Goal: Task Accomplishment & Management: Complete application form

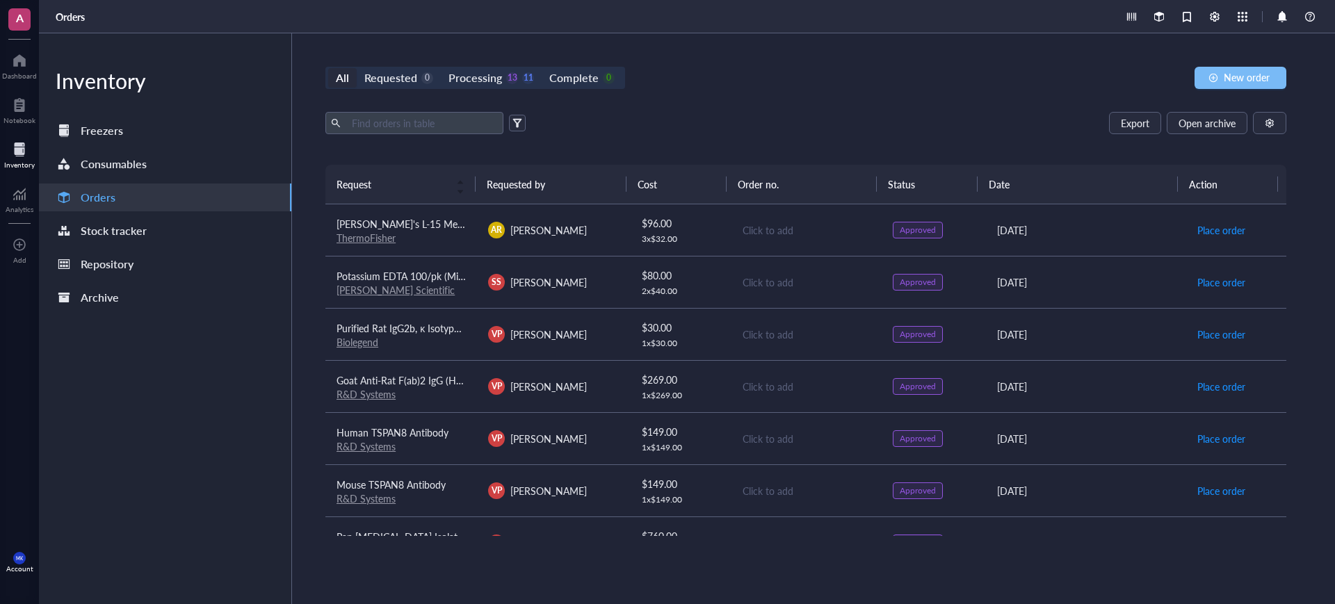
click at [1264, 86] on button "New order" at bounding box center [1240, 78] width 92 height 22
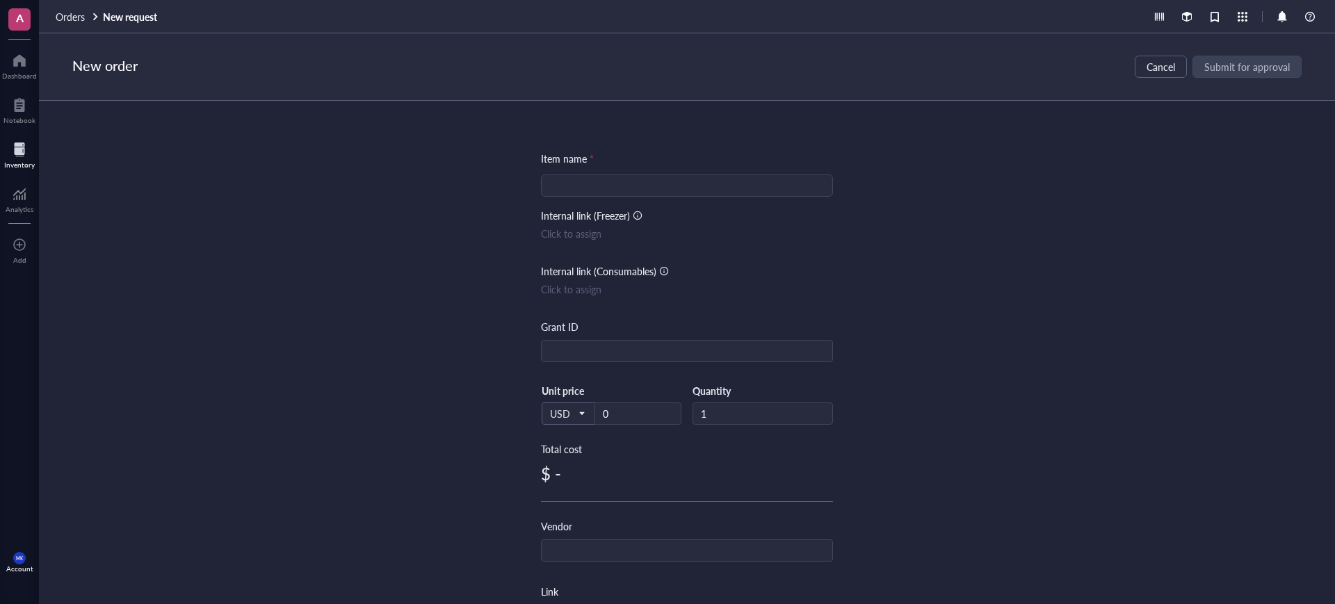
click at [737, 195] on input "search" at bounding box center [686, 185] width 275 height 21
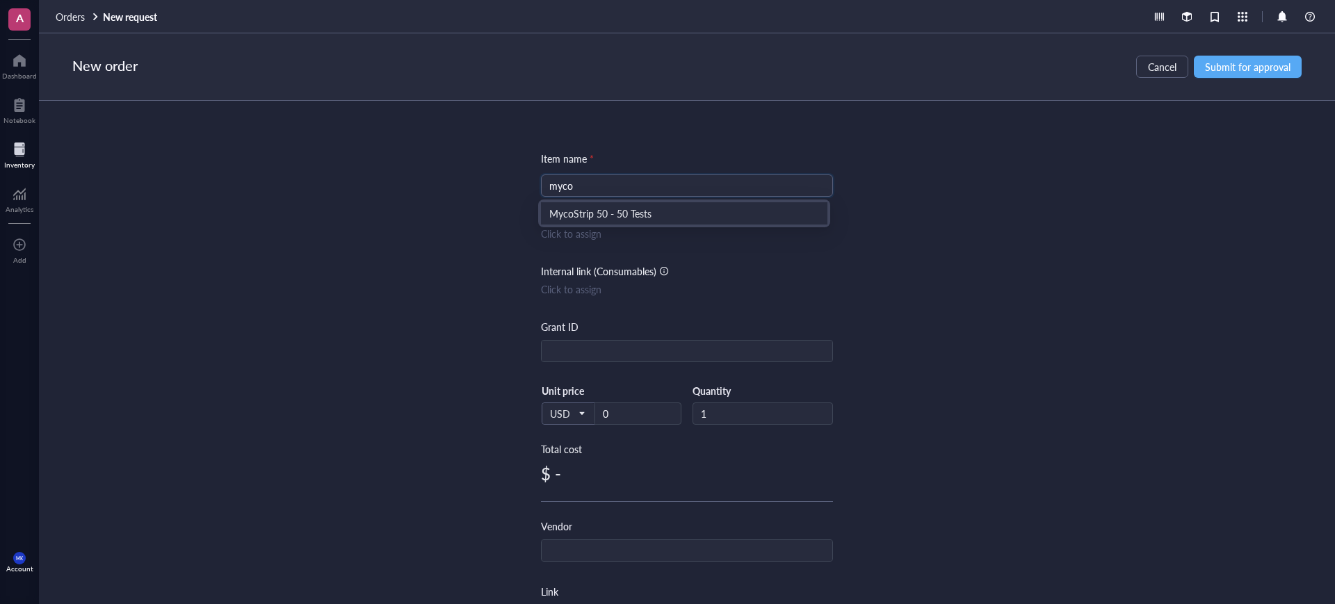
click at [718, 217] on div "MycoStrip 50 - 50 Tests" at bounding box center [684, 213] width 270 height 15
type input "MycoStrip 50 - 50 Tests"
click at [827, 163] on div at bounding box center [825, 159] width 15 height 15
click at [821, 153] on div at bounding box center [825, 159] width 15 height 15
click at [826, 161] on div at bounding box center [825, 160] width 10 height 10
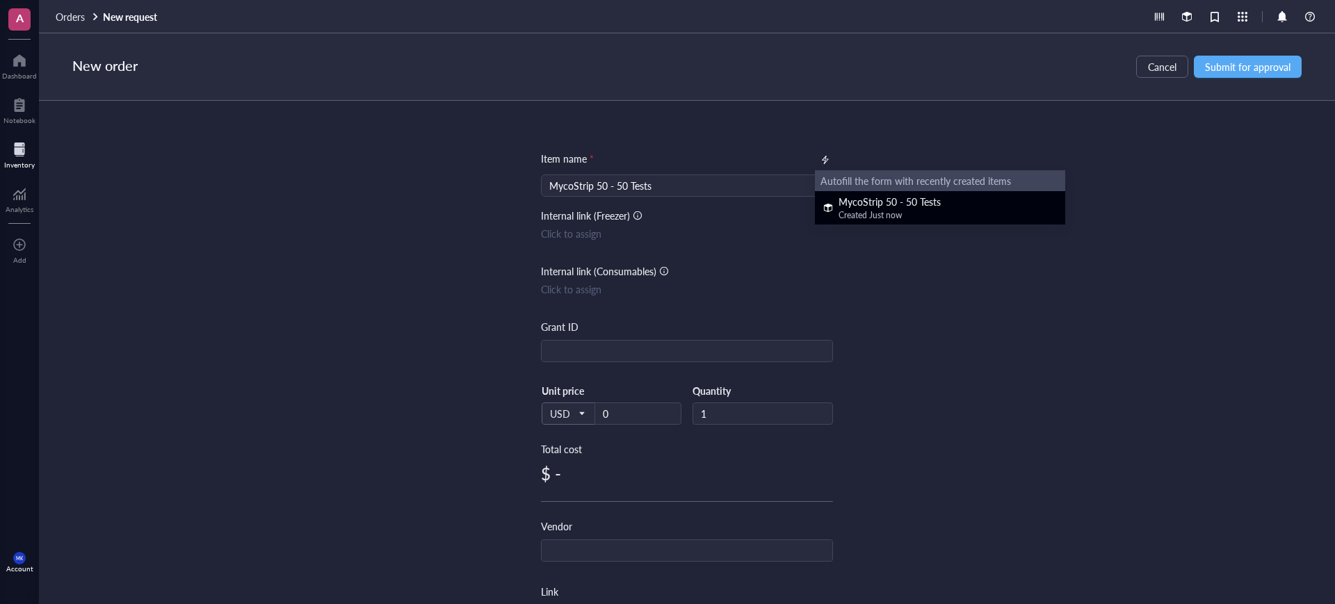
click at [841, 202] on div "MycoStrip 50 - 50 Tests" at bounding box center [889, 201] width 102 height 15
type input "398"
type input "InvivoGen"
type input "https://www.invivogen.com/mycostrip"
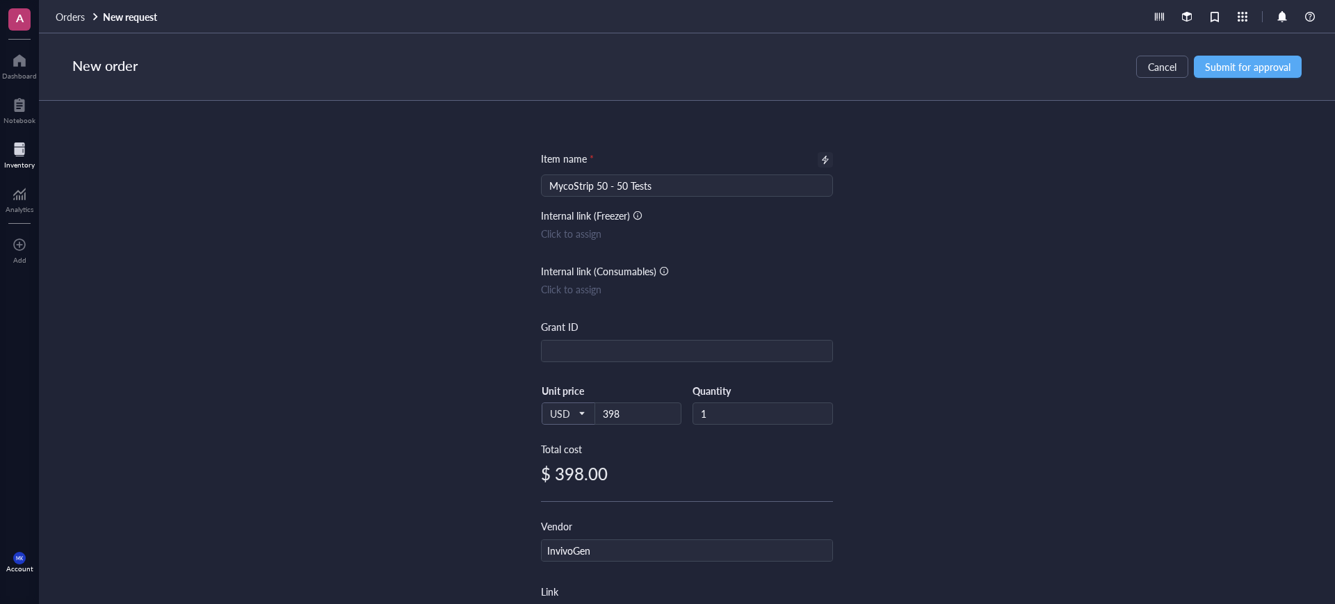
scroll to position [174, 0]
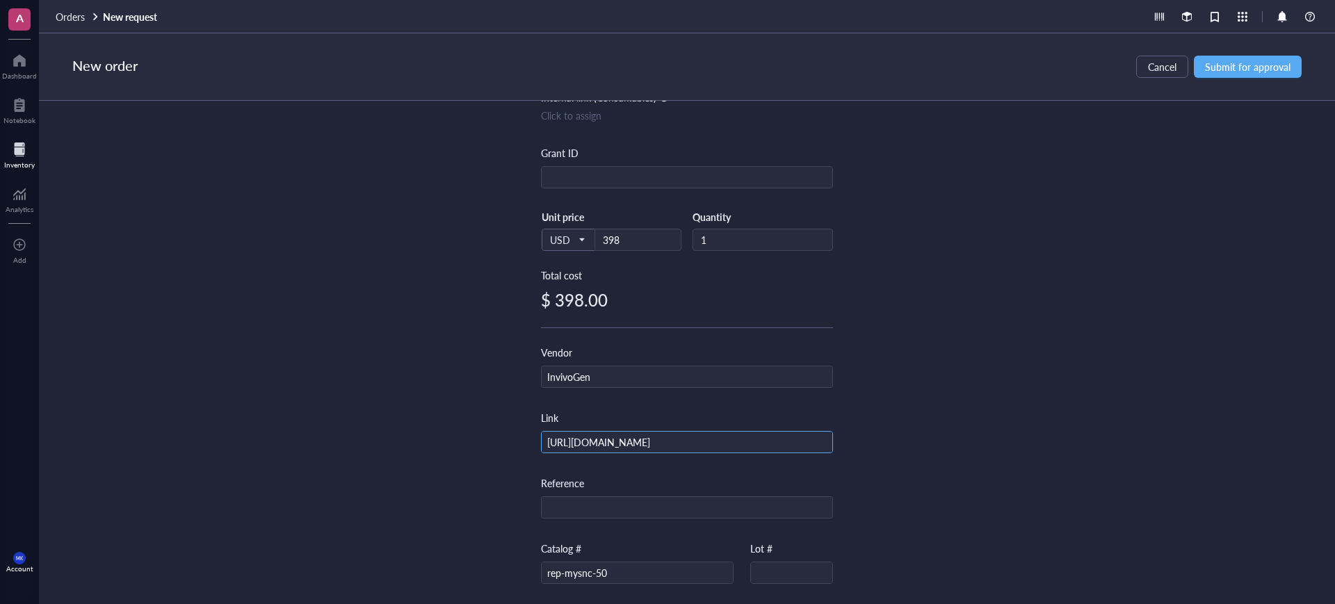
drag, startPoint x: 735, startPoint y: 445, endPoint x: 544, endPoint y: 447, distance: 190.5
click at [544, 447] on input "https://www.invivogen.com/mycostrip" at bounding box center [687, 443] width 291 height 22
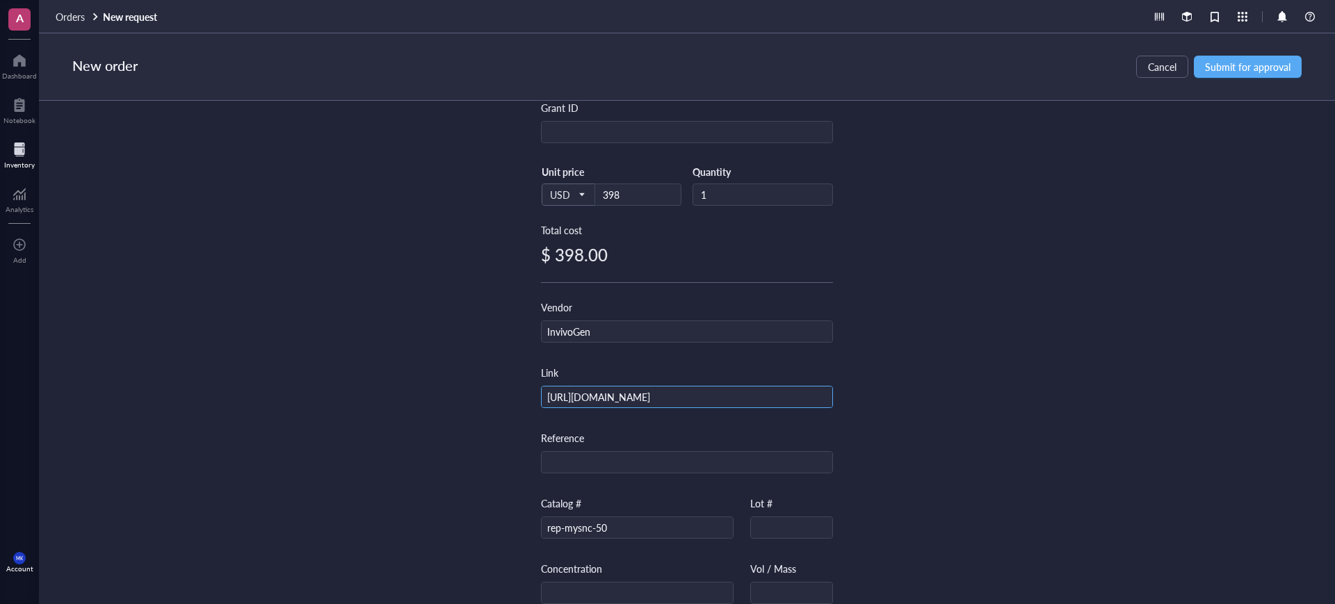
scroll to position [261, 0]
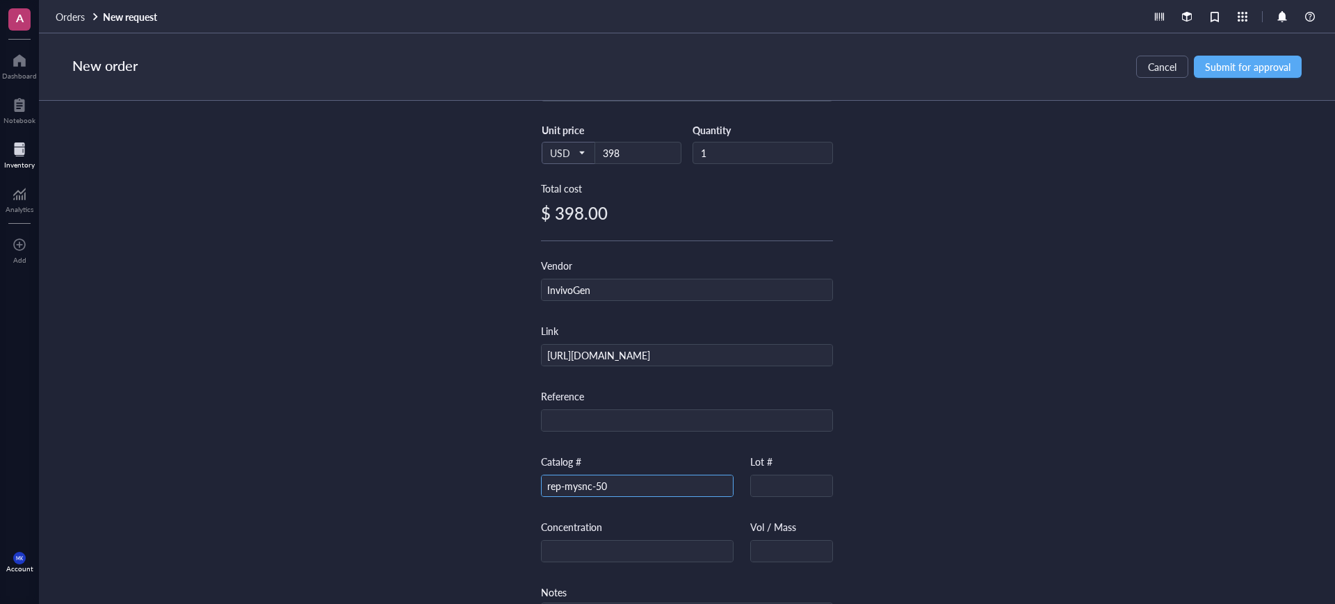
drag, startPoint x: 487, startPoint y: 493, endPoint x: 466, endPoint y: 493, distance: 21.5
click at [466, 493] on div "Item name * MycoStrip 50 - 50 Tests Internal link (Freezer) Click to assign Int…" at bounding box center [687, 352] width 1296 height 503
paste input "10"
type input "rep-mysnc-100"
click at [950, 400] on div "Item name * MycoStrip 50 - 50 Tests Internal link (Freezer) Click to assign Int…" at bounding box center [687, 352] width 1296 height 503
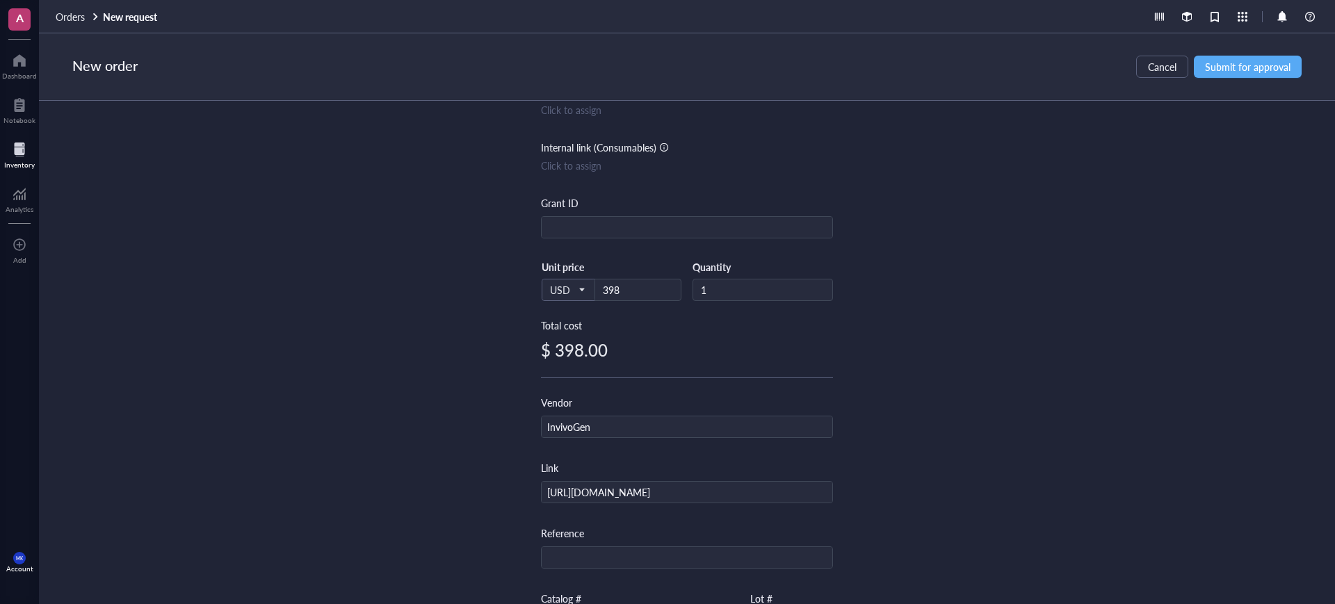
scroll to position [0, 0]
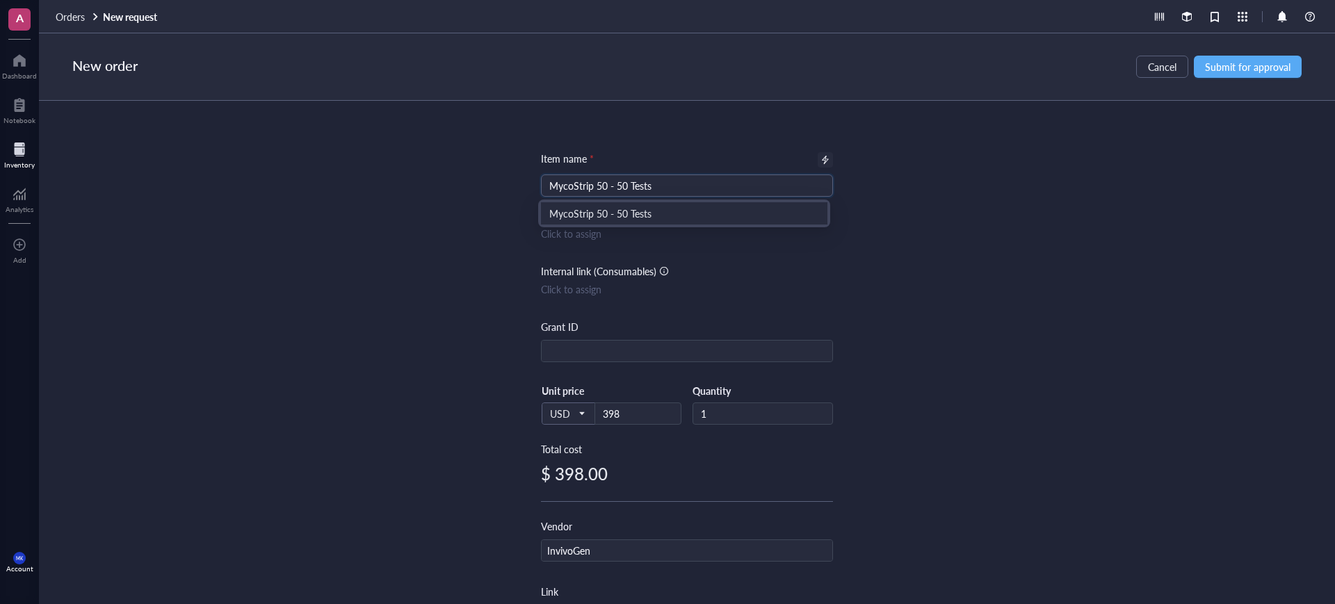
drag, startPoint x: 605, startPoint y: 187, endPoint x: 592, endPoint y: 188, distance: 12.5
click at [592, 188] on input "MycoStrip 50 - 50 Tests" at bounding box center [686, 185] width 275 height 21
click at [626, 186] on input "MycoStrip 100 - 50 Tests" at bounding box center [686, 185] width 275 height 21
type input "MycoStrip 100 - 100 Tests"
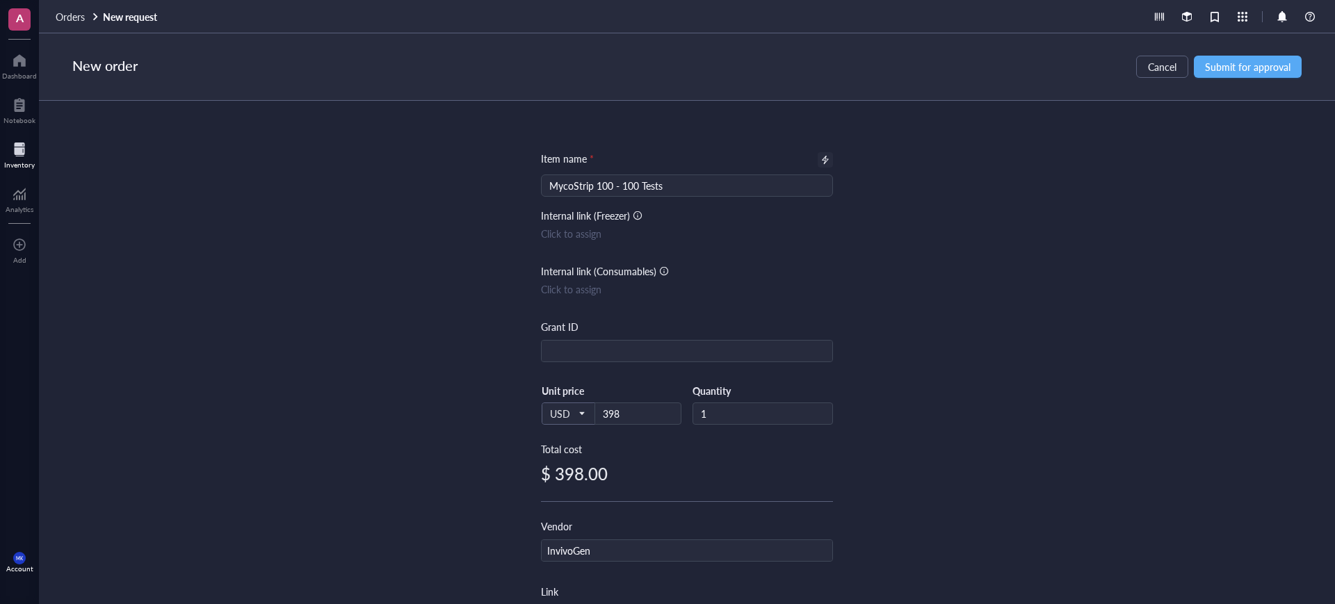
click at [932, 209] on div "Item name * MycoStrip 100 - 100 Tests Internal link (Freezer) Click to assign I…" at bounding box center [687, 352] width 1296 height 503
click at [1258, 68] on span "Submit for approval" at bounding box center [1248, 66] width 86 height 11
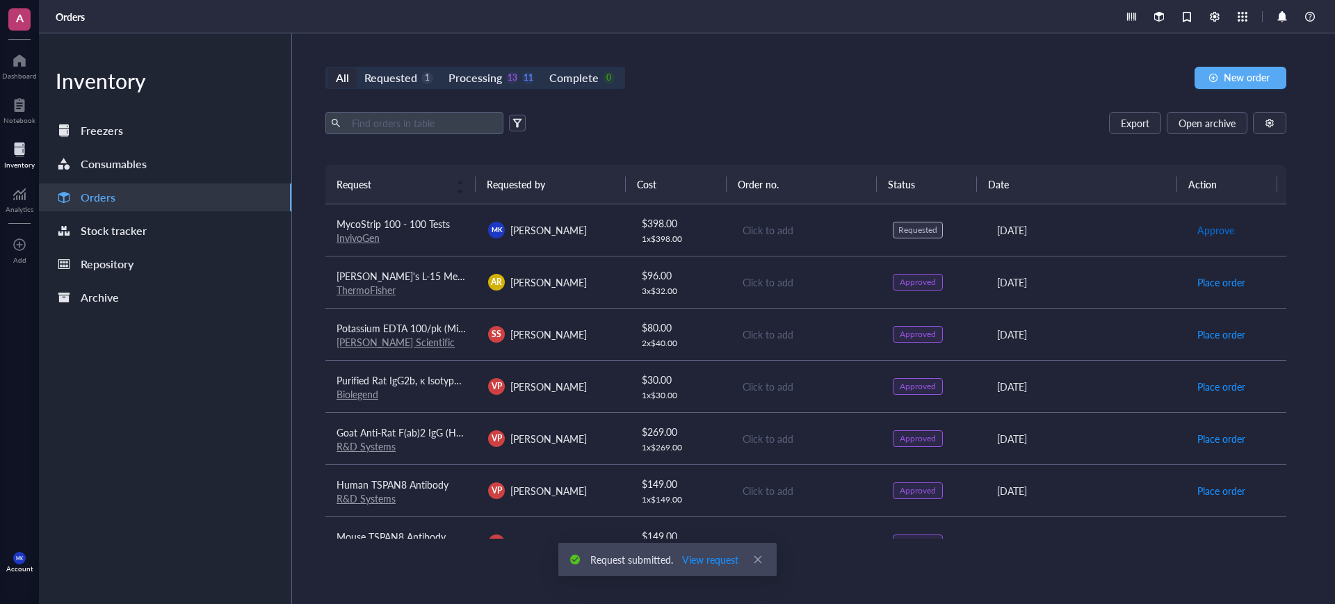
click at [1201, 222] on span "Approve" at bounding box center [1215, 229] width 37 height 15
click at [1220, 124] on span "Open archive" at bounding box center [1206, 122] width 57 height 11
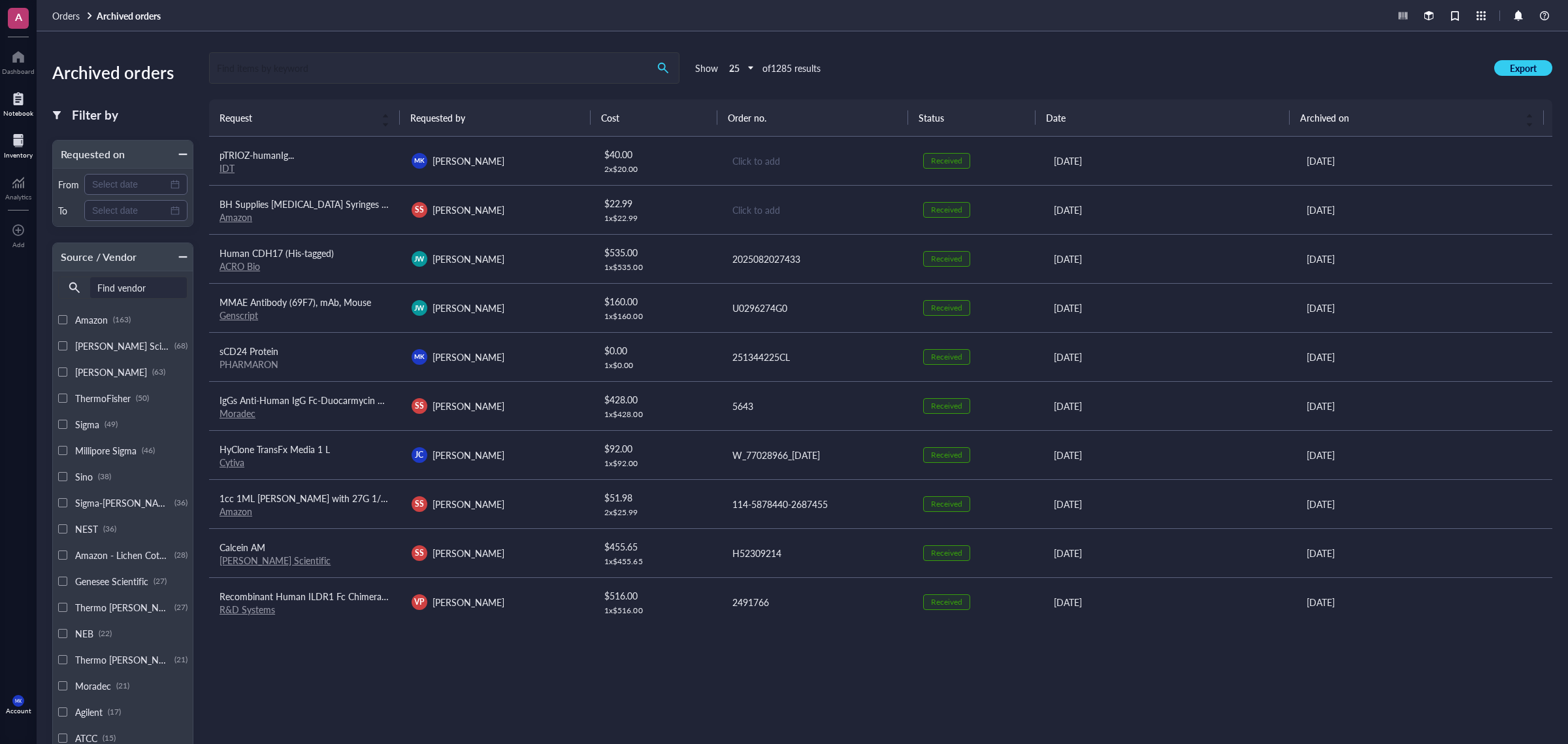
click at [22, 85] on div "Notebook" at bounding box center [18, 103] width 37 height 37
click at [20, 129] on div "Inventory" at bounding box center [18, 144] width 37 height 37
click at [59, 9] on span "Orders" at bounding box center [66, 16] width 27 height 13
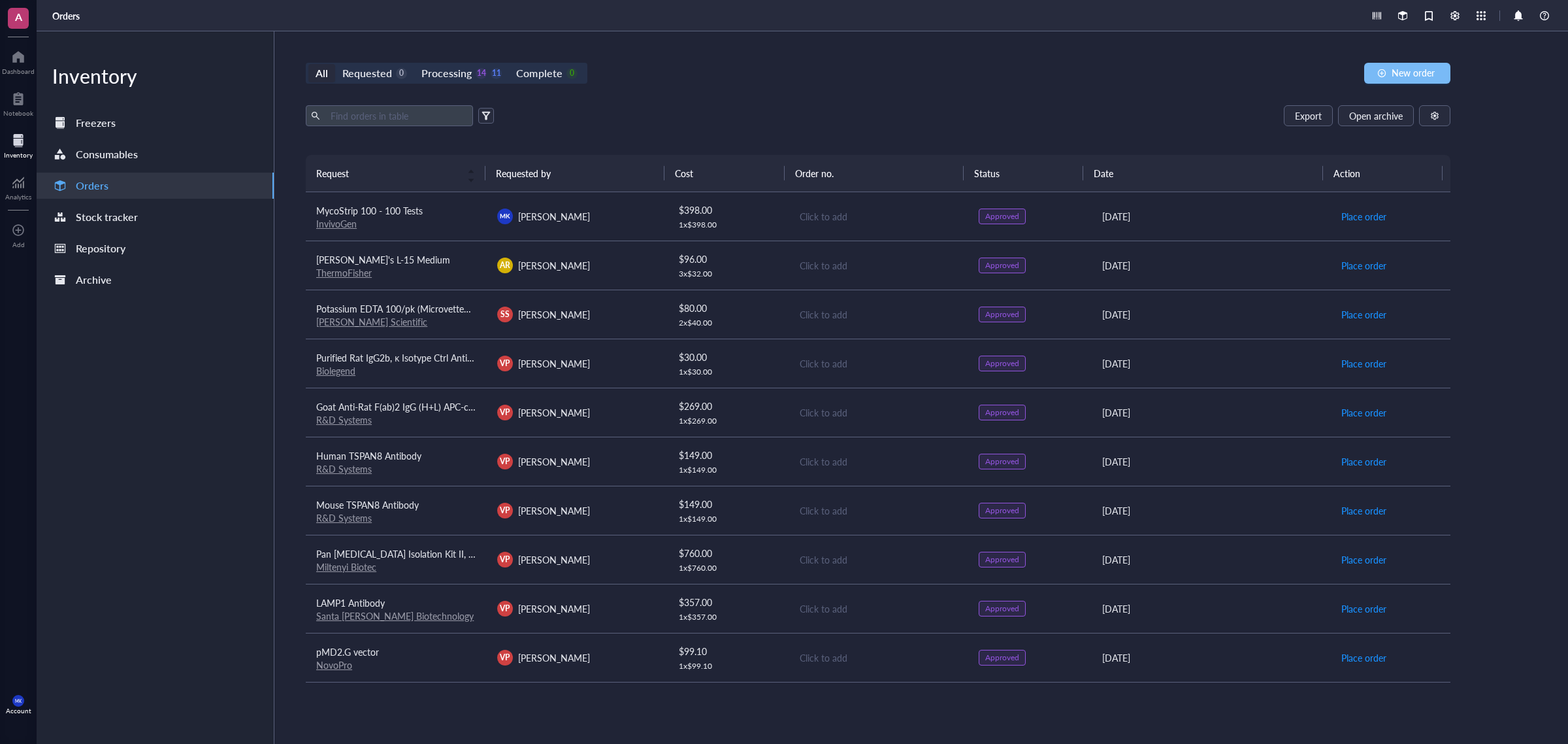
click at [1254, 79] on button "New order" at bounding box center [1407, 73] width 86 height 21
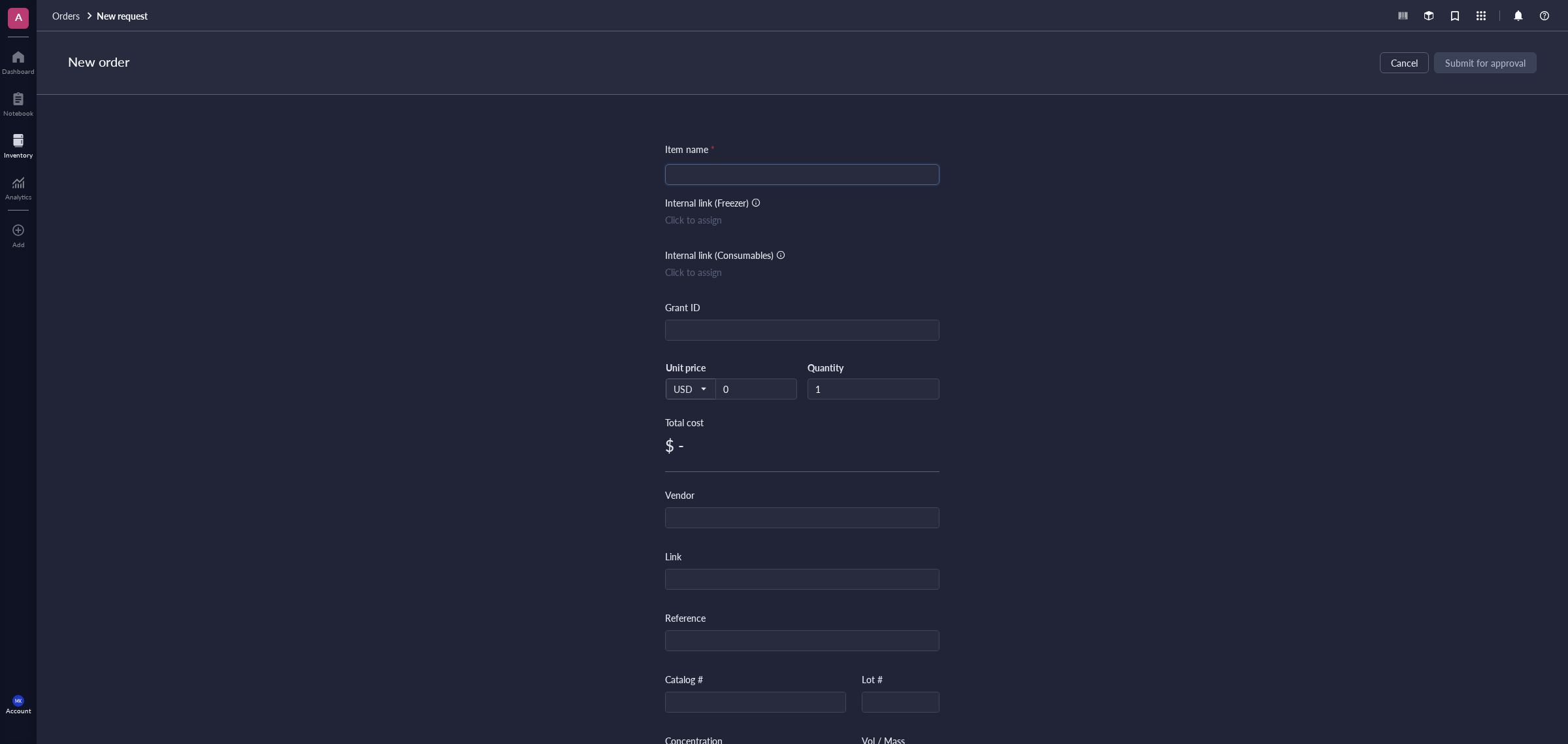
click at [792, 182] on input "search" at bounding box center [802, 174] width 259 height 20
paste input "Olympus Elite Non-Filtered Pipette Tips (LTS™ Compatible)"
drag, startPoint x: 912, startPoint y: 175, endPoint x: 559, endPoint y: 129, distance: 356.0
click at [559, 129] on div "Item name * Olympus Elite Non-Filtered Pipette Tips (LTS™ Compatible) Olympus E…" at bounding box center [802, 419] width 1531 height 649
drag, startPoint x: 858, startPoint y: 241, endPoint x: 801, endPoint y: 220, distance: 60.7
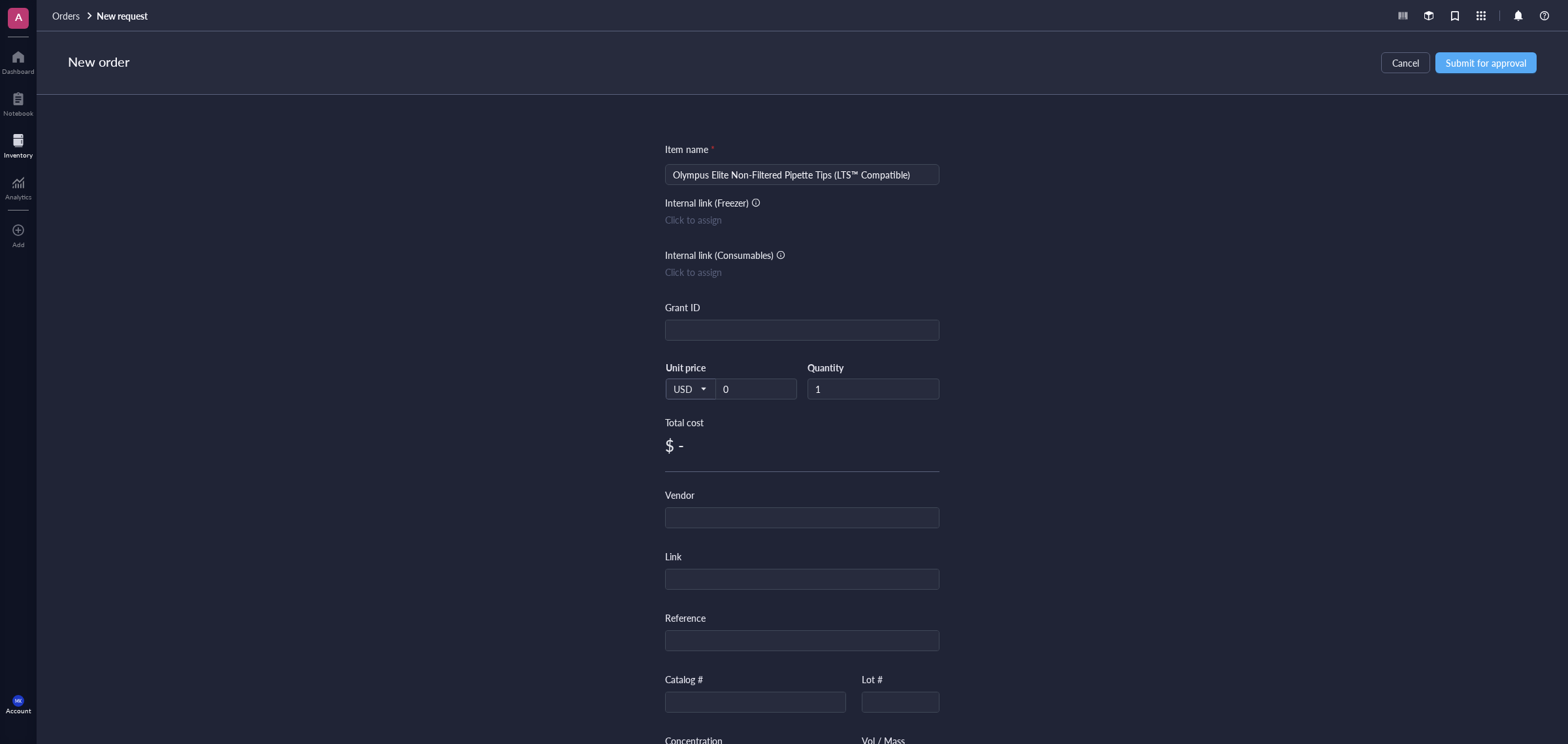
click at [856, 241] on div "Item name * Olympus Elite Non-Filtered Pipette Tips (LTS™ Compatible) Internal …" at bounding box center [803, 504] width 274 height 724
click at [713, 173] on input "Olympus Elite Non-Filtered Pipette Tips (LTS™ Compatible)" at bounding box center [802, 174] width 259 height 20
paste input "200µL Elite Tips"
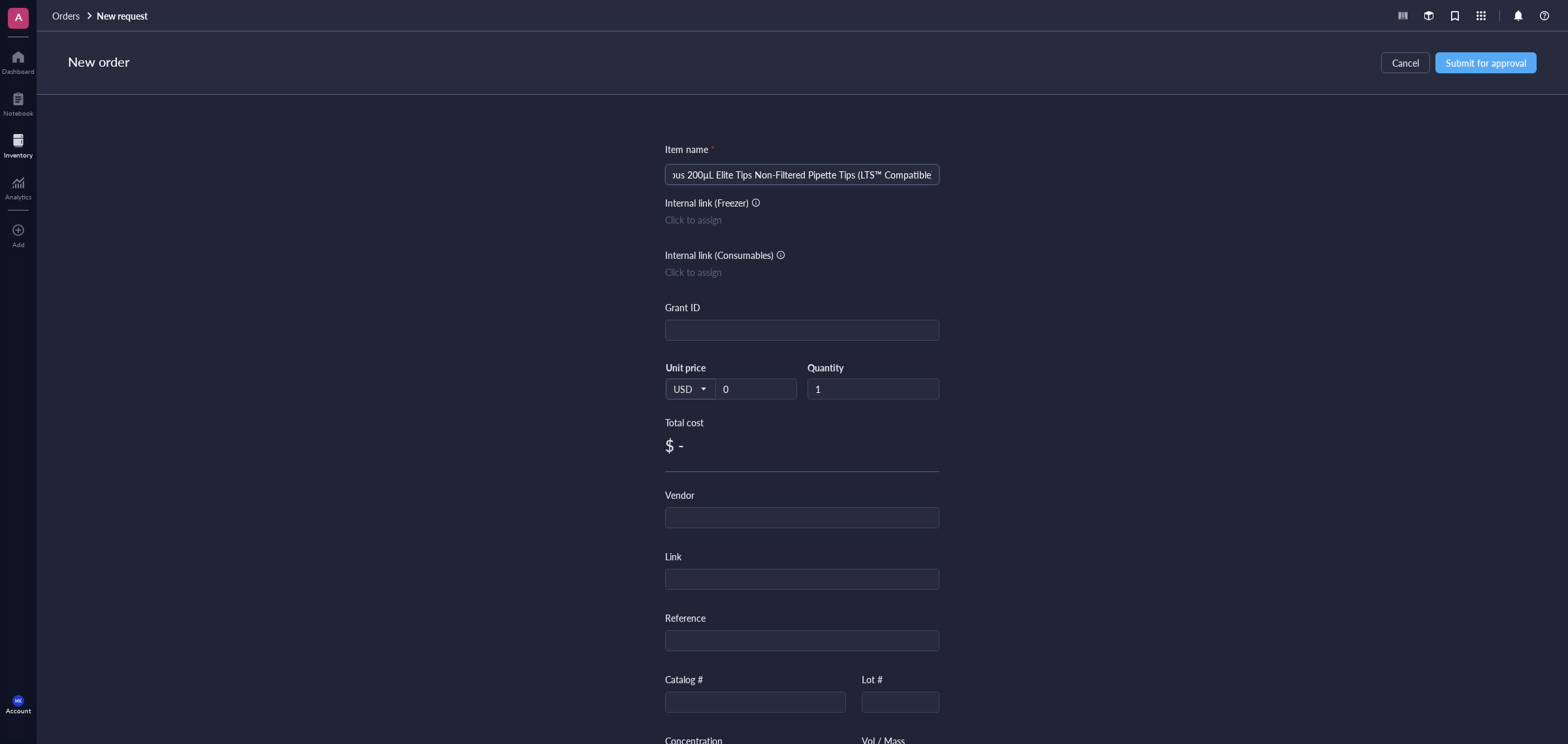
drag, startPoint x: 878, startPoint y: 174, endPoint x: 1025, endPoint y: 175, distance: 147.0
click at [1025, 175] on div "Item name * Olympus 200µL Elite Tips Non-Filtered Pipette Tips (LTS™ Compatible…" at bounding box center [802, 419] width 1531 height 649
click at [828, 177] on input "Olympus 200µL Elite Tips Non-Filtered Pipette Tips" at bounding box center [802, 174] width 259 height 20
click at [888, 178] on input "Olympus 200µL Elite Tips Non-Filtered Pipette Tips" at bounding box center [802, 174] width 259 height 20
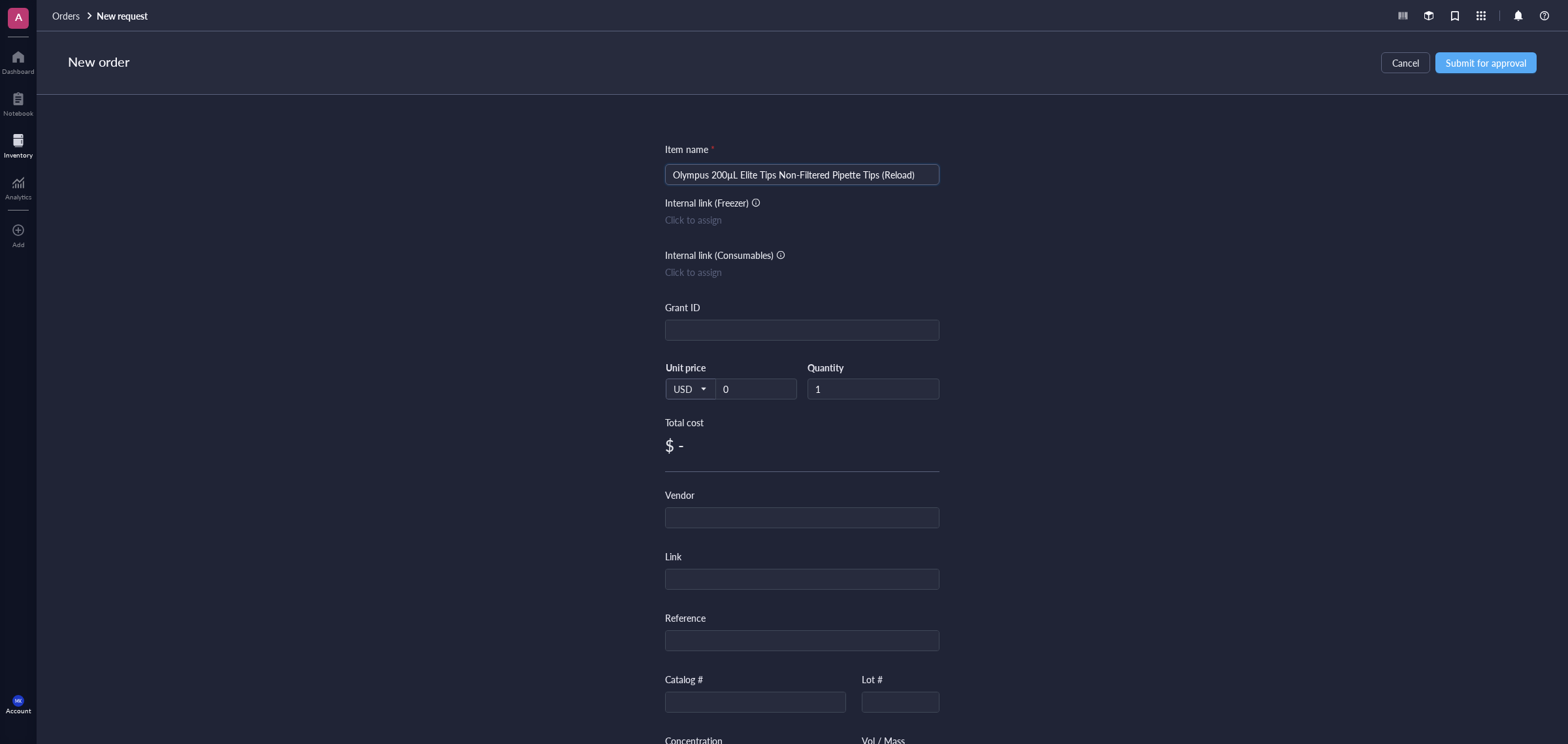
type input "Olympus 200µL Elite Tips Non-Filtered Pipette Tips (Reload)"
click at [756, 389] on input "0" at bounding box center [757, 388] width 81 height 20
paste input "129.50"
click at [729, 388] on input "0129.50" at bounding box center [757, 388] width 81 height 20
click at [728, 389] on input "0129.50" at bounding box center [757, 388] width 81 height 20
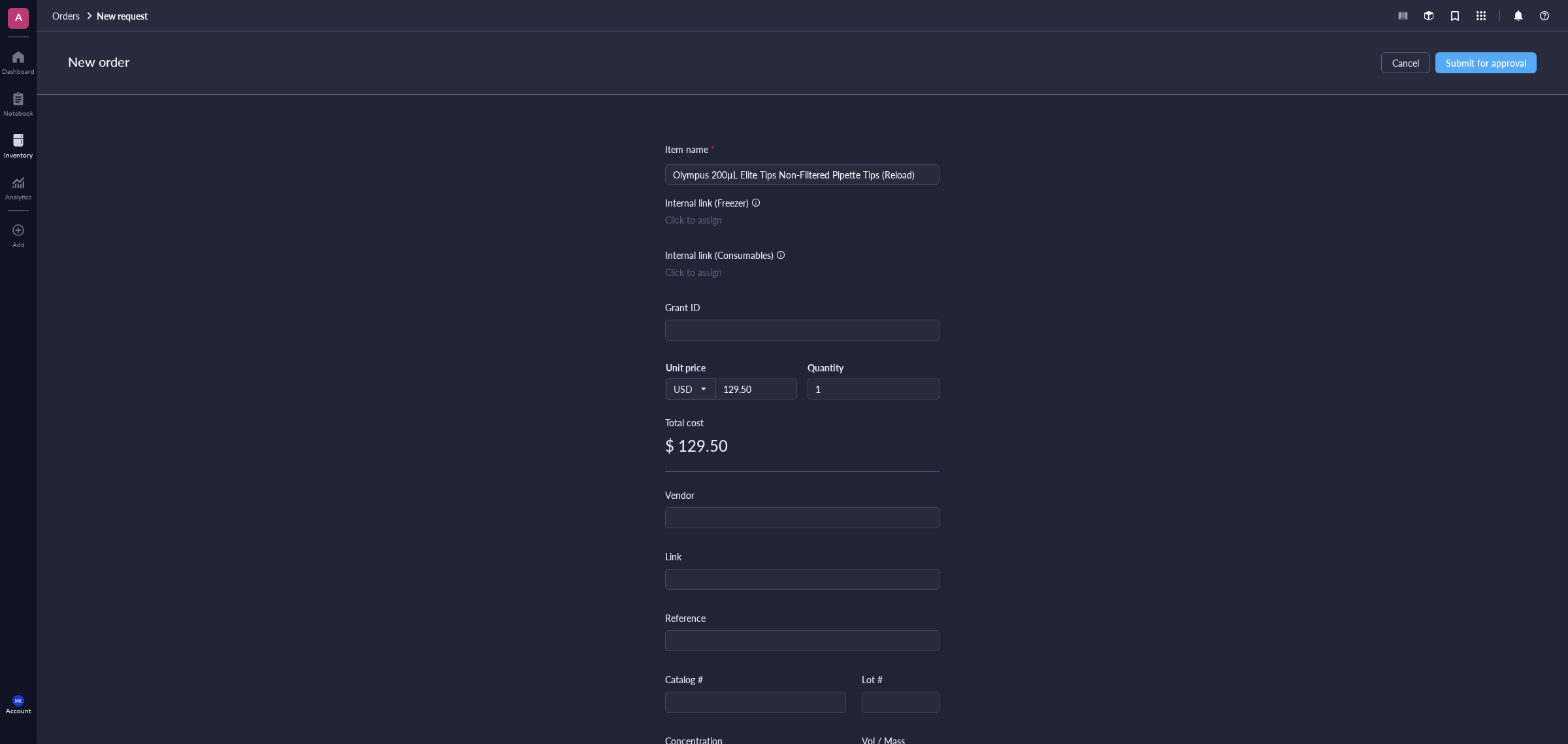
type input "129.5"
drag, startPoint x: 1060, startPoint y: 312, endPoint x: 873, endPoint y: 332, distance: 188.1
click at [1057, 312] on div "Item name * Olympus 200µL Elite Tips Non-Filtered Pipette Tips (Reload) Interna…" at bounding box center [802, 419] width 1531 height 649
click at [856, 332] on input "text" at bounding box center [802, 331] width 274 height 21
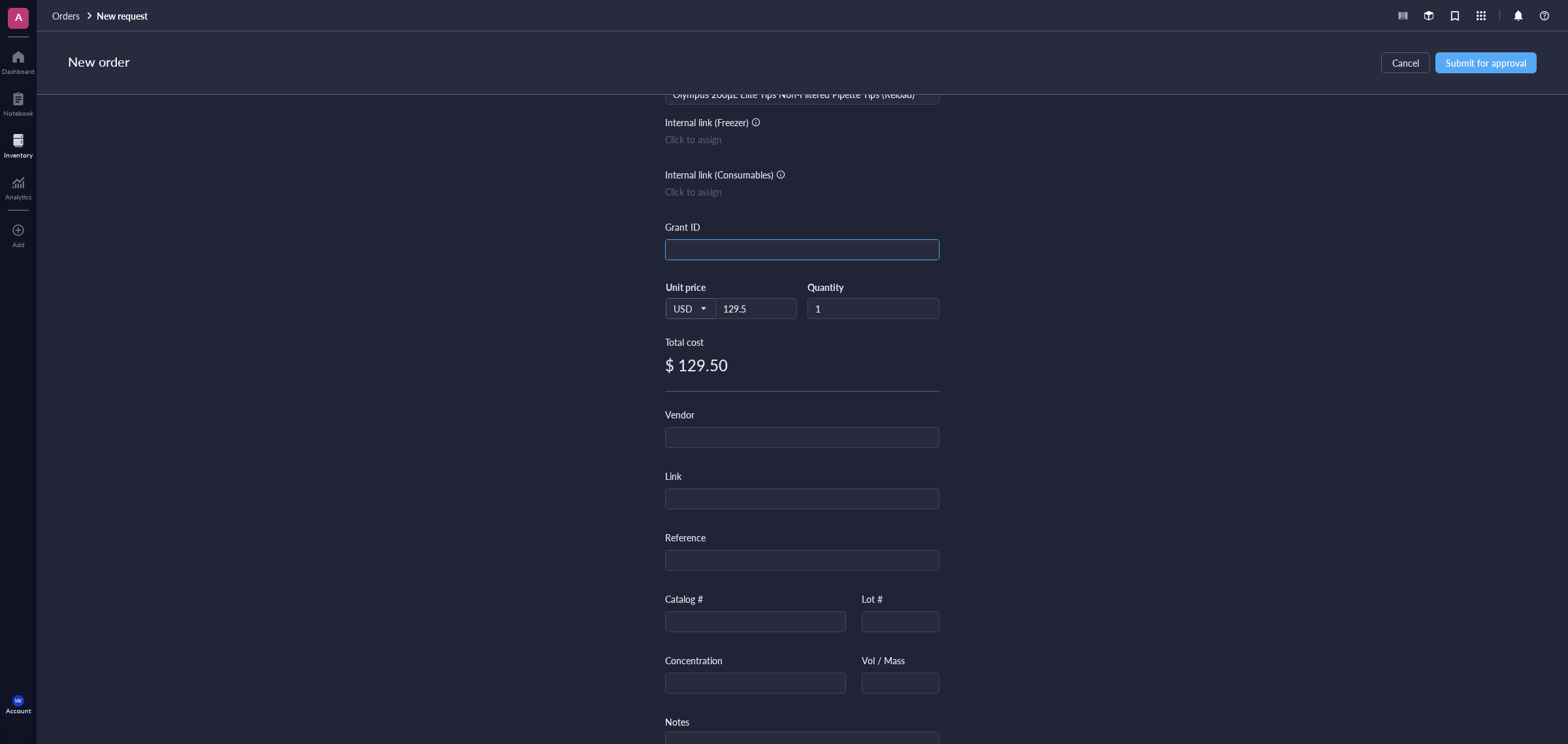
scroll to position [82, 0]
click at [846, 448] on div "Item name * Olympus 200µL Elite Tips Non-Filtered Pipette Tips (Reload) Interna…" at bounding box center [803, 422] width 274 height 724
click at [835, 426] on input "text" at bounding box center [802, 436] width 274 height 21
click at [749, 510] on div "Item name * Olympus 200µL Elite Tips Non-Filtered Pipette Tips (Reload) Interna…" at bounding box center [803, 422] width 274 height 724
click at [749, 504] on input "text" at bounding box center [802, 499] width 274 height 21
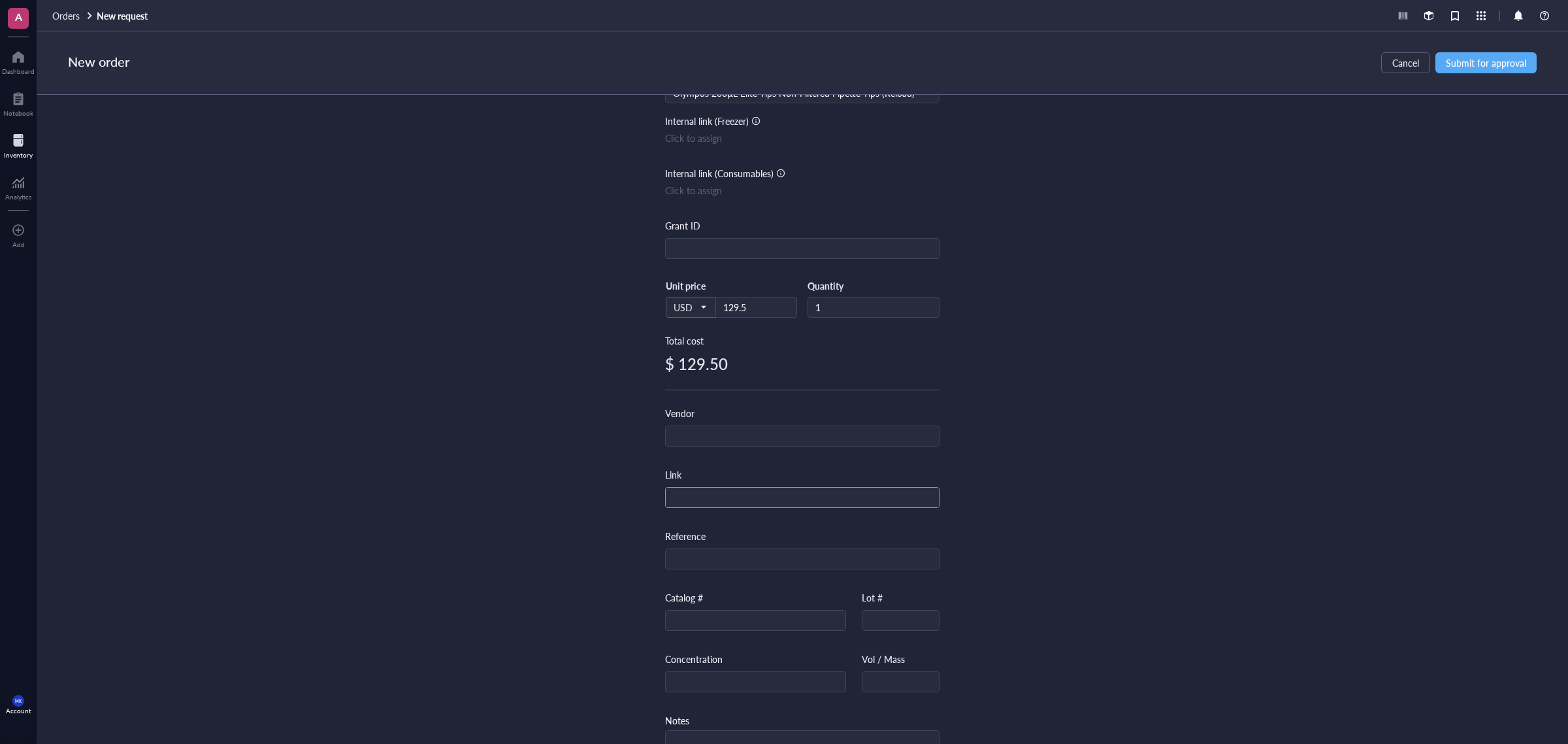
paste input "[URL][DOMAIN_NAME]"
type input "[URL][DOMAIN_NAME]"
click at [735, 430] on input "text" at bounding box center [802, 436] width 274 height 21
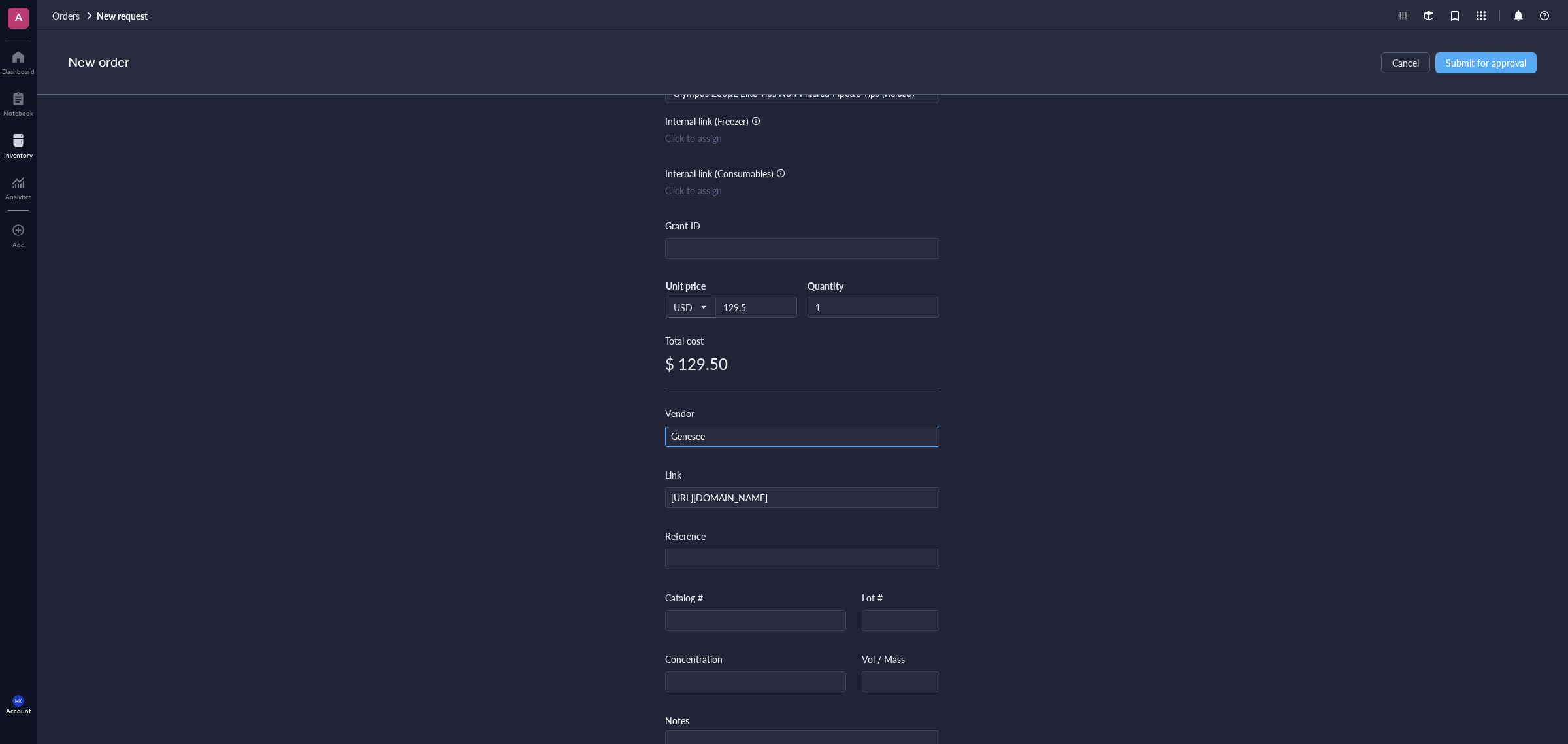
type input "Genesee"
click at [1004, 482] on div "Item name * Olympus 200µL Elite Tips Non-Filtered Pipette Tips (Reload) Interna…" at bounding box center [802, 419] width 1531 height 649
click at [796, 567] on input "text" at bounding box center [755, 621] width 180 height 21
paste input "23-750RLC"
type input "23-750RLC"
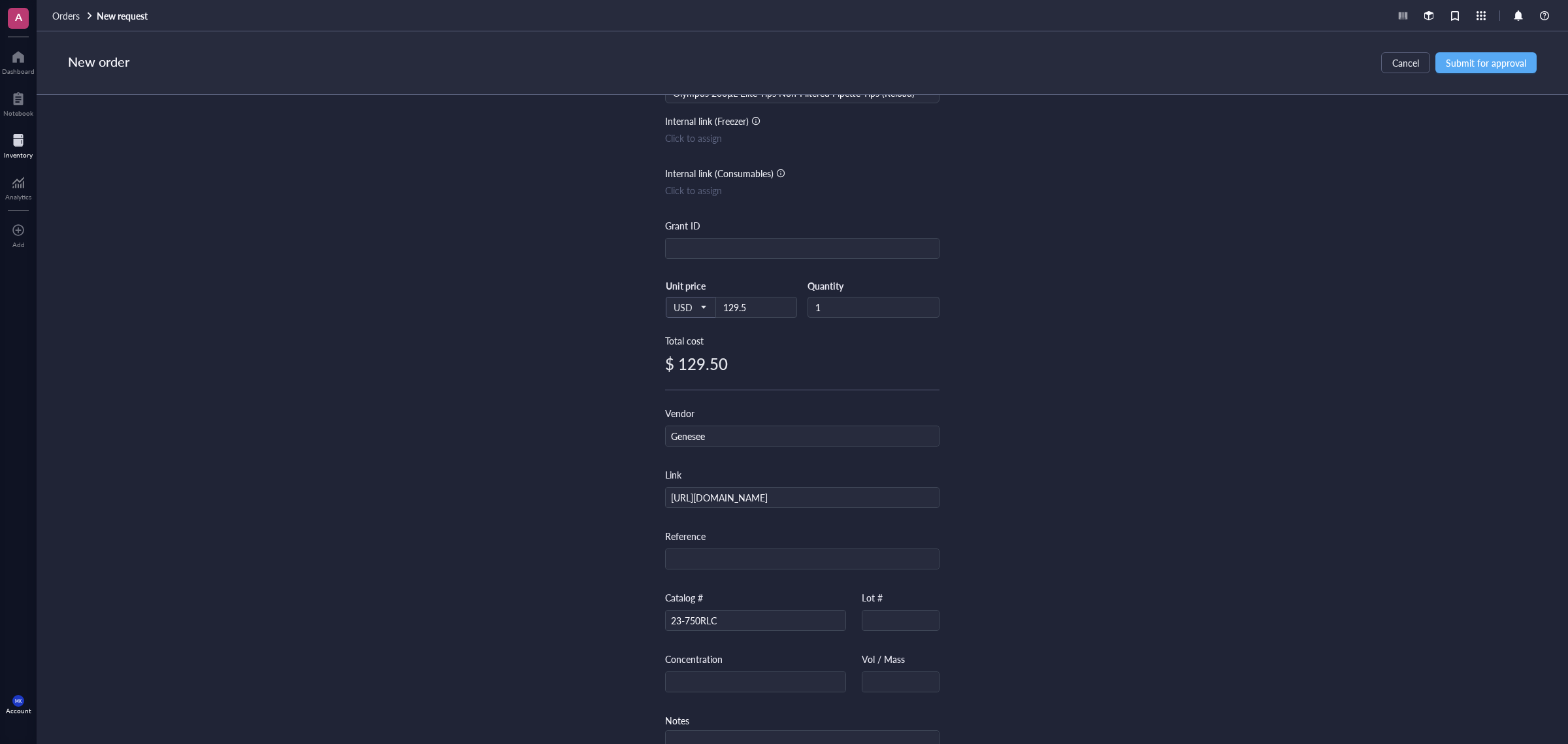
click at [1124, 462] on div "Item name * Olympus 200µL Elite Tips Non-Filtered Pipette Tips (Reload) Interna…" at bounding box center [802, 419] width 1531 height 649
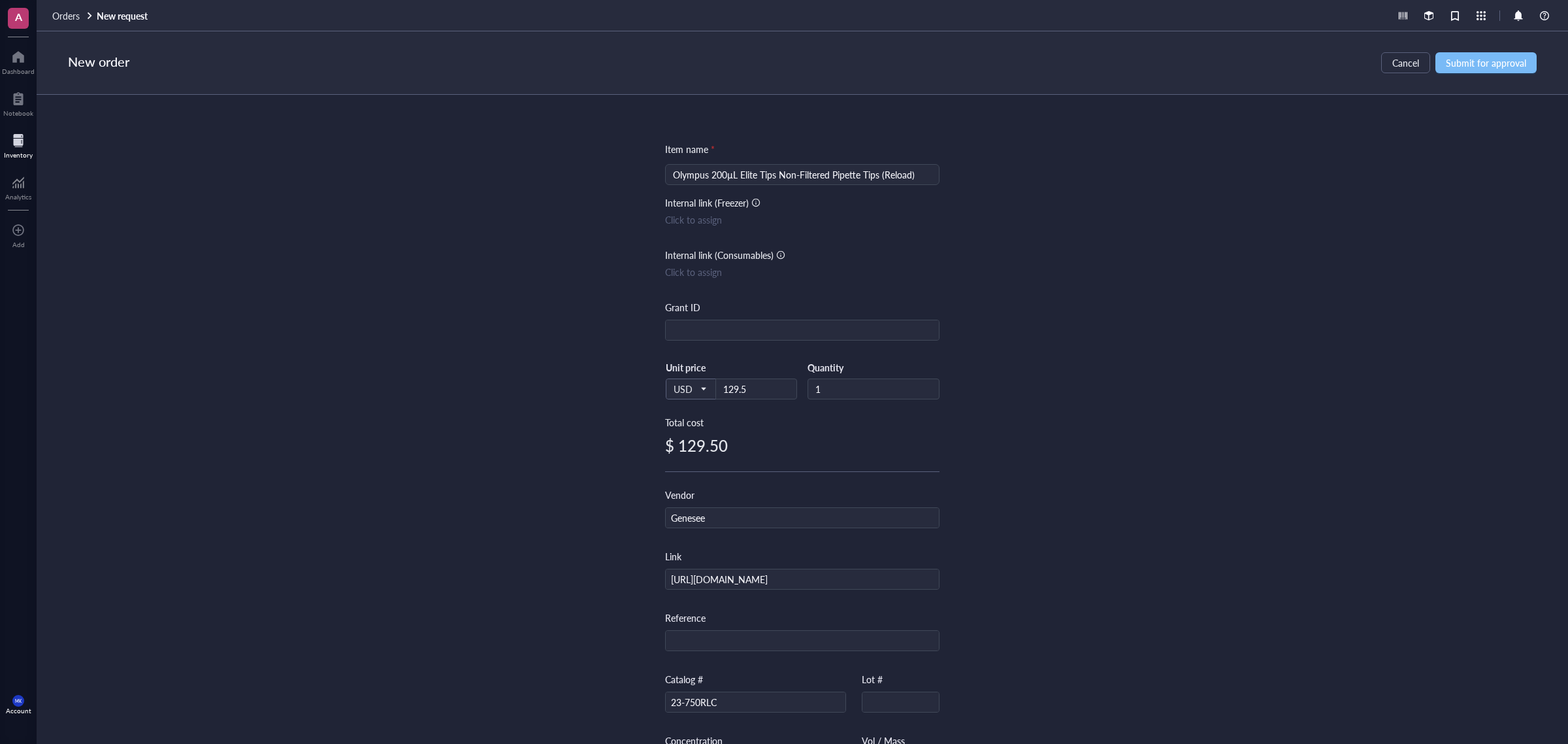
click at [1254, 63] on span "Submit for approval" at bounding box center [1486, 62] width 81 height 10
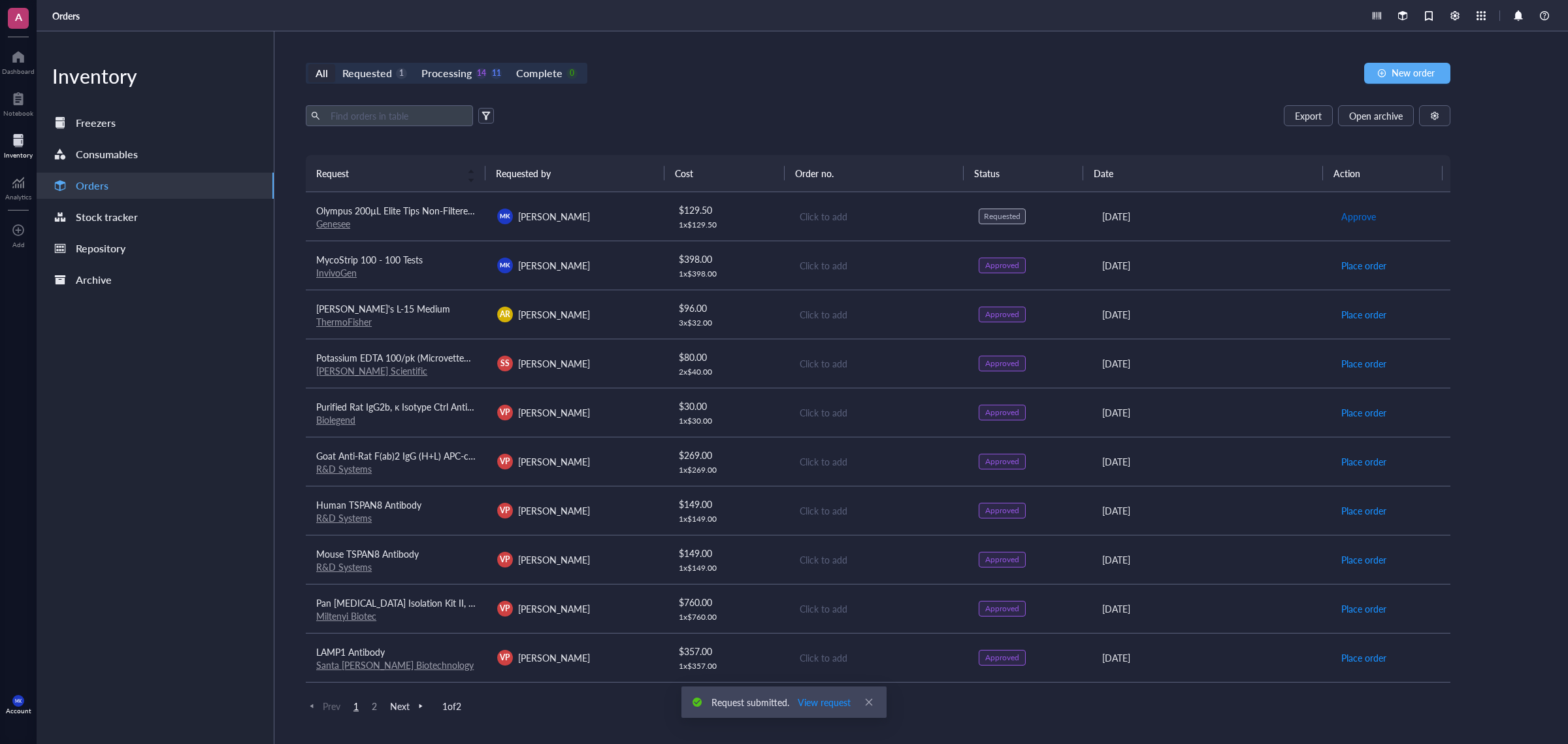
click at [1254, 217] on span "Approve" at bounding box center [1358, 215] width 35 height 14
click at [933, 100] on div "All Requested 0 Processing 15 11 Complete 0 New order Export Open archive Reque…" at bounding box center [878, 388] width 1208 height 713
click at [1254, 110] on span "Open archive" at bounding box center [1376, 115] width 54 height 10
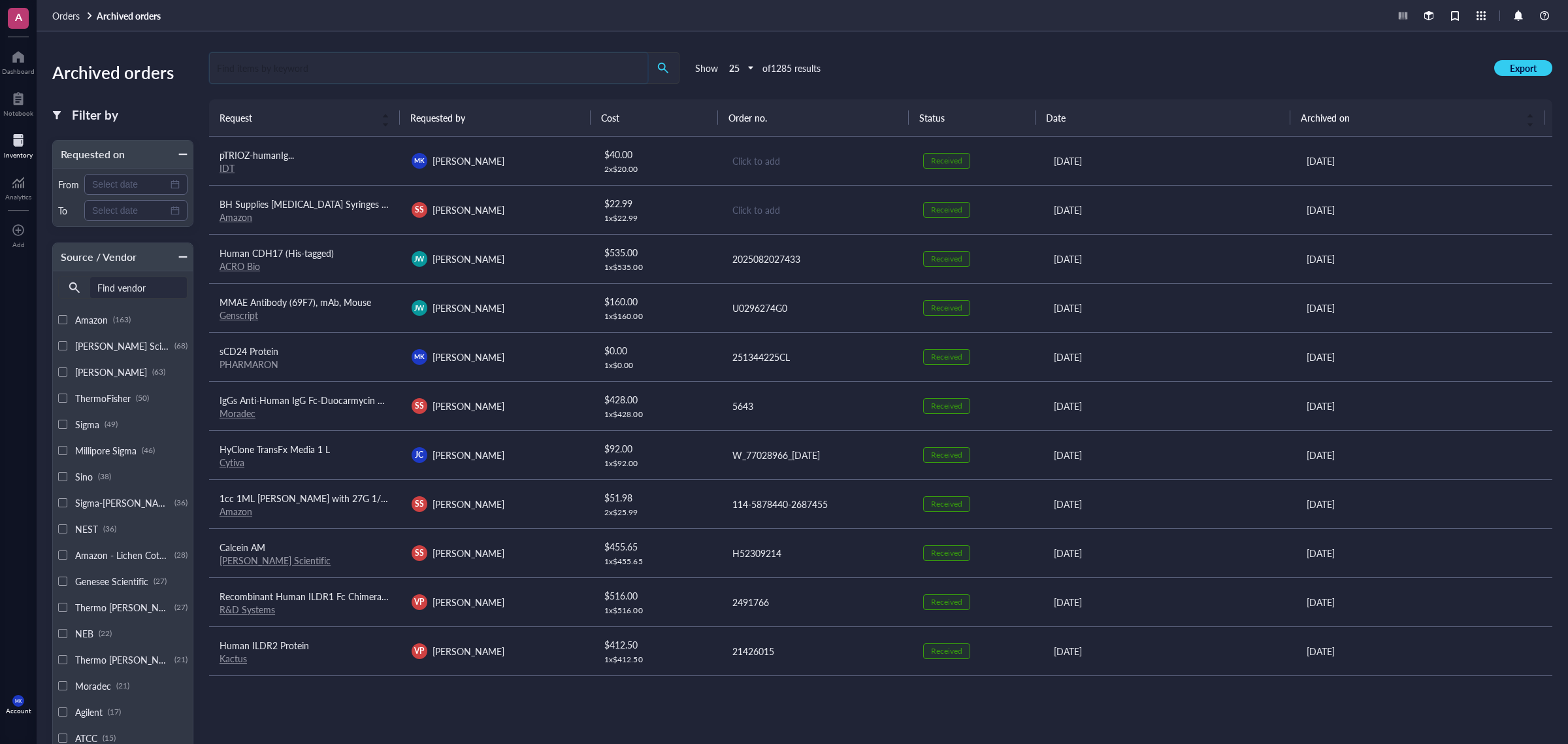
click at [537, 69] on input "search" at bounding box center [429, 68] width 438 height 30
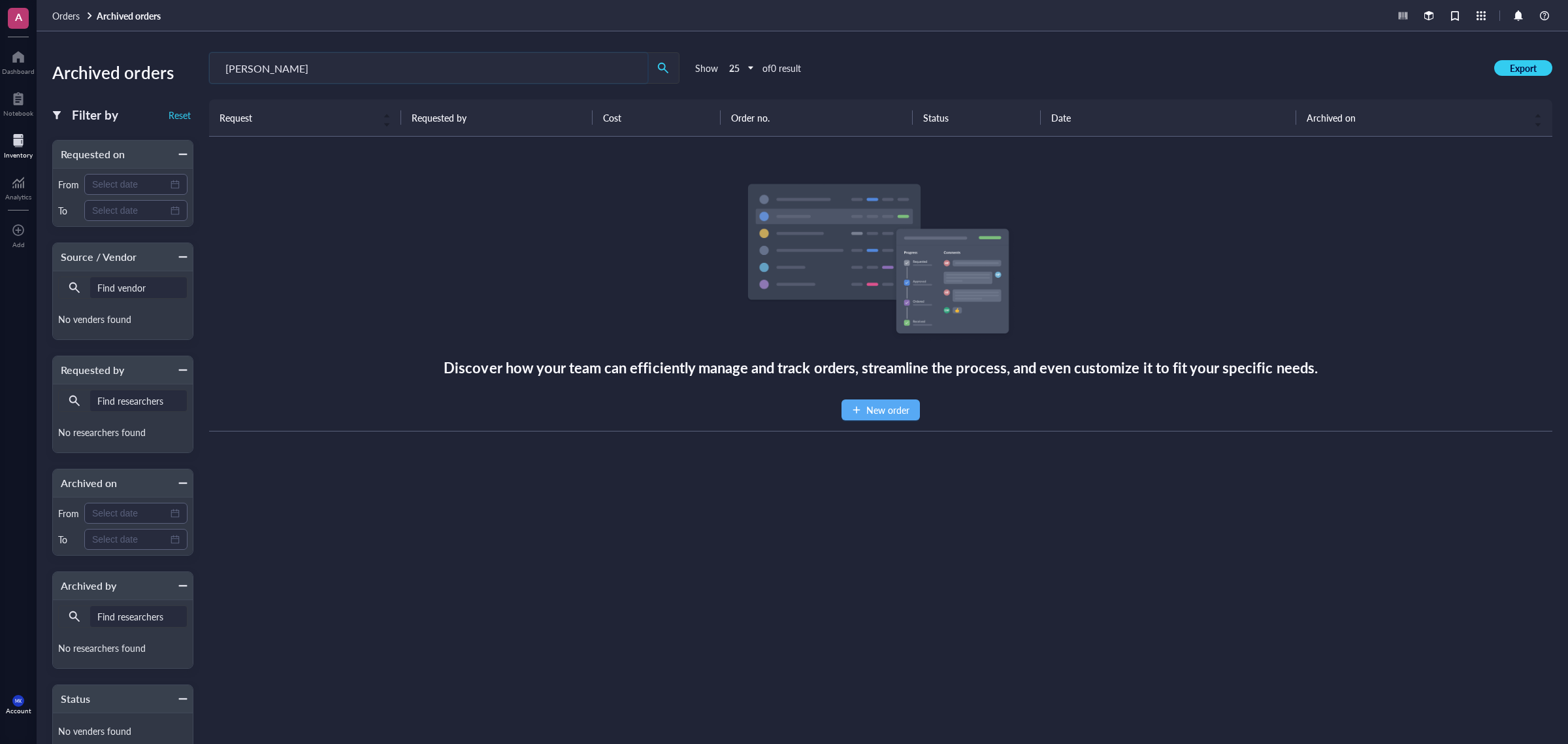
type input "jenny"
drag, startPoint x: 394, startPoint y: 47, endPoint x: 376, endPoint y: 55, distance: 19.7
click at [376, 55] on div "Archived orders Filter by Reset Requested on From To Source / Vendor Find vendo…" at bounding box center [802, 388] width 1531 height 713
drag, startPoint x: 172, startPoint y: 66, endPoint x: 162, endPoint y: 66, distance: 10.0
click at [162, 66] on div "Archived orders Filter by Reset Requested on From To Source / Vendor Find vendo…" at bounding box center [802, 388] width 1531 height 713
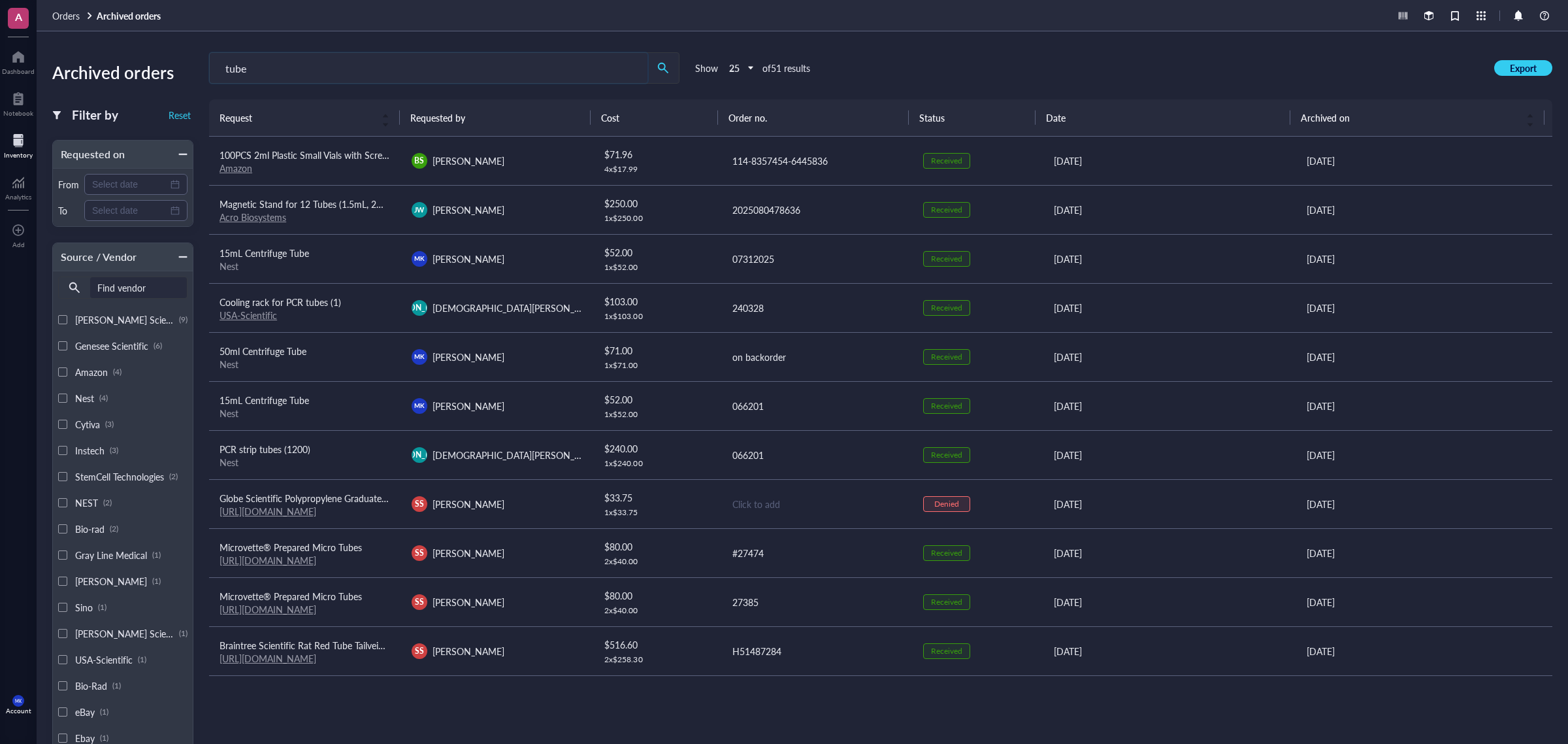
type input "tube"
click at [64, 11] on span "Orders" at bounding box center [66, 16] width 27 height 13
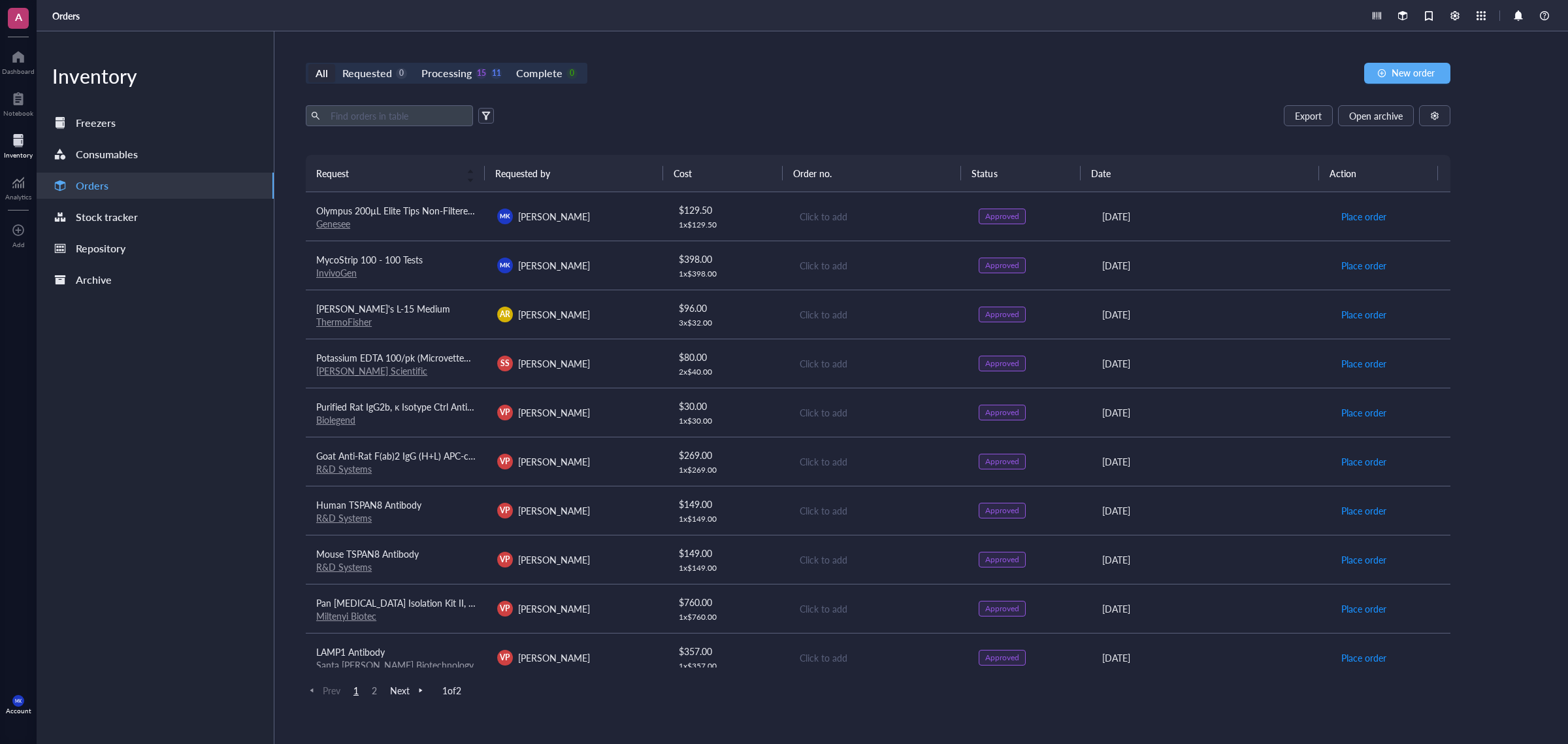
click at [360, 321] on link "ThermoFisher" at bounding box center [343, 322] width 55 height 13
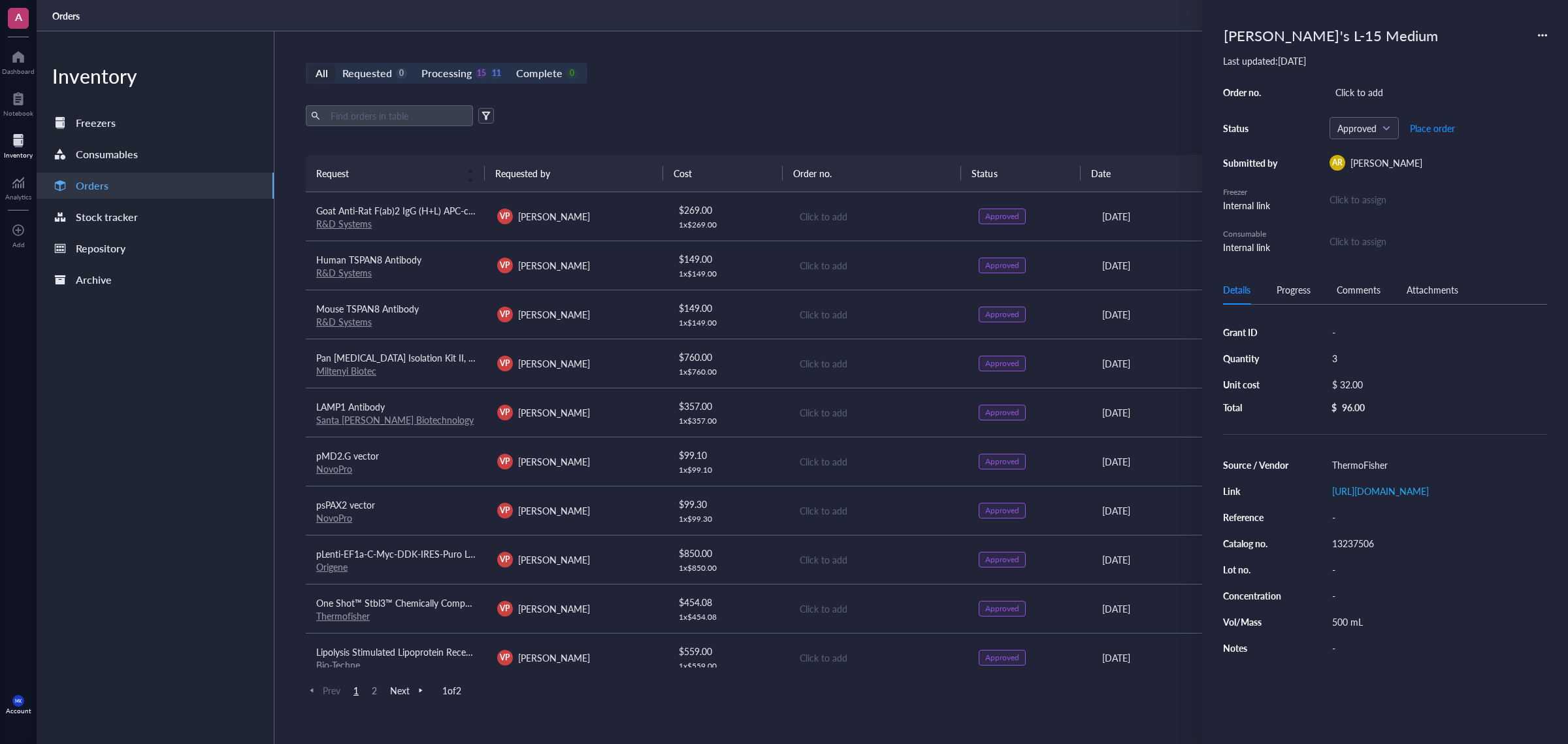
scroll to position [408, 0]
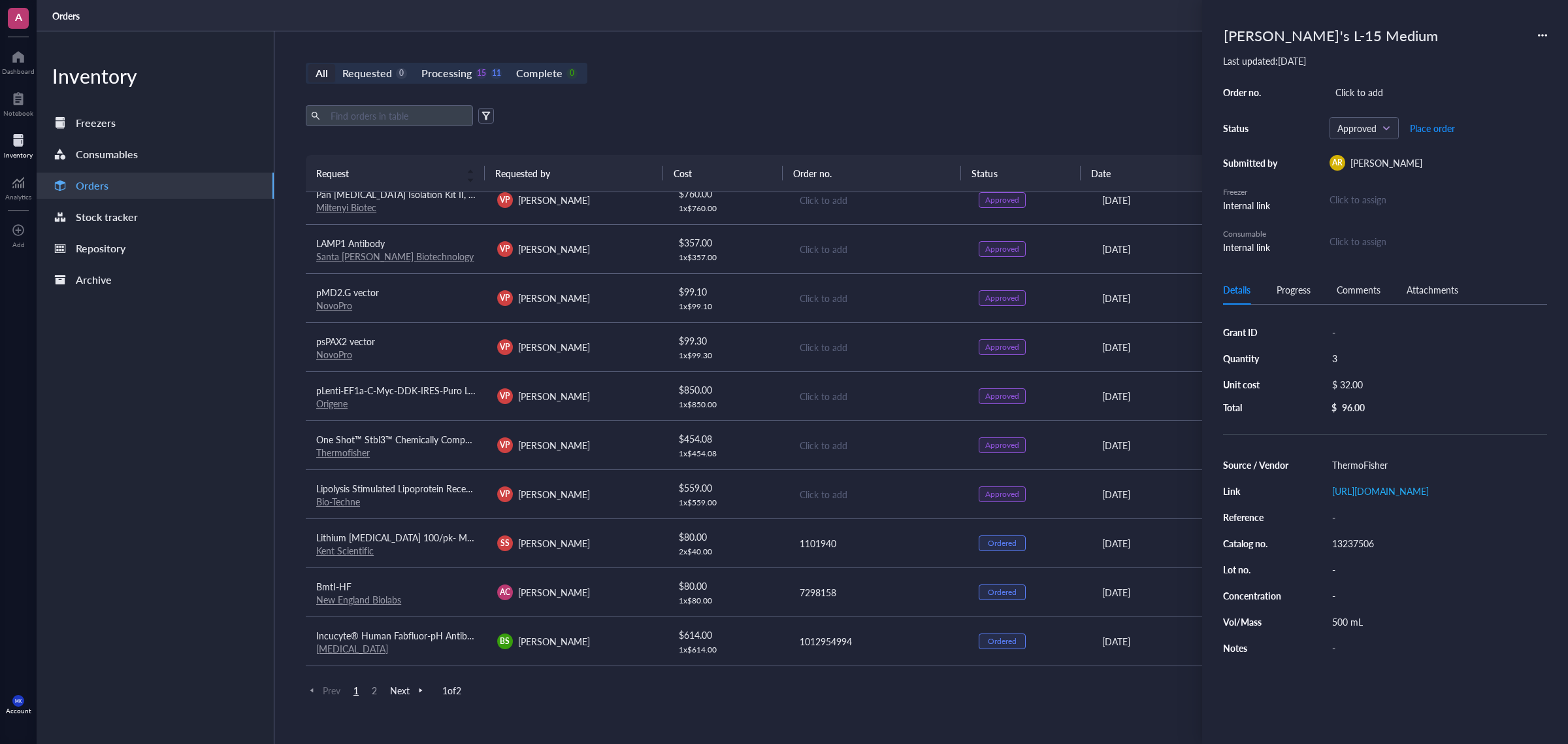
click at [350, 453] on link "Thermofisher" at bounding box center [342, 452] width 54 height 13
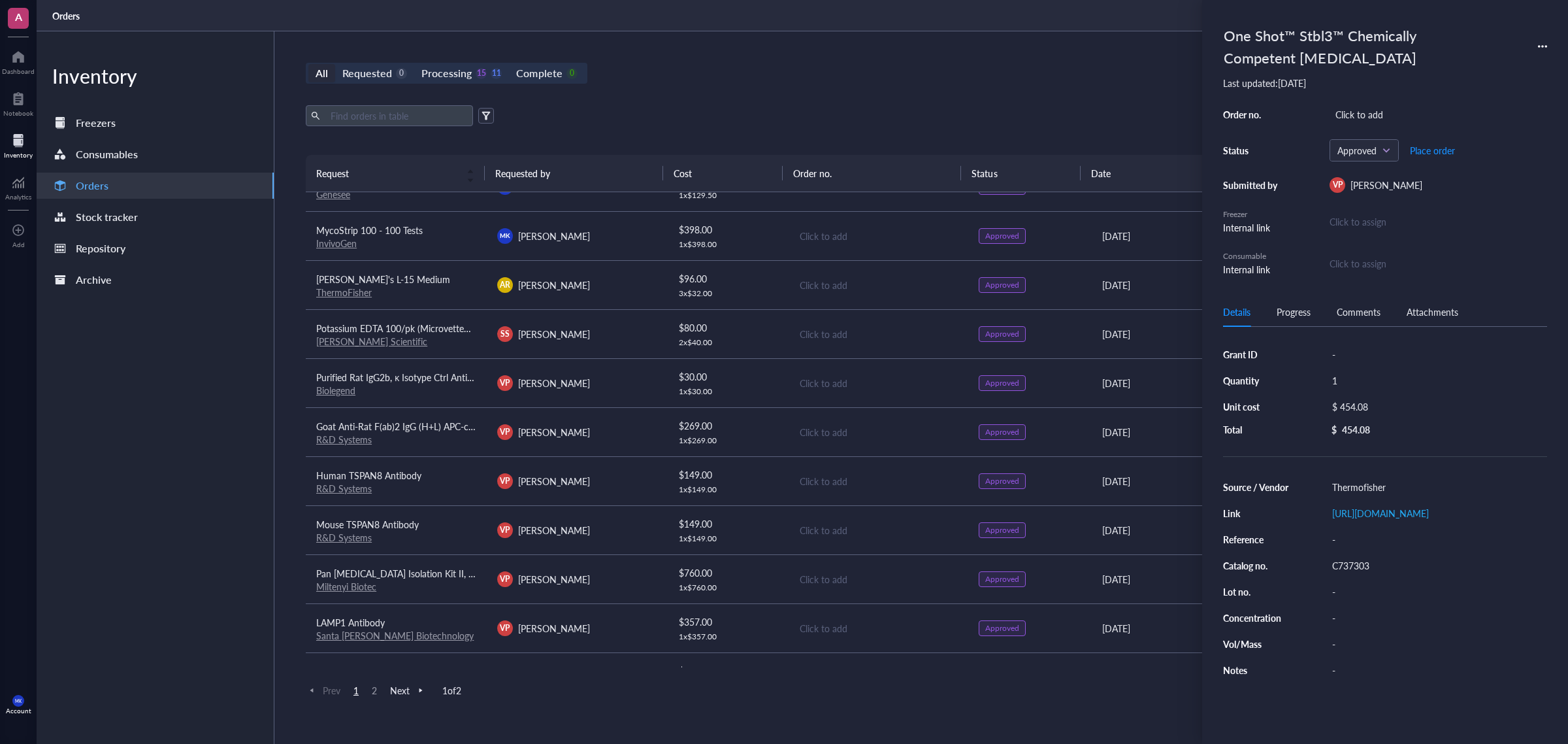
scroll to position [0, 0]
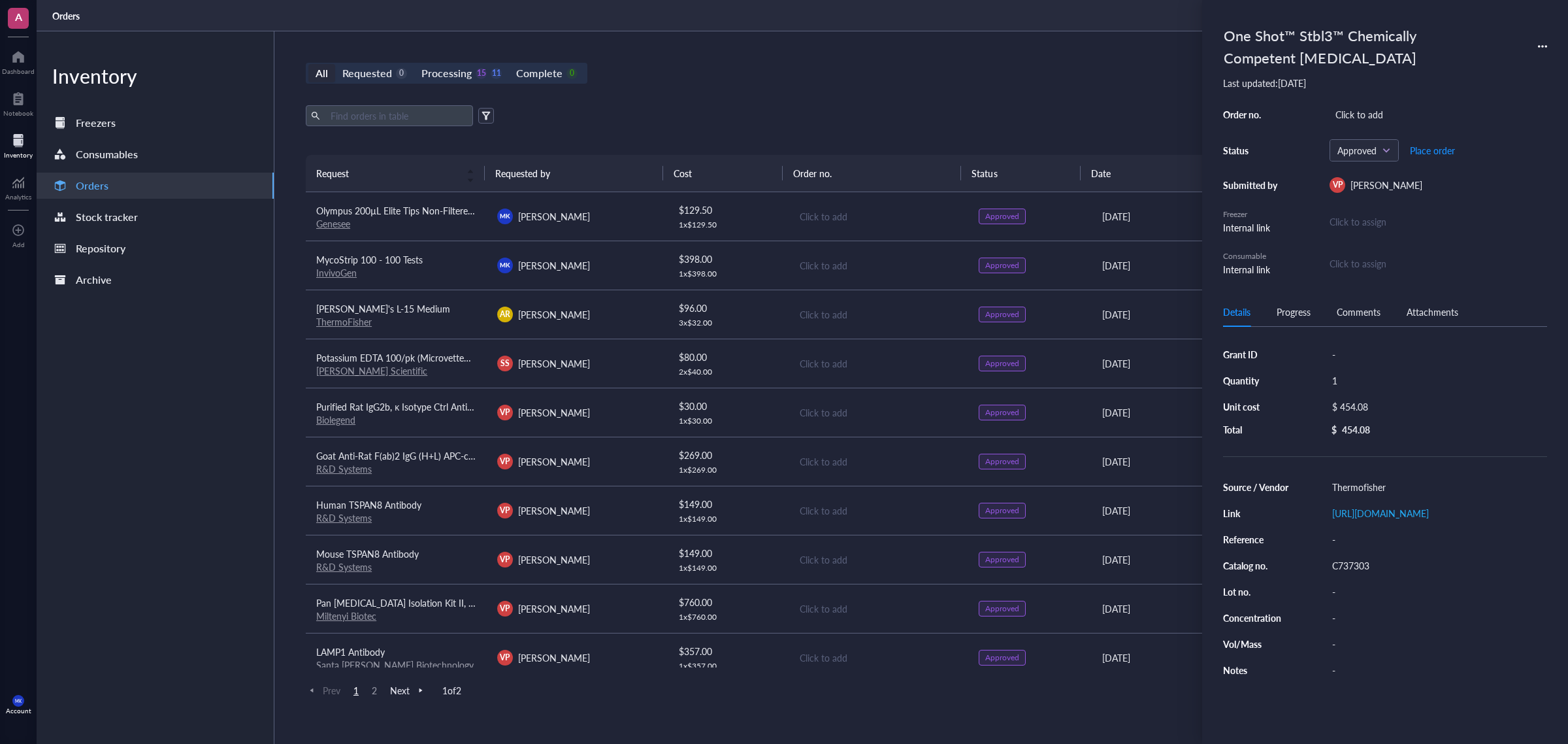
click at [576, 293] on td "AR Ana Rosinol" at bounding box center [577, 314] width 181 height 49
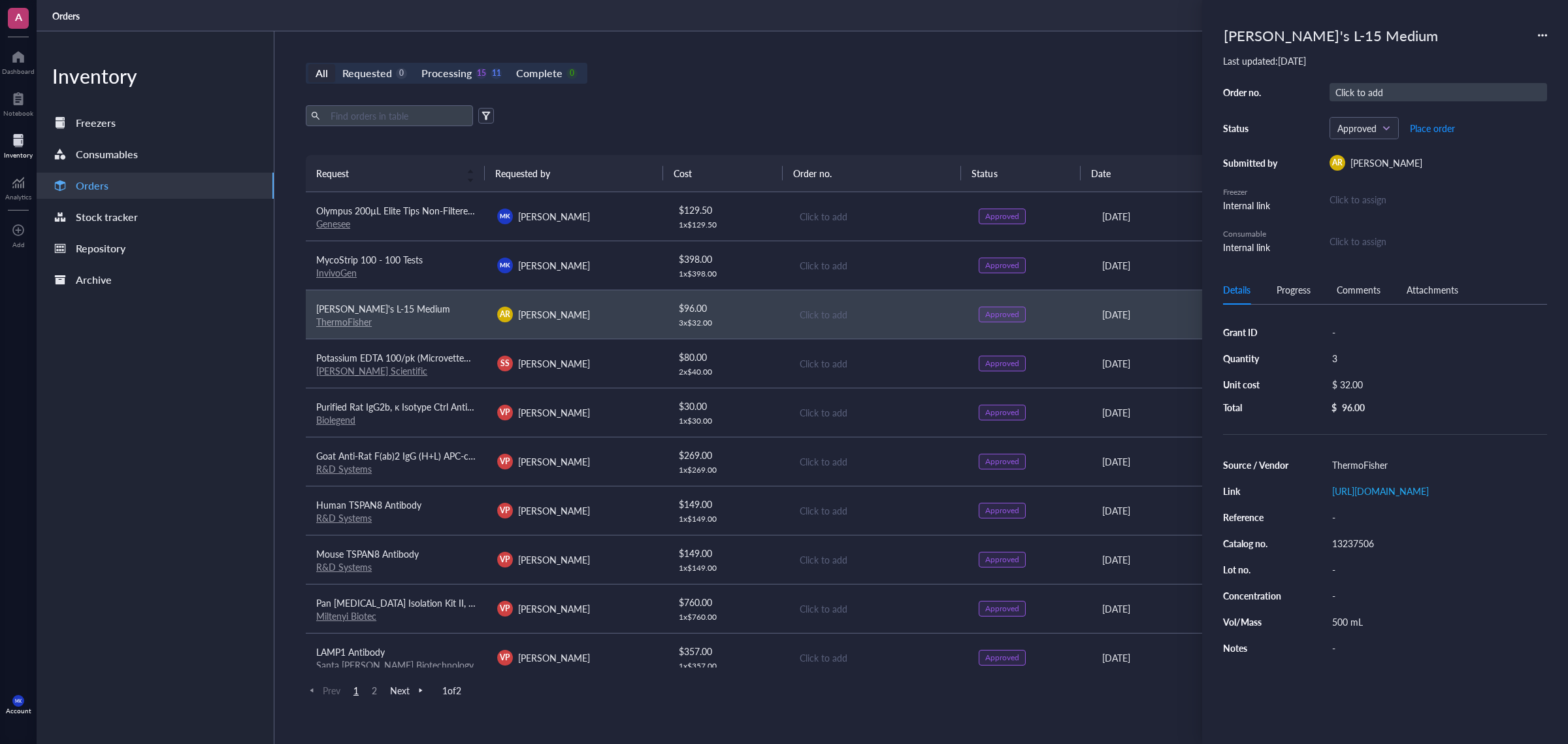
click at [1254, 95] on div "Click to add" at bounding box center [1438, 91] width 217 height 18
type input "H52379097"
click at [1254, 135] on button "Place order" at bounding box center [1432, 128] width 46 height 21
click at [805, 82] on div "All Requested 0 Processing 14 12 Complete 0 New order" at bounding box center [878, 73] width 1145 height 21
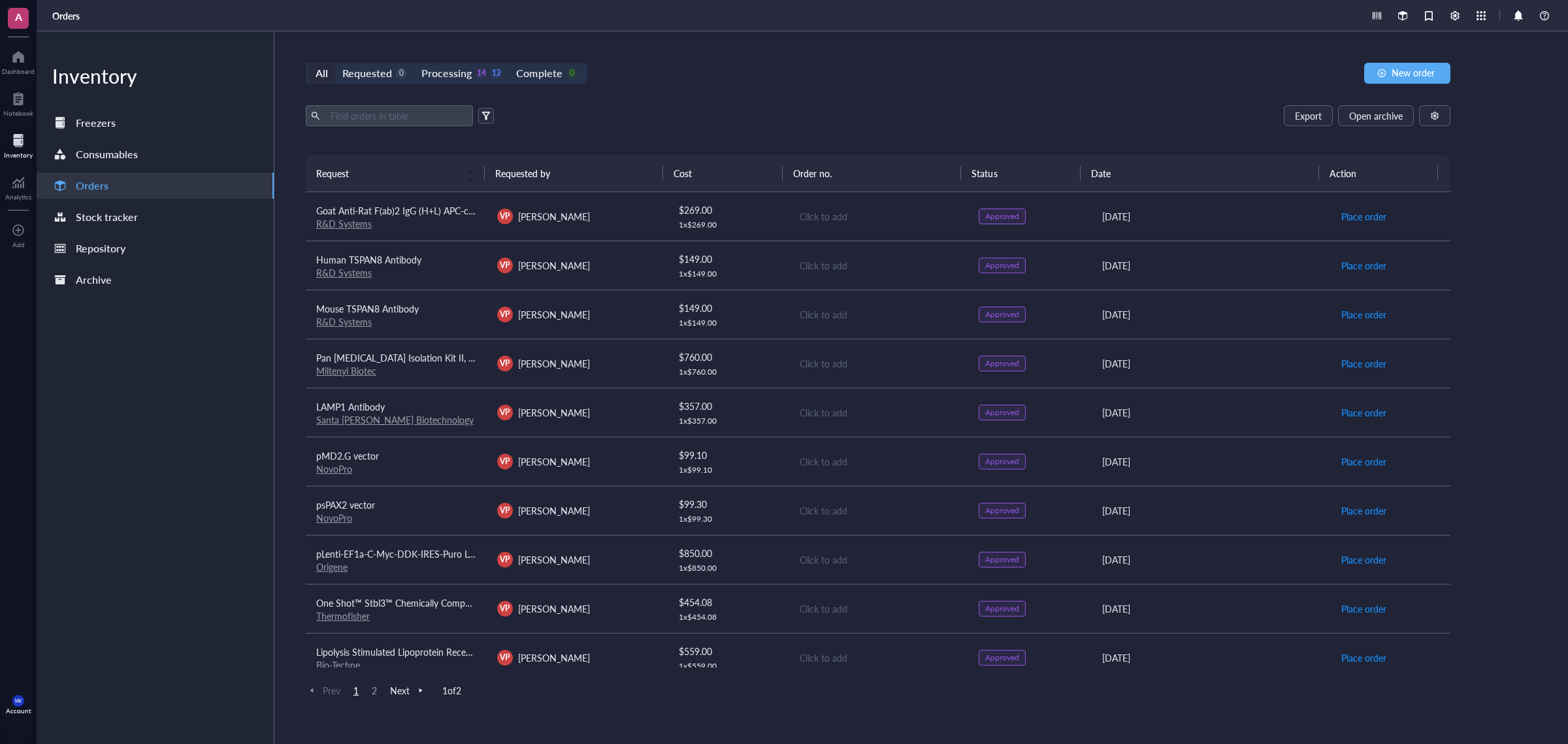
scroll to position [327, 0]
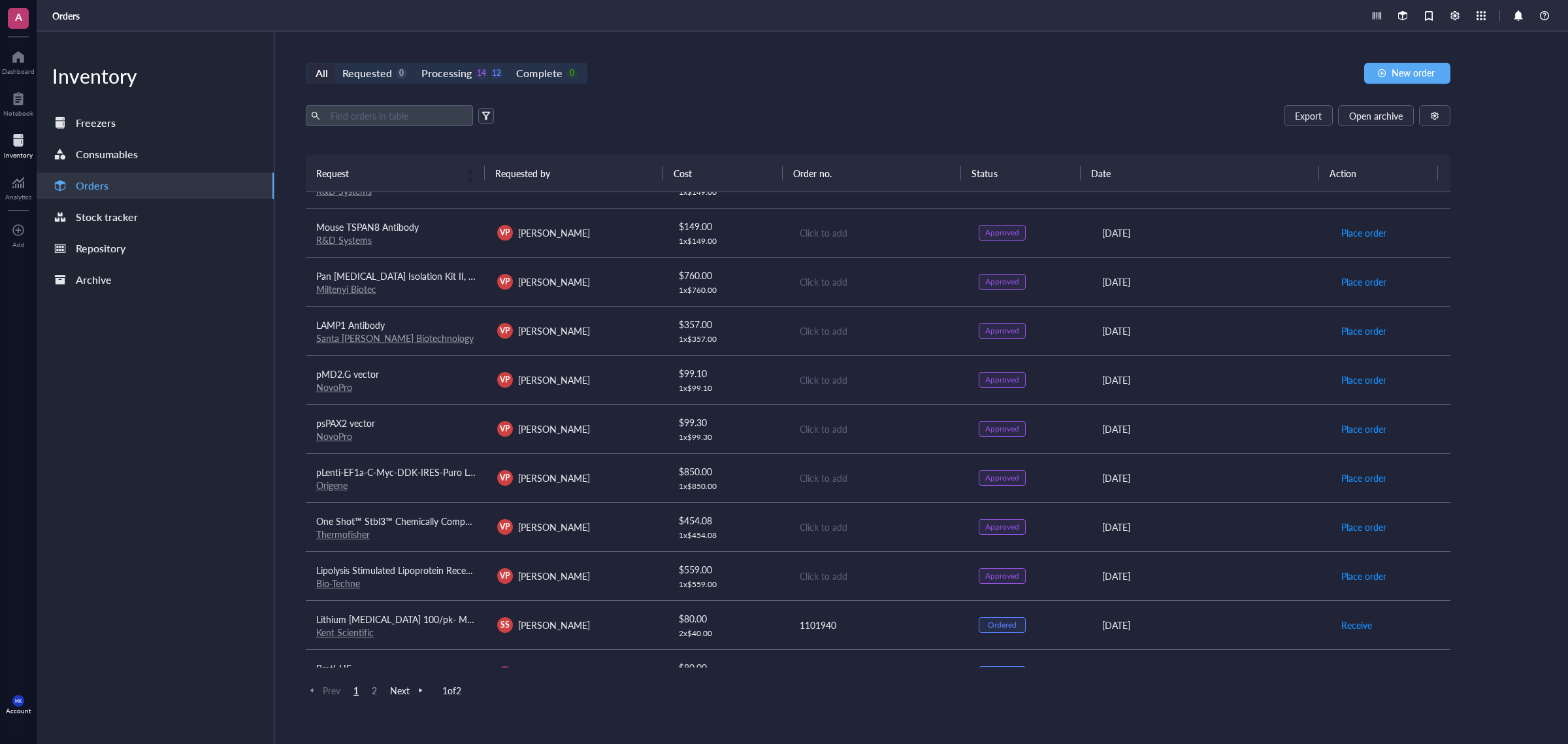
click at [827, 527] on div "Click to add" at bounding box center [879, 527] width 159 height 14
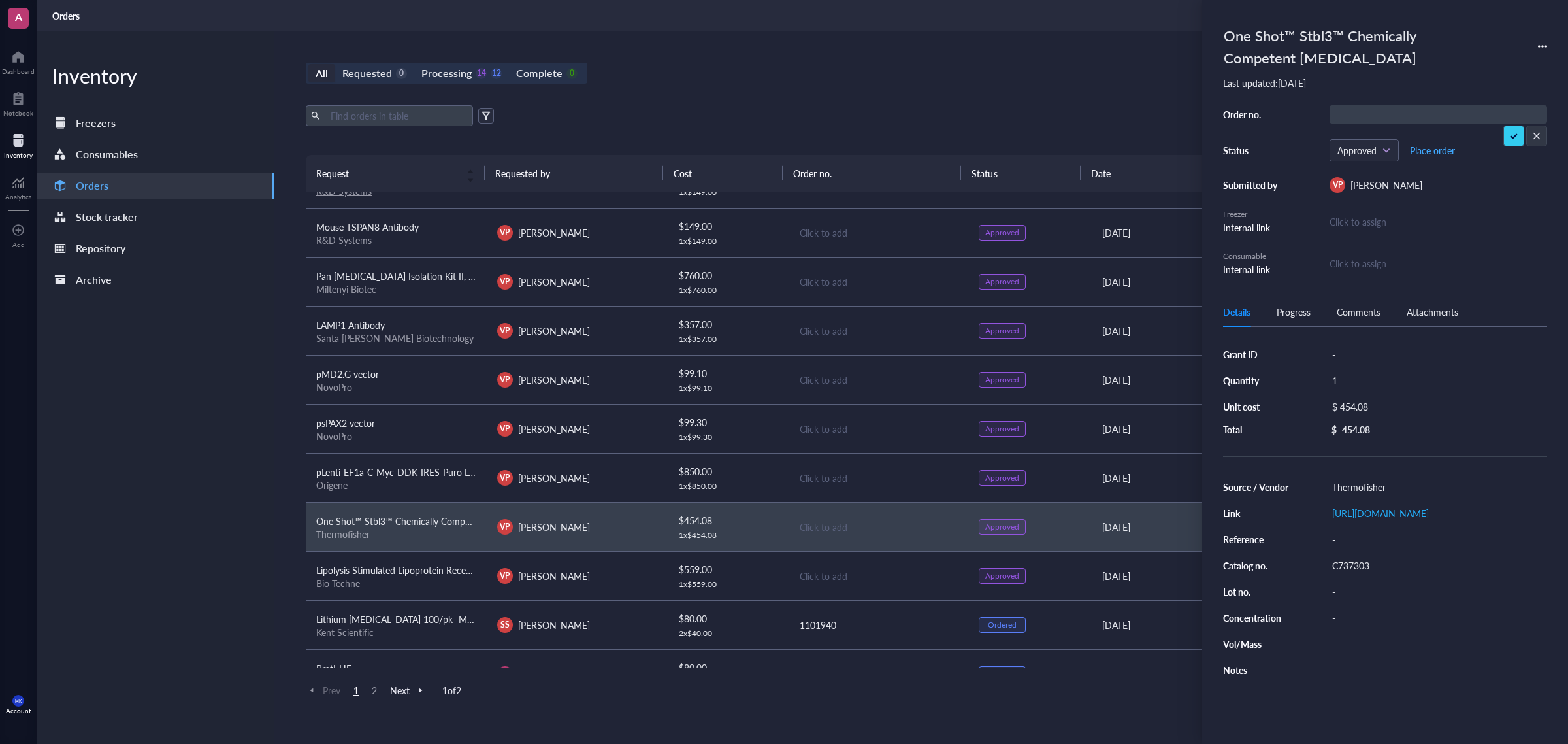
type input "H52379097"
click at [1254, 152] on span "Place order" at bounding box center [1433, 150] width 45 height 10
click at [929, 14] on div "Orders" at bounding box center [802, 15] width 1531 height 31
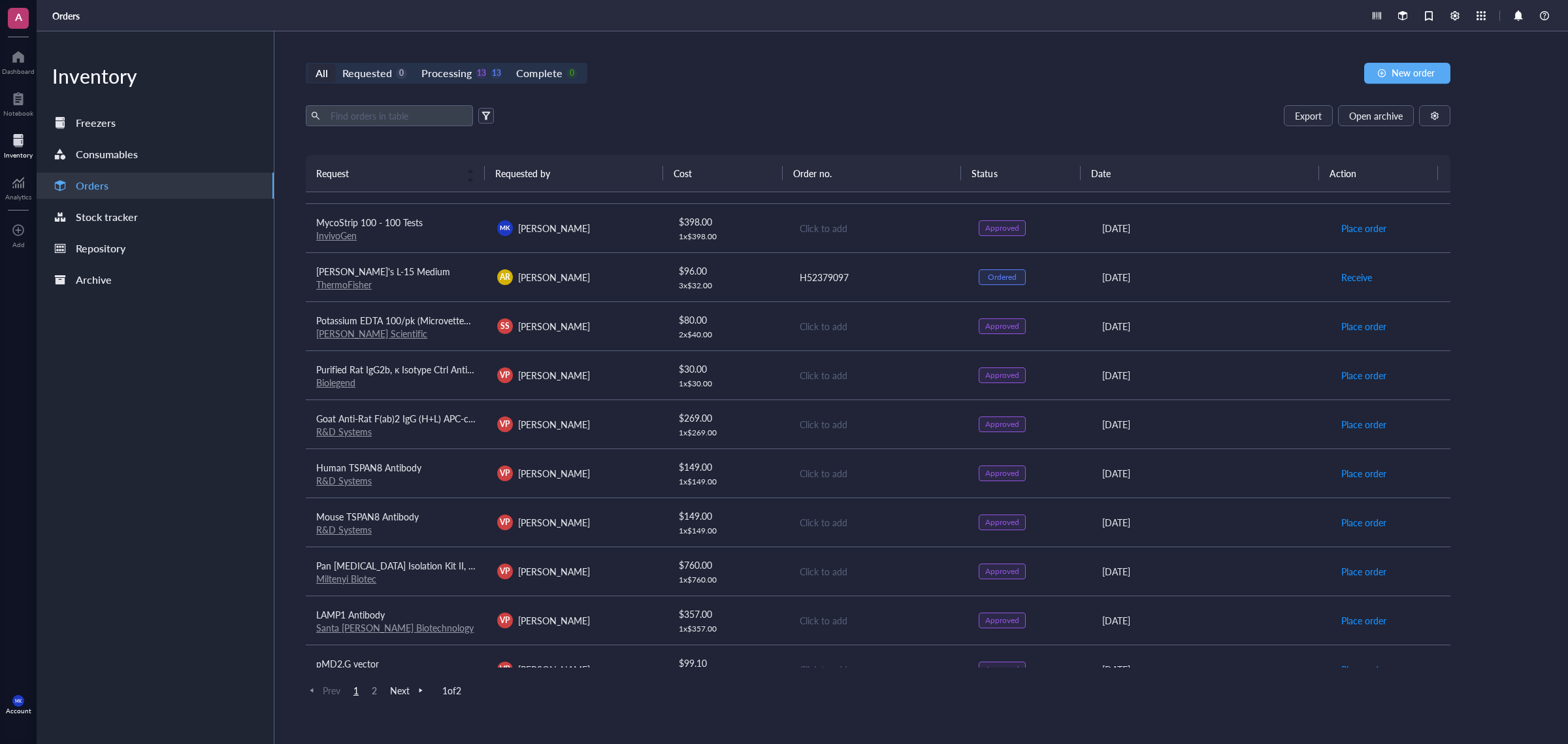
scroll to position [0, 0]
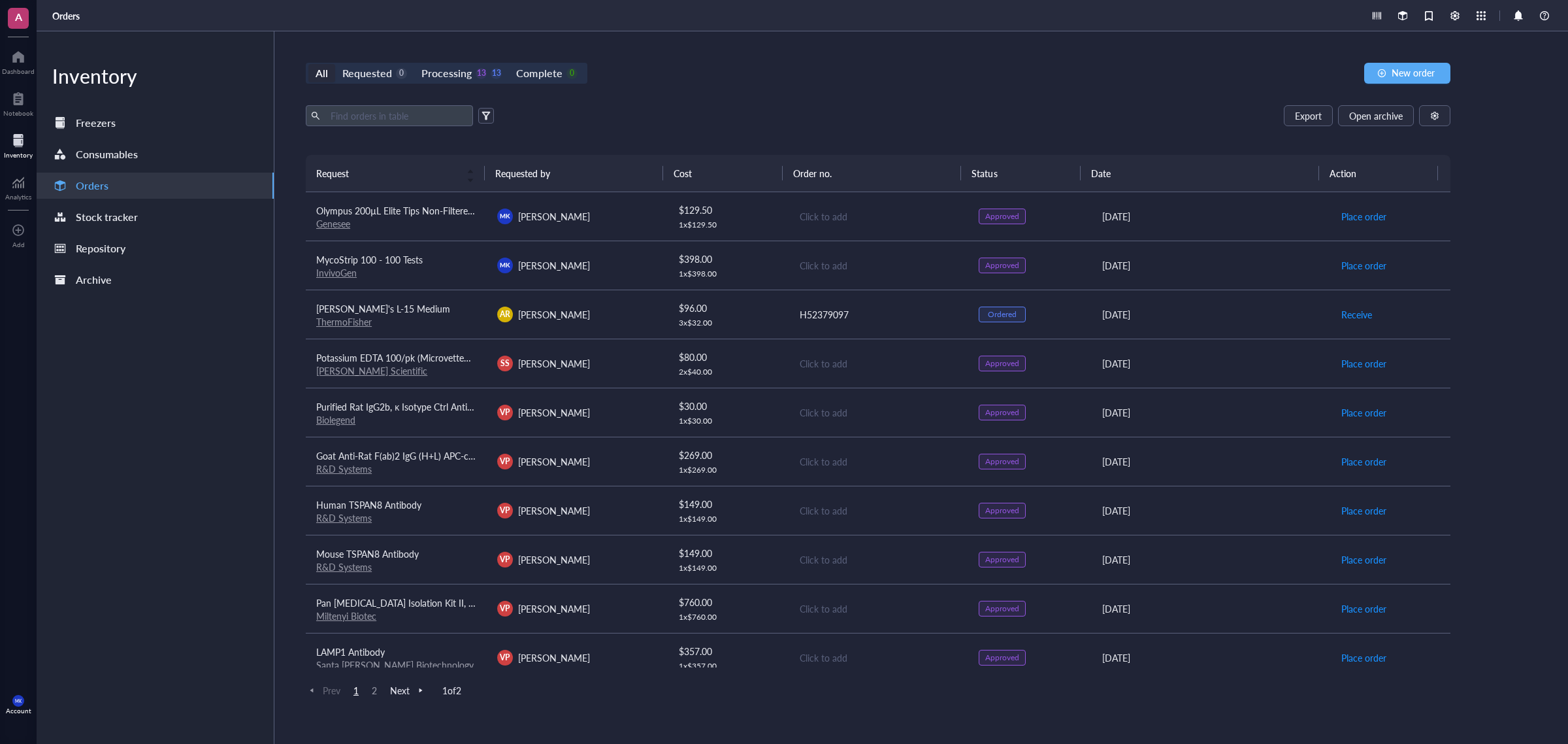
click at [578, 263] on div "[PERSON_NAME] [PERSON_NAME]" at bounding box center [577, 265] width 160 height 16
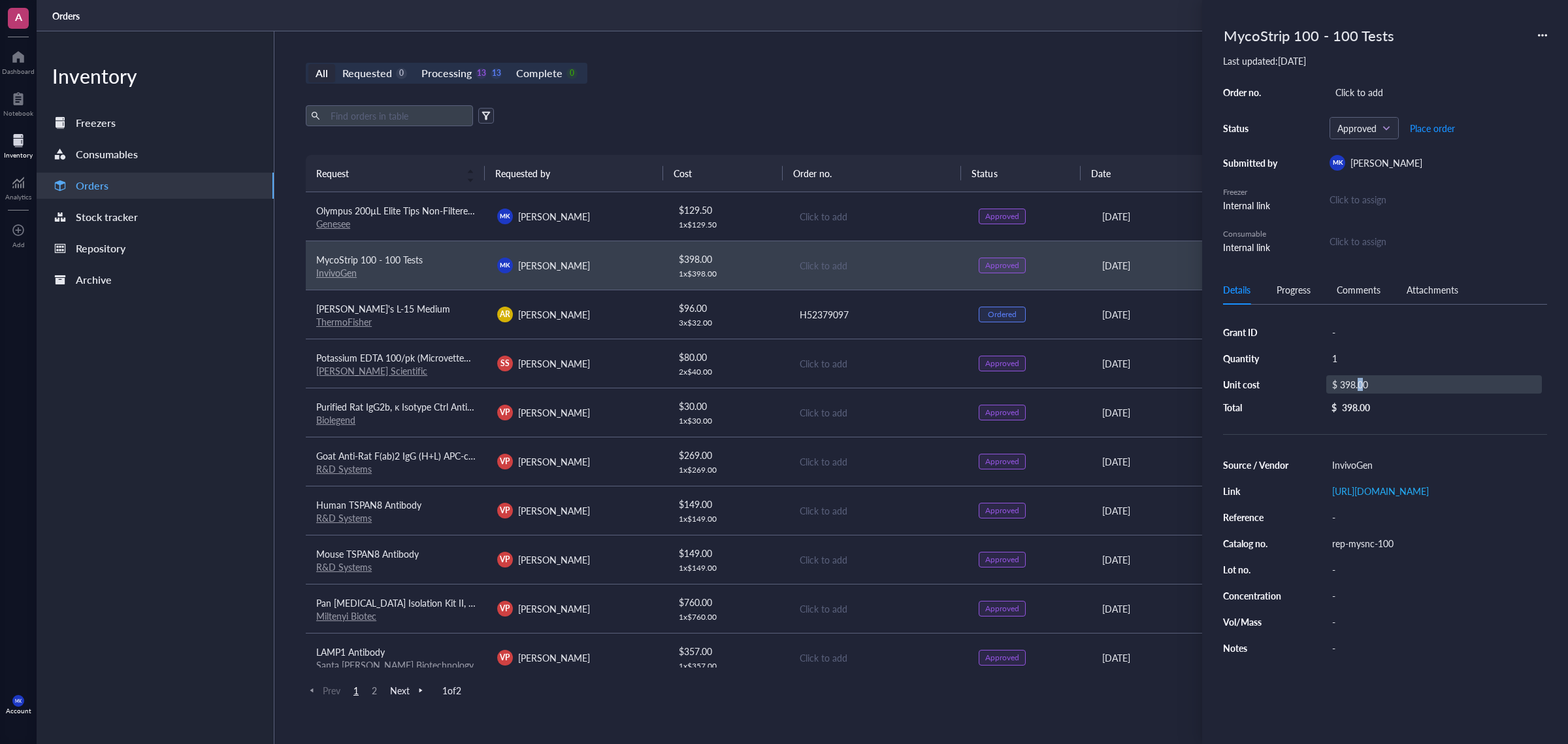
click at [1254, 392] on div "$ 398.00" at bounding box center [1434, 384] width 215 height 18
drag, startPoint x: 1393, startPoint y: 380, endPoint x: 1346, endPoint y: 383, distance: 47.1
click at [1254, 383] on div "$ 398.00" at bounding box center [1432, 386] width 221 height 21
type input "709"
click at [876, 100] on div "All Requested 0 Processing 13 13 Complete 0 New order Export Open archive Reque…" at bounding box center [878, 388] width 1208 height 713
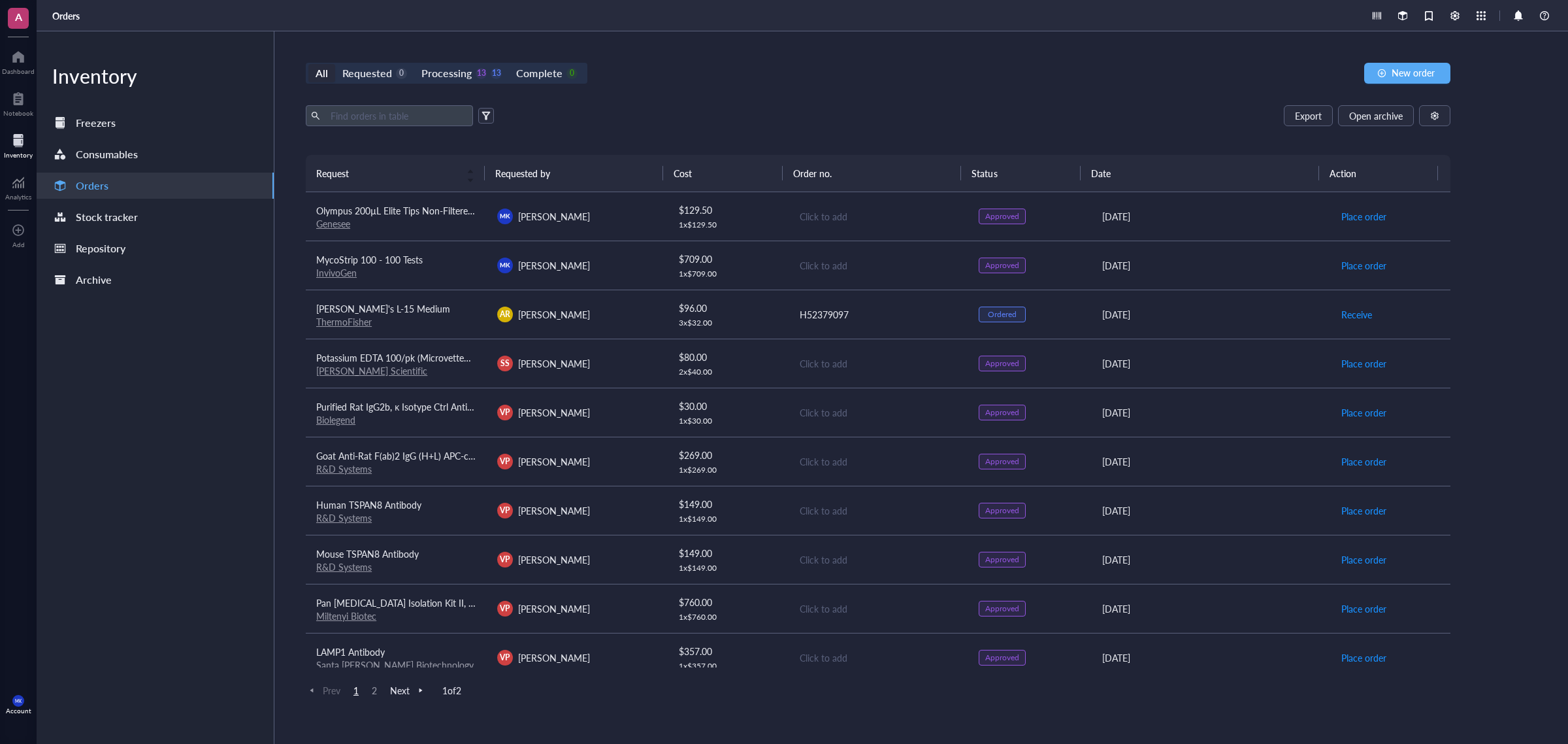
click at [821, 269] on div "Click to add" at bounding box center [879, 265] width 159 height 14
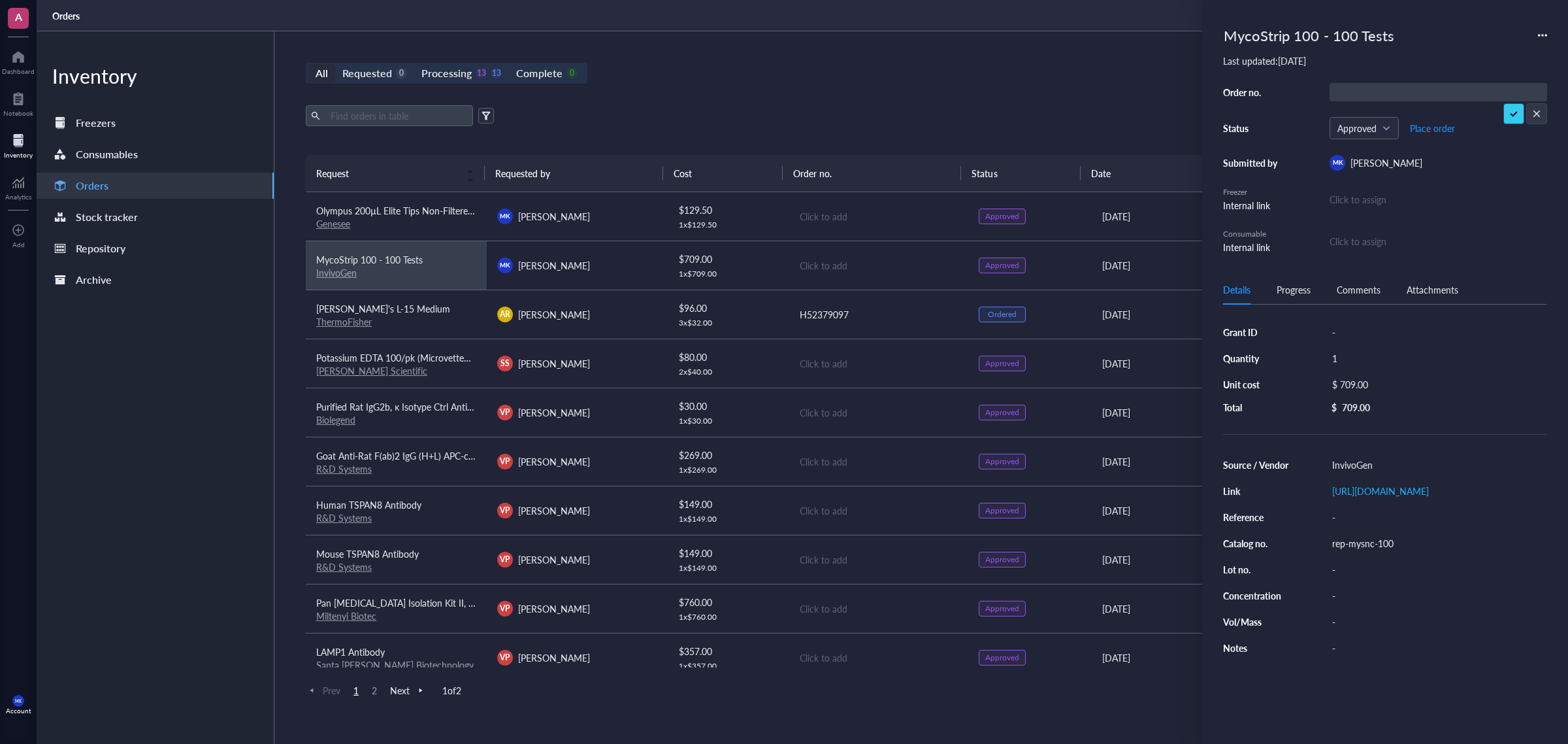
type input "W2508-00487"
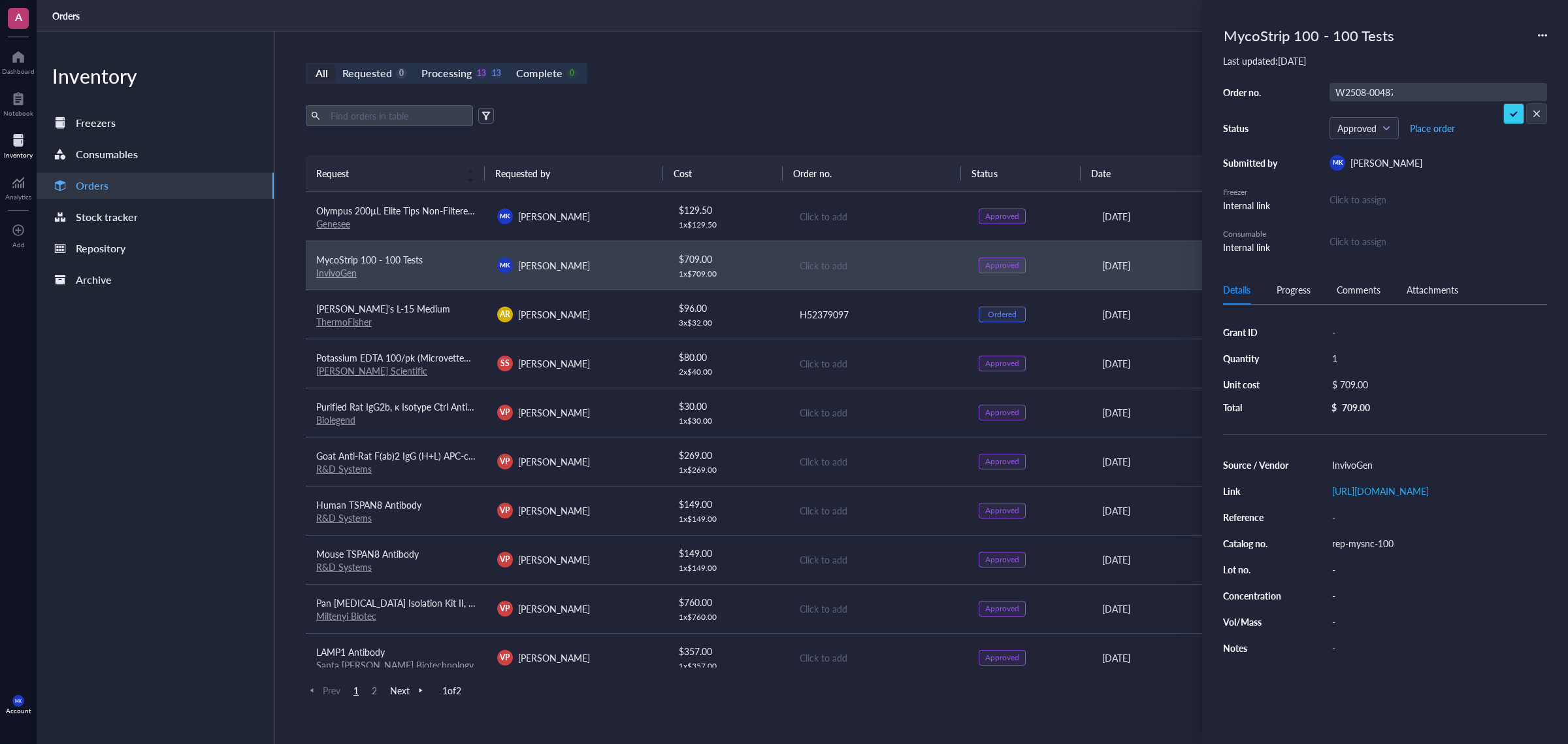
scroll to position [0, 1]
drag, startPoint x: 1518, startPoint y: 108, endPoint x: 1501, endPoint y: 110, distance: 17.1
click at [1254, 131] on span "Place order" at bounding box center [1433, 128] width 45 height 10
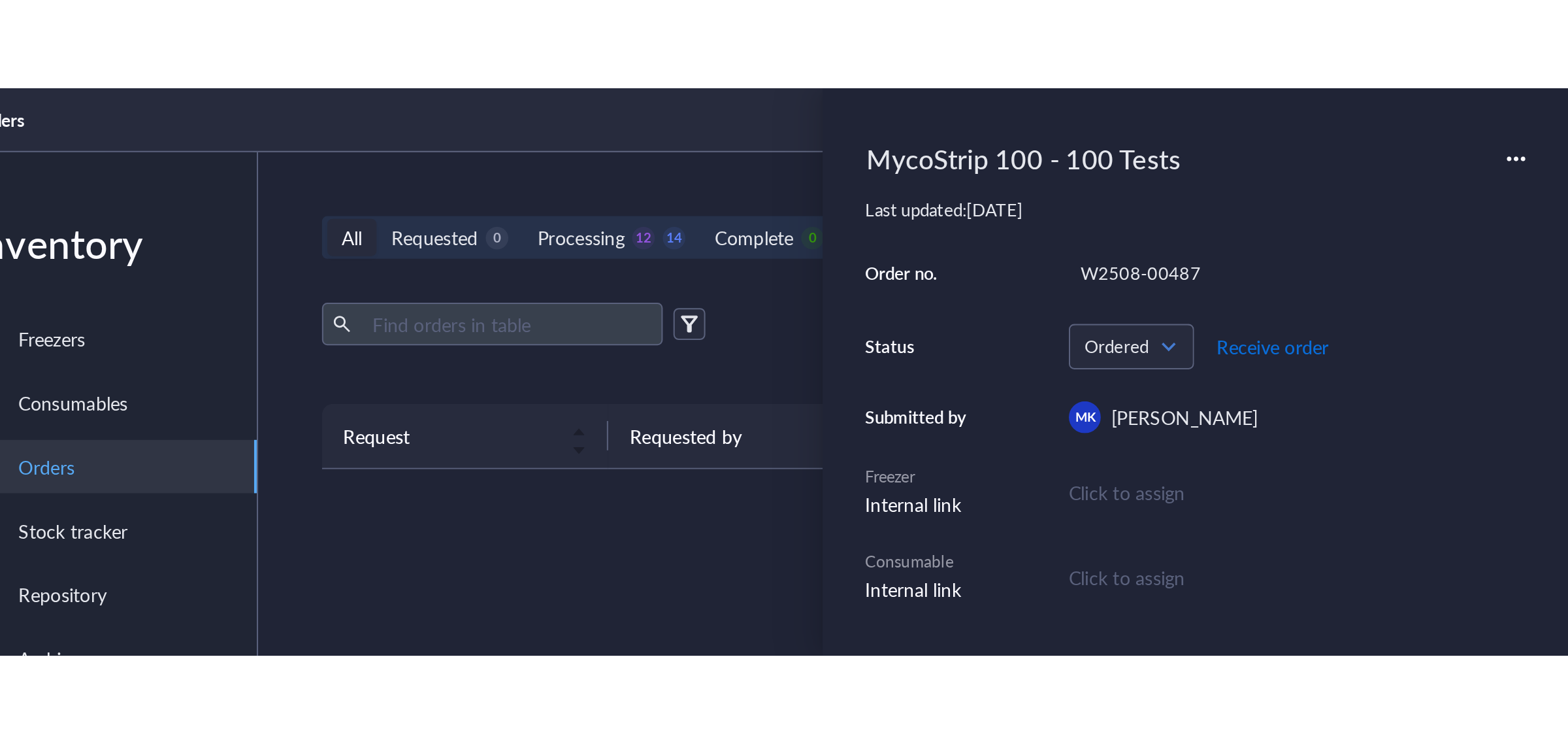
scroll to position [0, 0]
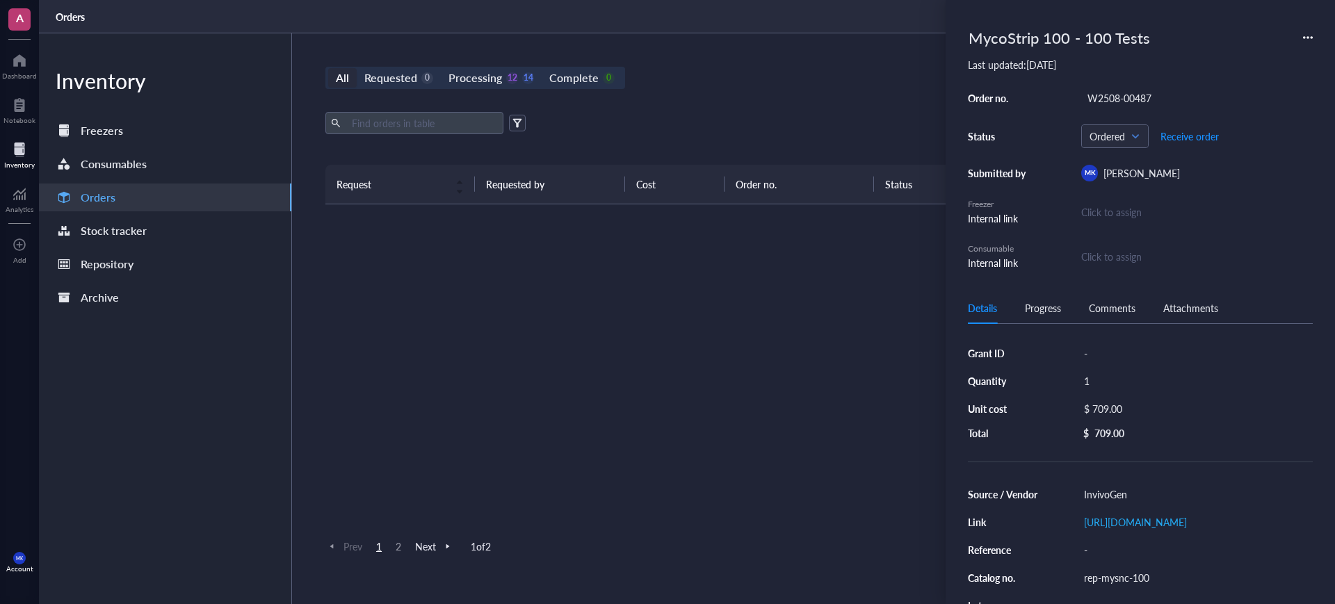
click at [731, 482] on div "Request Requested by Cost Order no. Status Date Action Olympus 200µL Elite Tips…" at bounding box center [805, 343] width 961 height 357
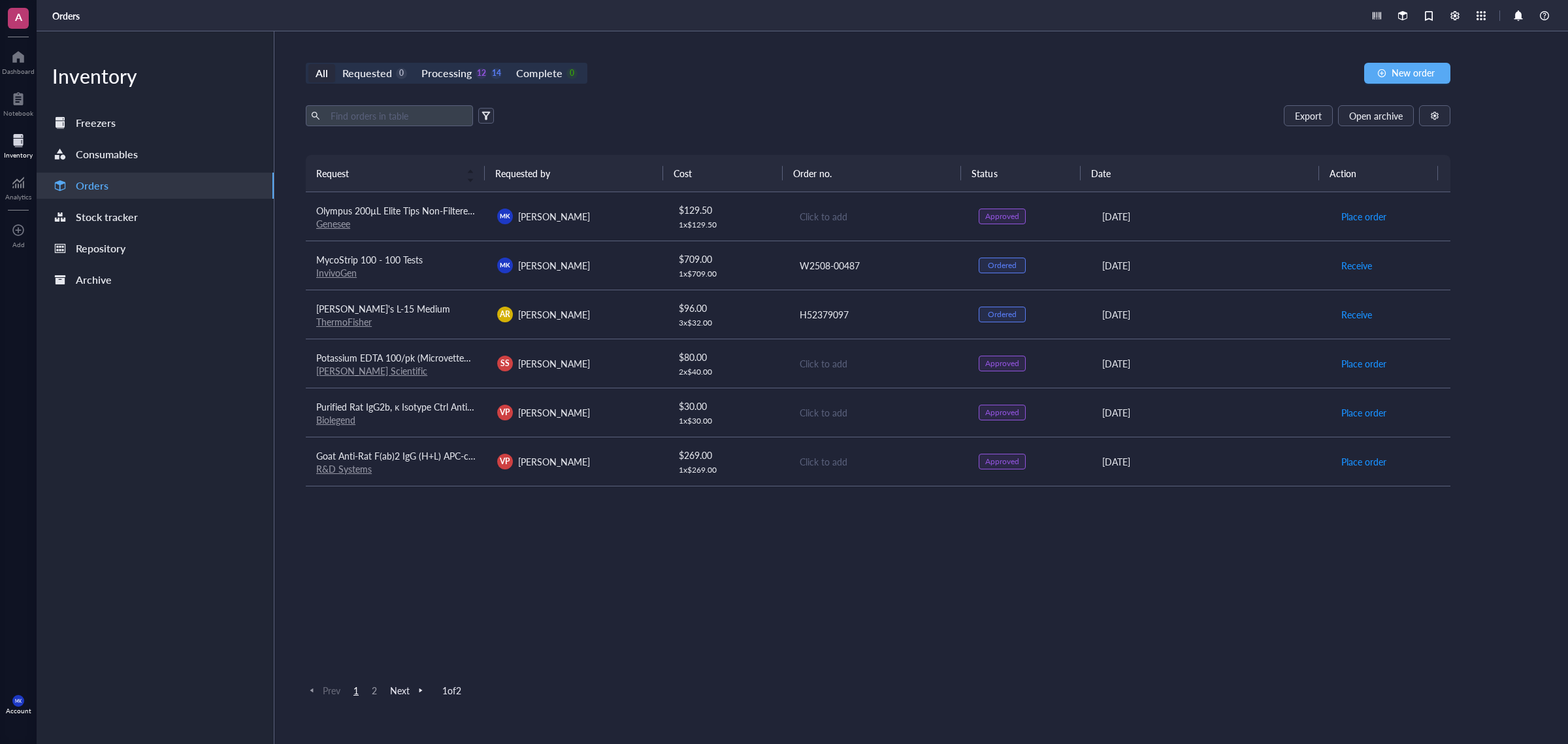
click at [331, 71] on div "All" at bounding box center [321, 72] width 27 height 18
click at [308, 64] on input "All" at bounding box center [308, 64] width 0 height 0
click at [451, 72] on div "Processing" at bounding box center [447, 72] width 51 height 18
click at [415, 64] on input "Processing 12 14" at bounding box center [415, 64] width 0 height 0
click at [464, 69] on div "Processing" at bounding box center [447, 72] width 51 height 18
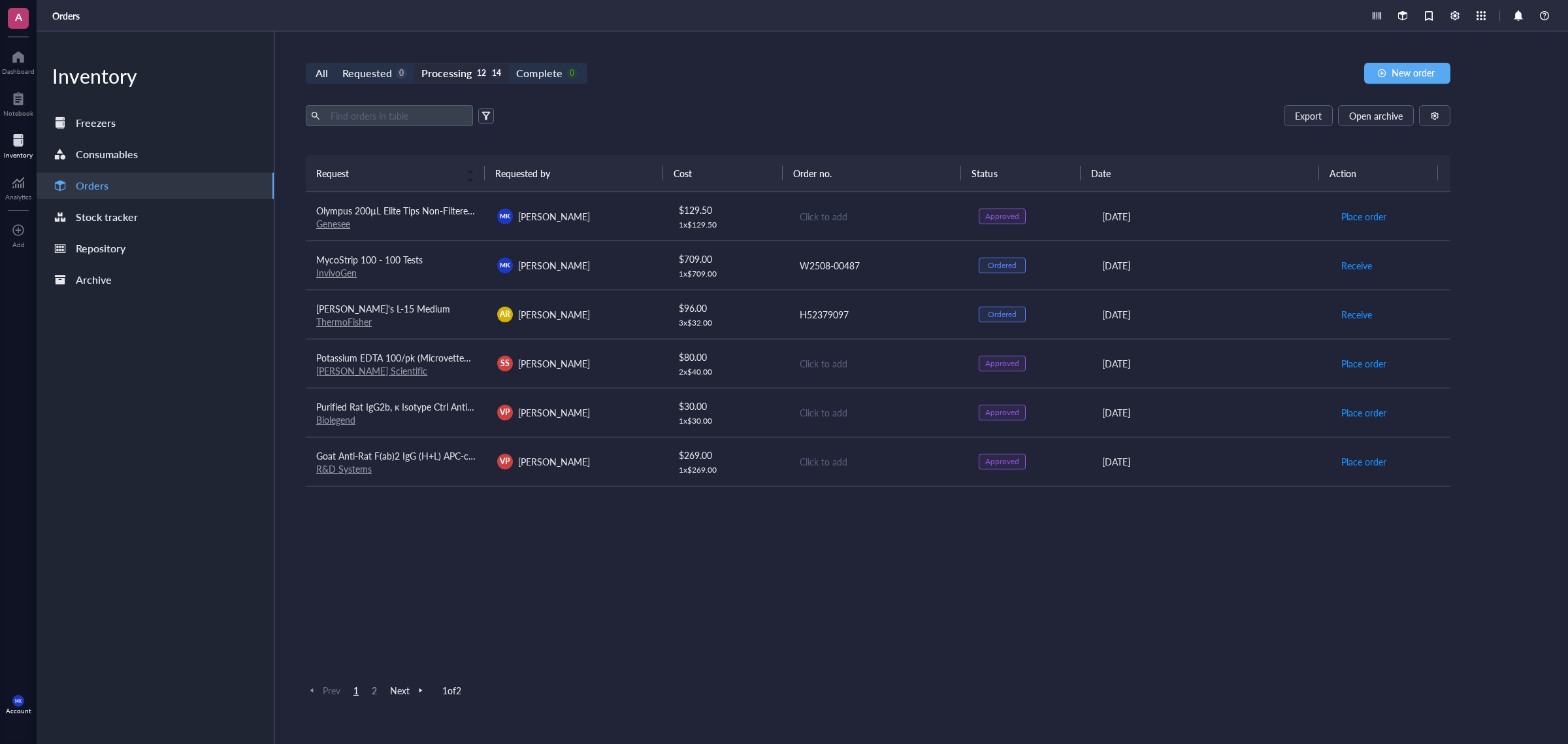
click at [415, 64] on input "Processing 12 14" at bounding box center [415, 64] width 0 height 0
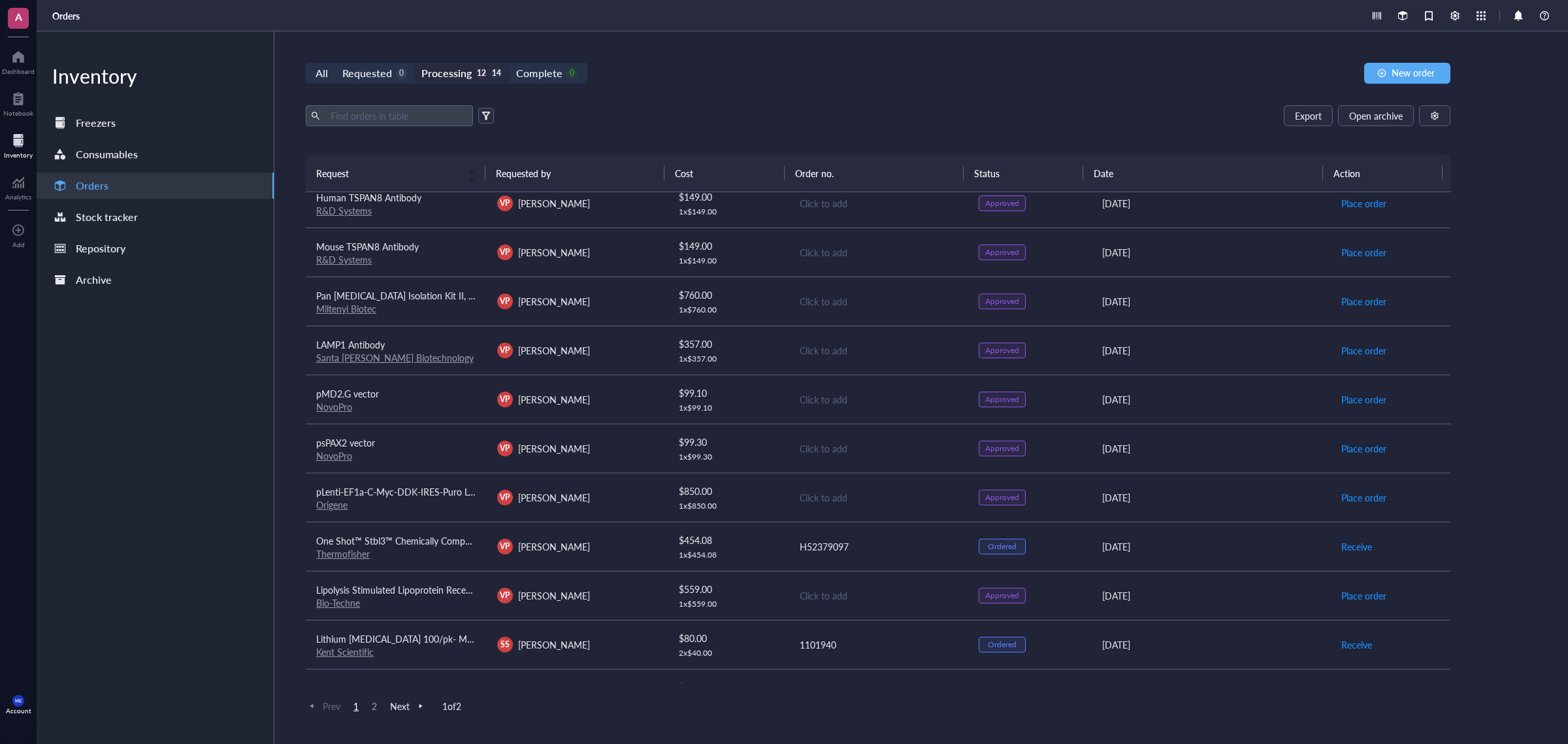
scroll to position [327, 0]
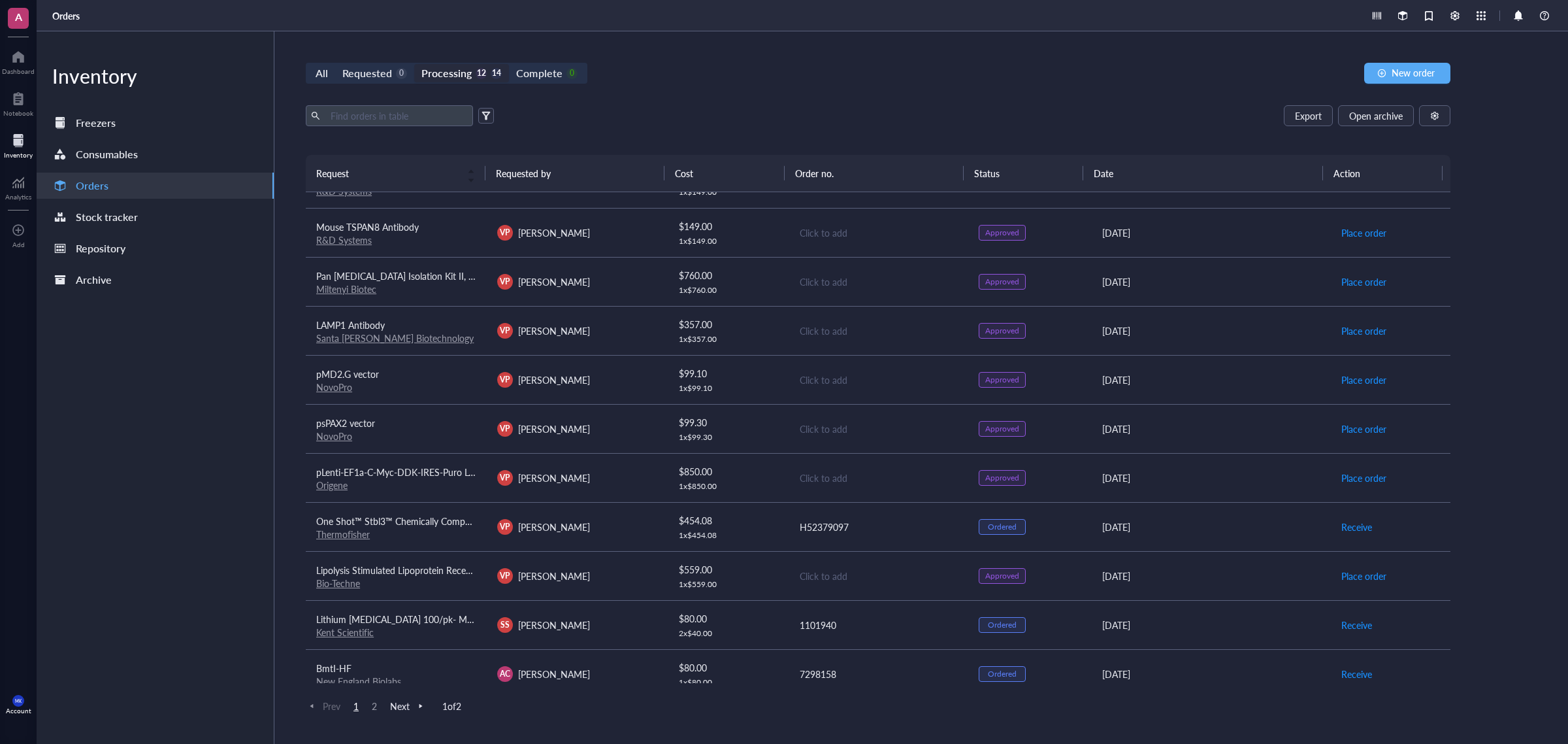
click at [481, 589] on td "Lipolysis Stimulated Lipoprotein Receptor Antibody - BSA Free Bio-Techne" at bounding box center [396, 576] width 181 height 49
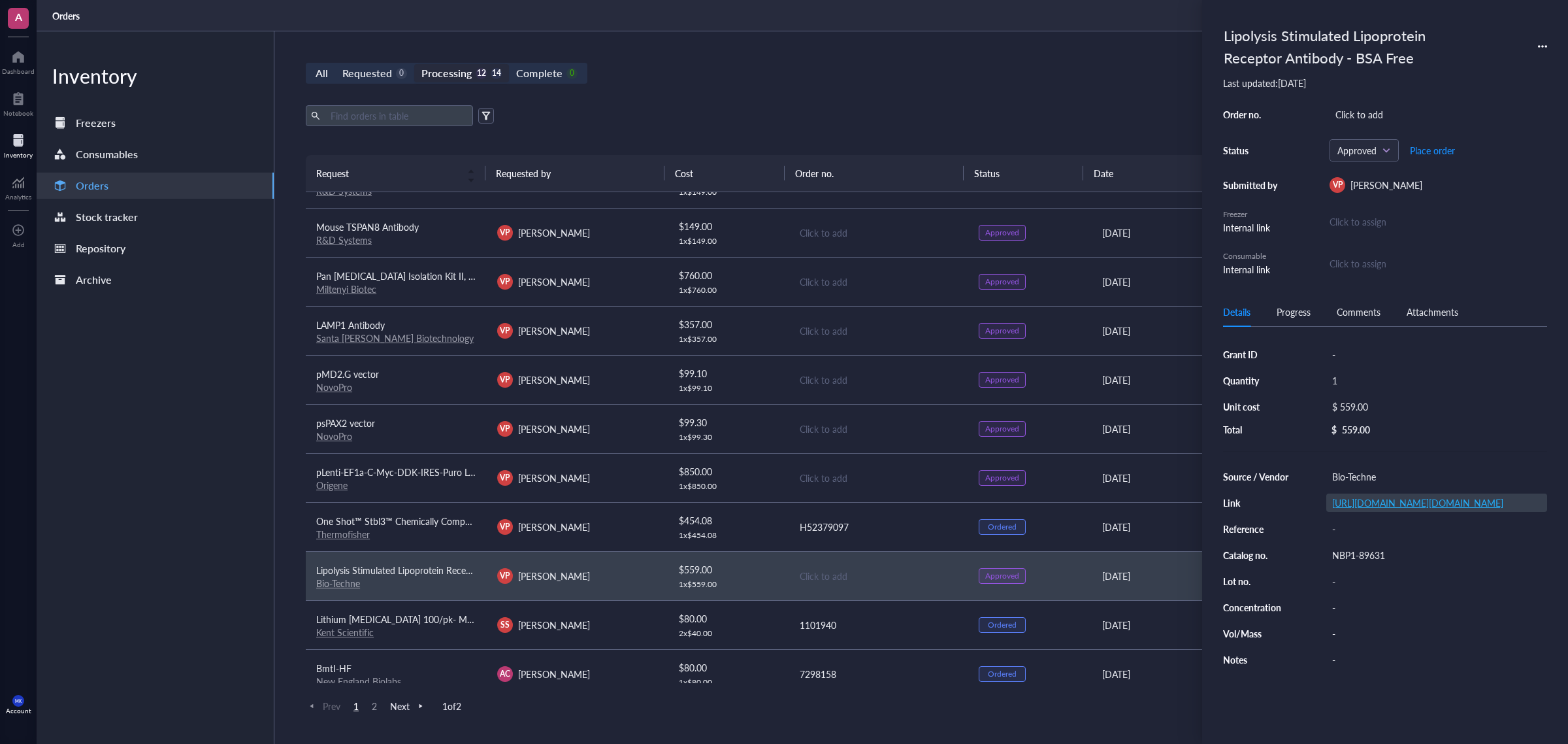
click at [1361, 510] on link "[URL][DOMAIN_NAME][DOMAIN_NAME]" at bounding box center [1418, 503] width 171 height 13
click at [633, 486] on div "VP [PERSON_NAME]" at bounding box center [577, 478] width 160 height 16
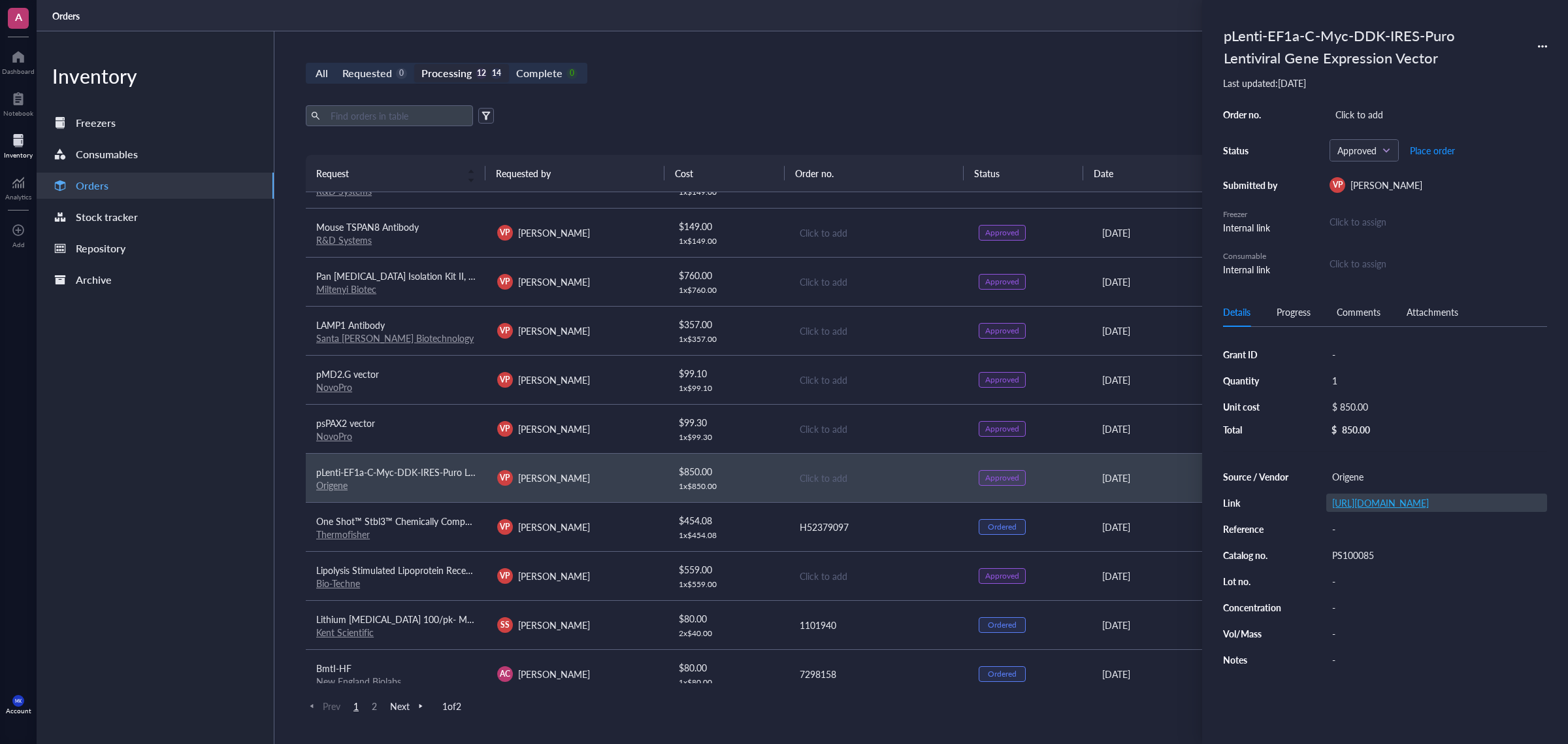
click at [1377, 510] on link "[URL][DOMAIN_NAME]" at bounding box center [1380, 503] width 97 height 13
click at [1392, 110] on div "Click to add" at bounding box center [1438, 114] width 217 height 18
type input "000004688"
click at [1439, 145] on span "Place order" at bounding box center [1433, 150] width 45 height 10
click at [848, 87] on div "All Requested 0 Processing 11 15 Complete 0 New order Export Open archive Reque…" at bounding box center [878, 388] width 1208 height 713
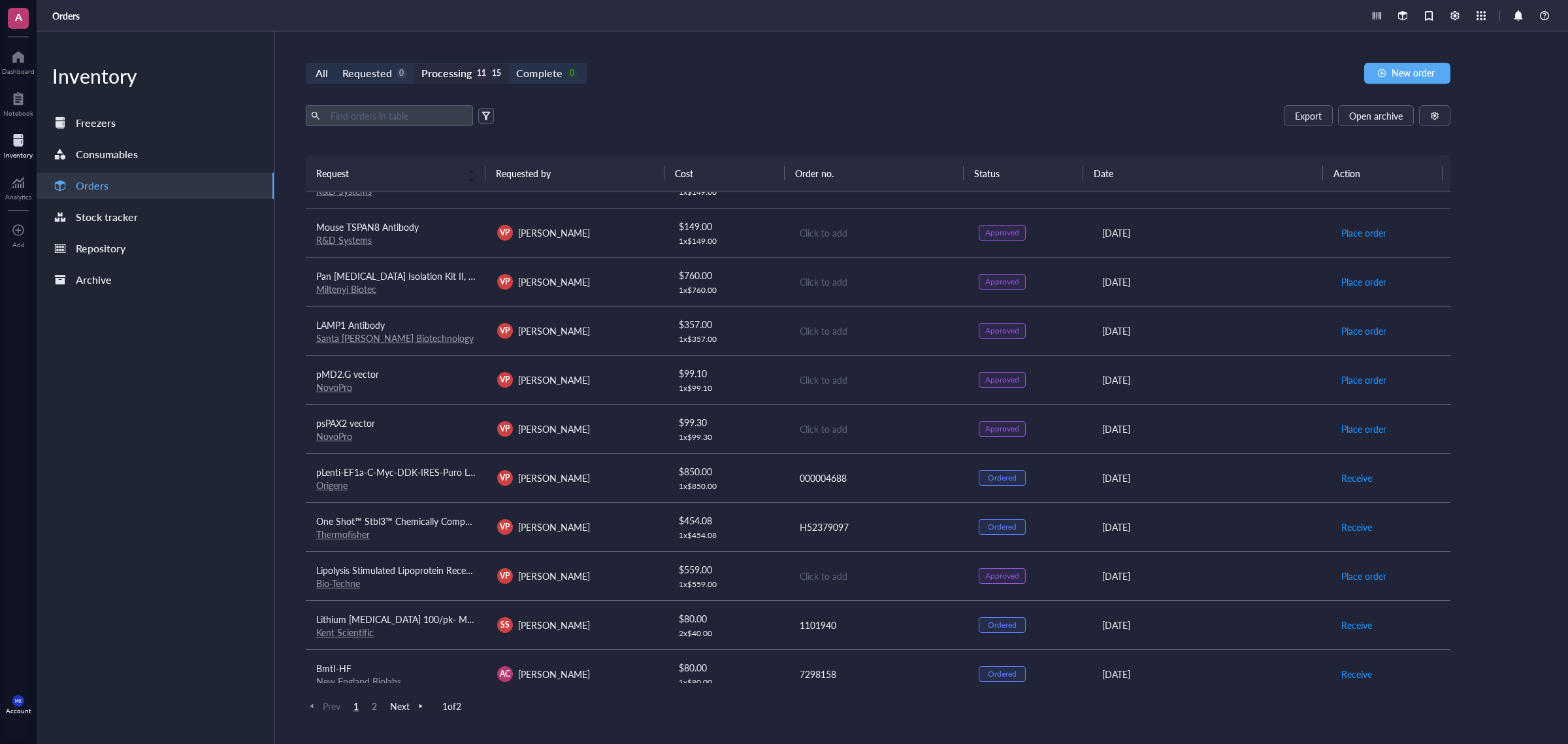
click at [341, 441] on link "NovoPro" at bounding box center [334, 436] width 36 height 13
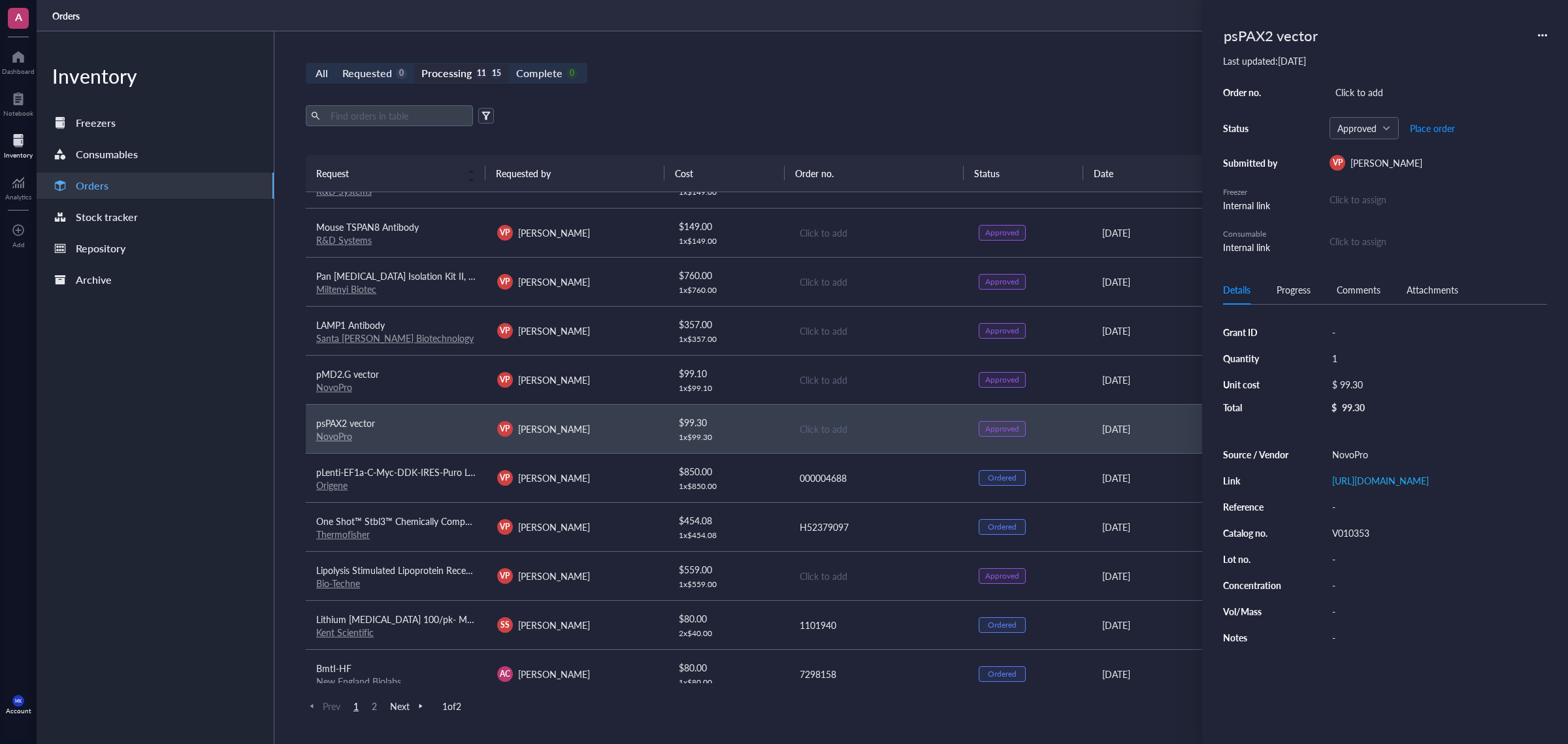
click at [337, 388] on link "NovoPro" at bounding box center [334, 388] width 36 height 13
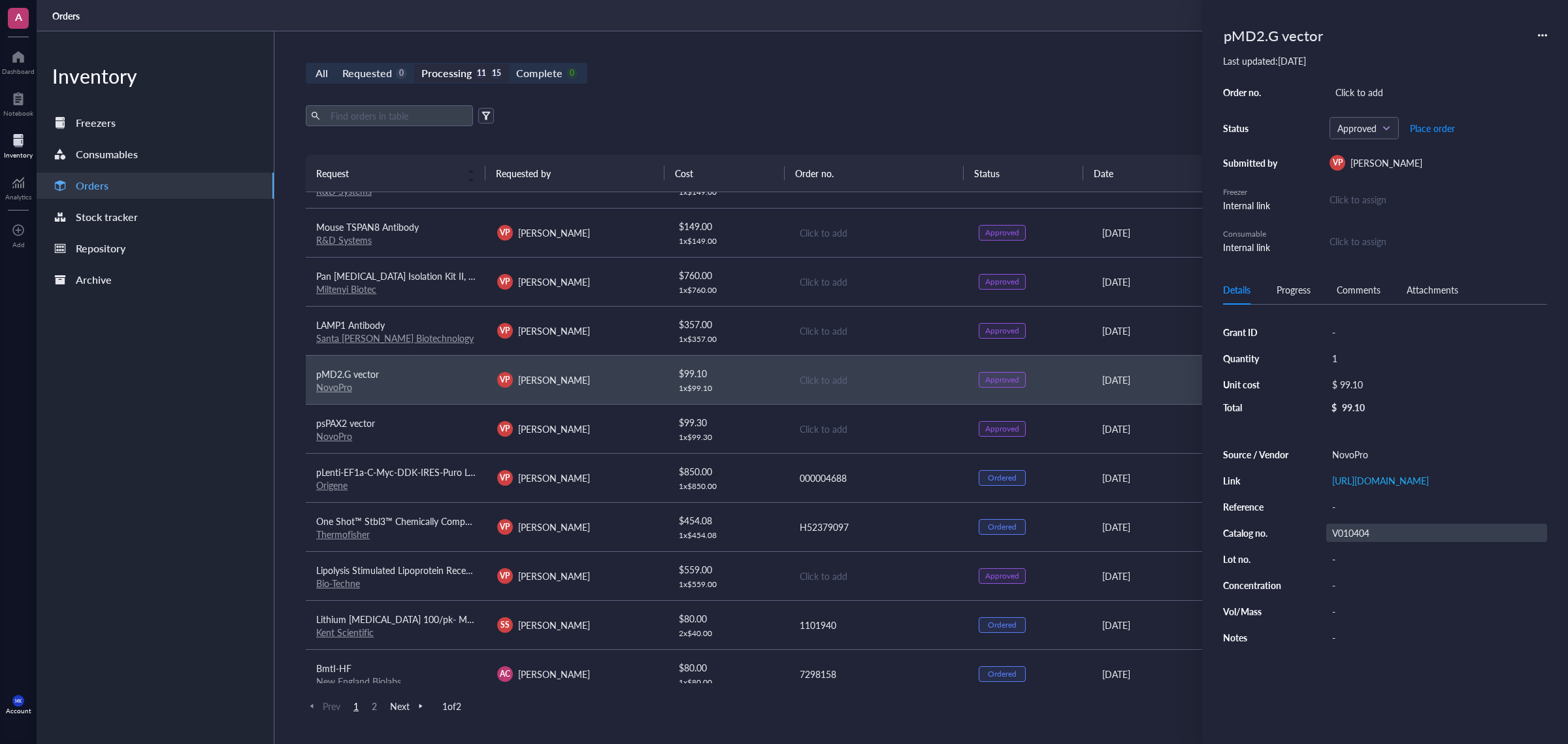
click at [1344, 533] on div "V010404" at bounding box center [1436, 532] width 221 height 18
click at [1344, 533] on input "V010404" at bounding box center [1351, 533] width 47 height 17
click at [598, 430] on div "VP [PERSON_NAME]" at bounding box center [577, 429] width 160 height 16
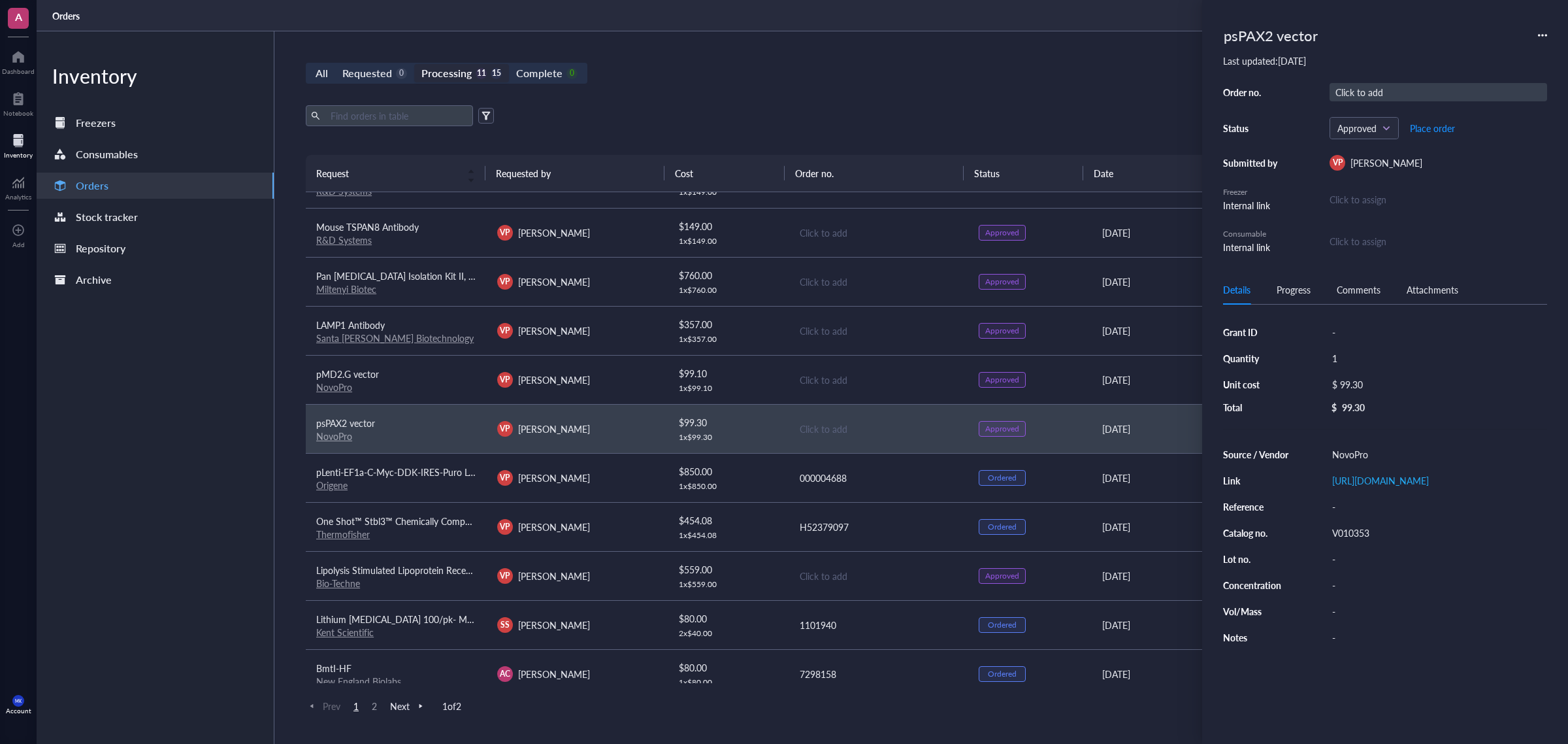
click at [1373, 88] on div "Click to add" at bounding box center [1438, 91] width 217 height 18
type input "250826202808"
click at [1448, 128] on span "Place order" at bounding box center [1433, 128] width 45 height 10
click at [827, 372] on td "Click to add" at bounding box center [878, 379] width 181 height 49
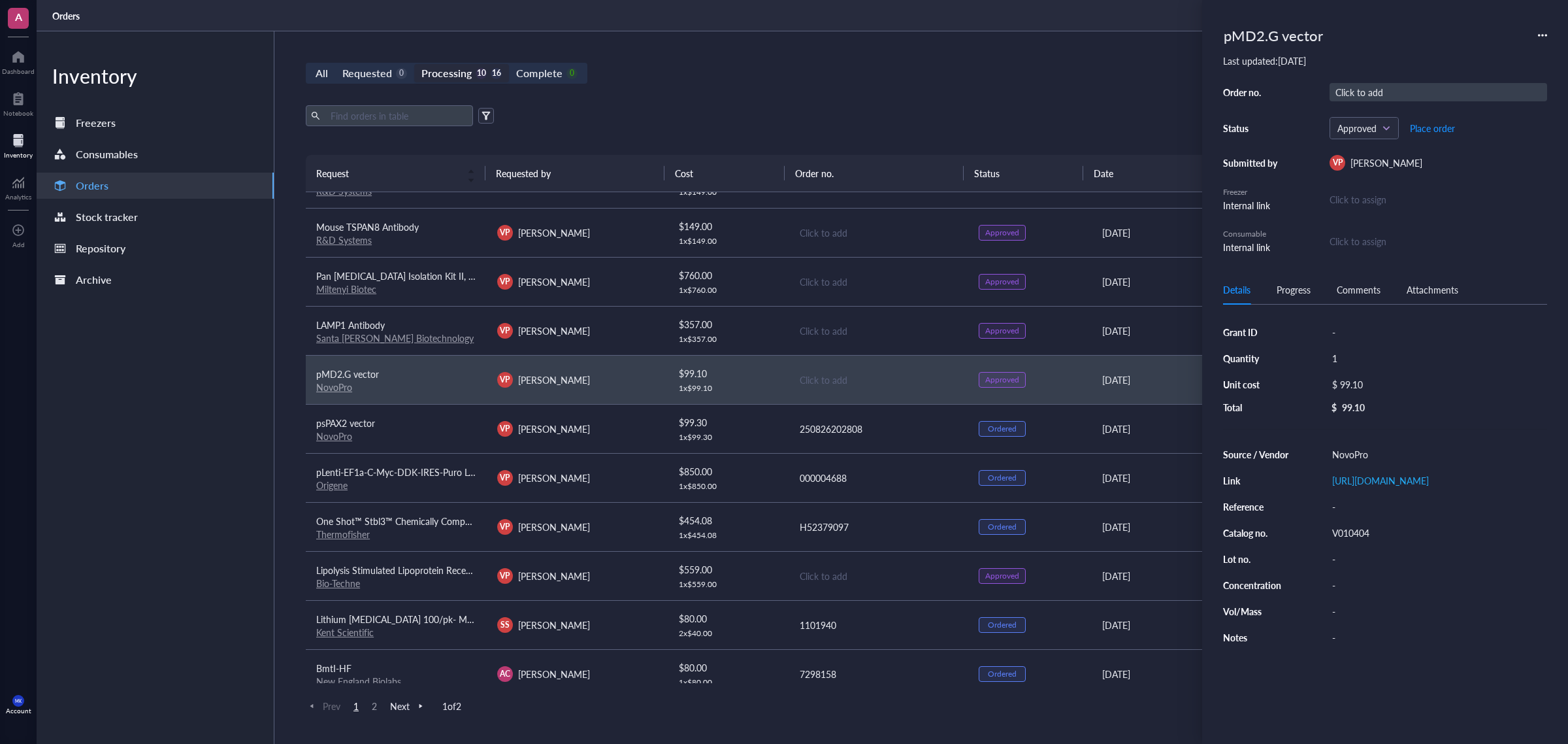
click at [1364, 93] on div "Click to add" at bounding box center [1438, 91] width 217 height 18
click at [1431, 128] on span "Place order" at bounding box center [1433, 128] width 45 height 10
click at [876, 80] on div "All Requested 0 Processing 9 17 Complete 0 New order" at bounding box center [878, 73] width 1145 height 21
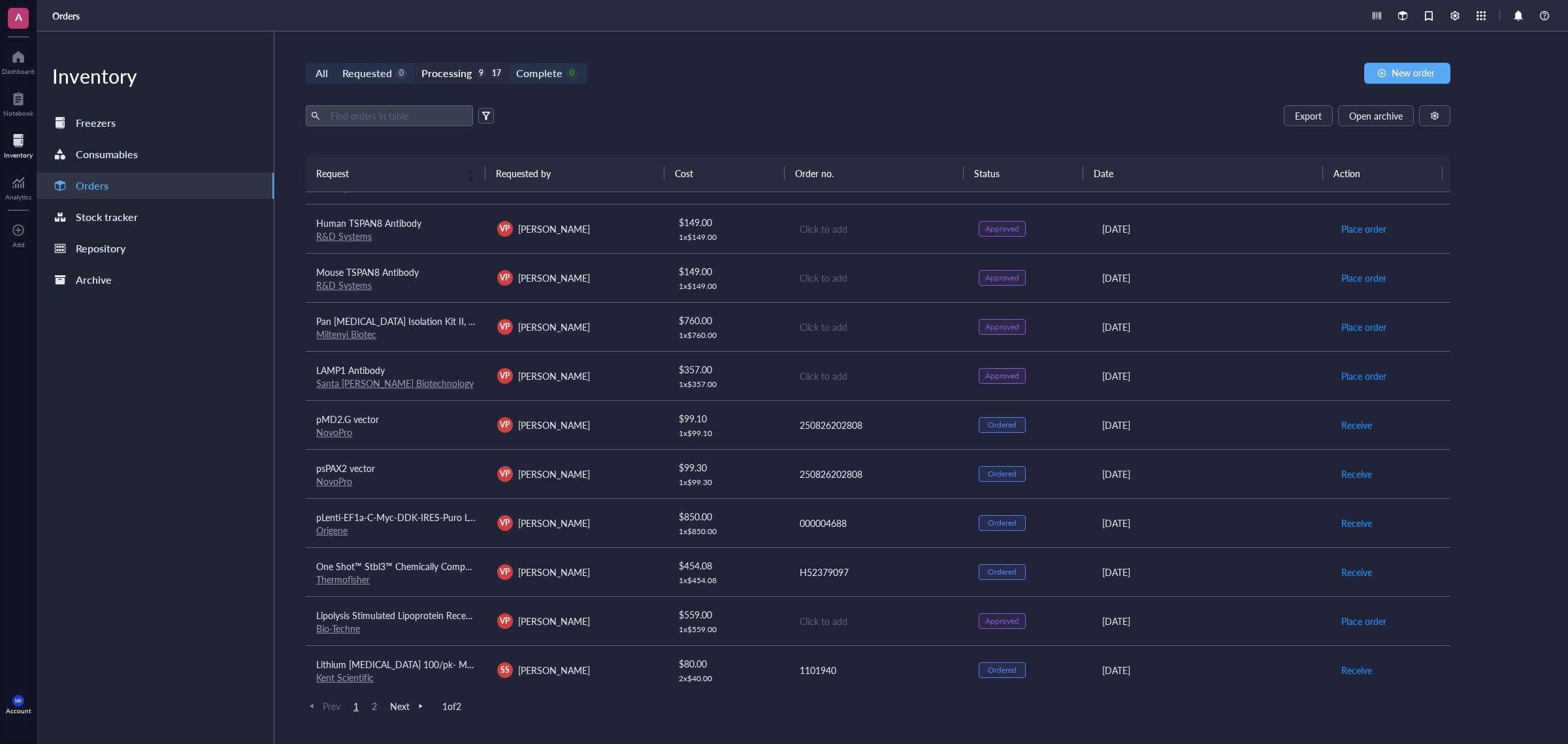
scroll to position [245, 0]
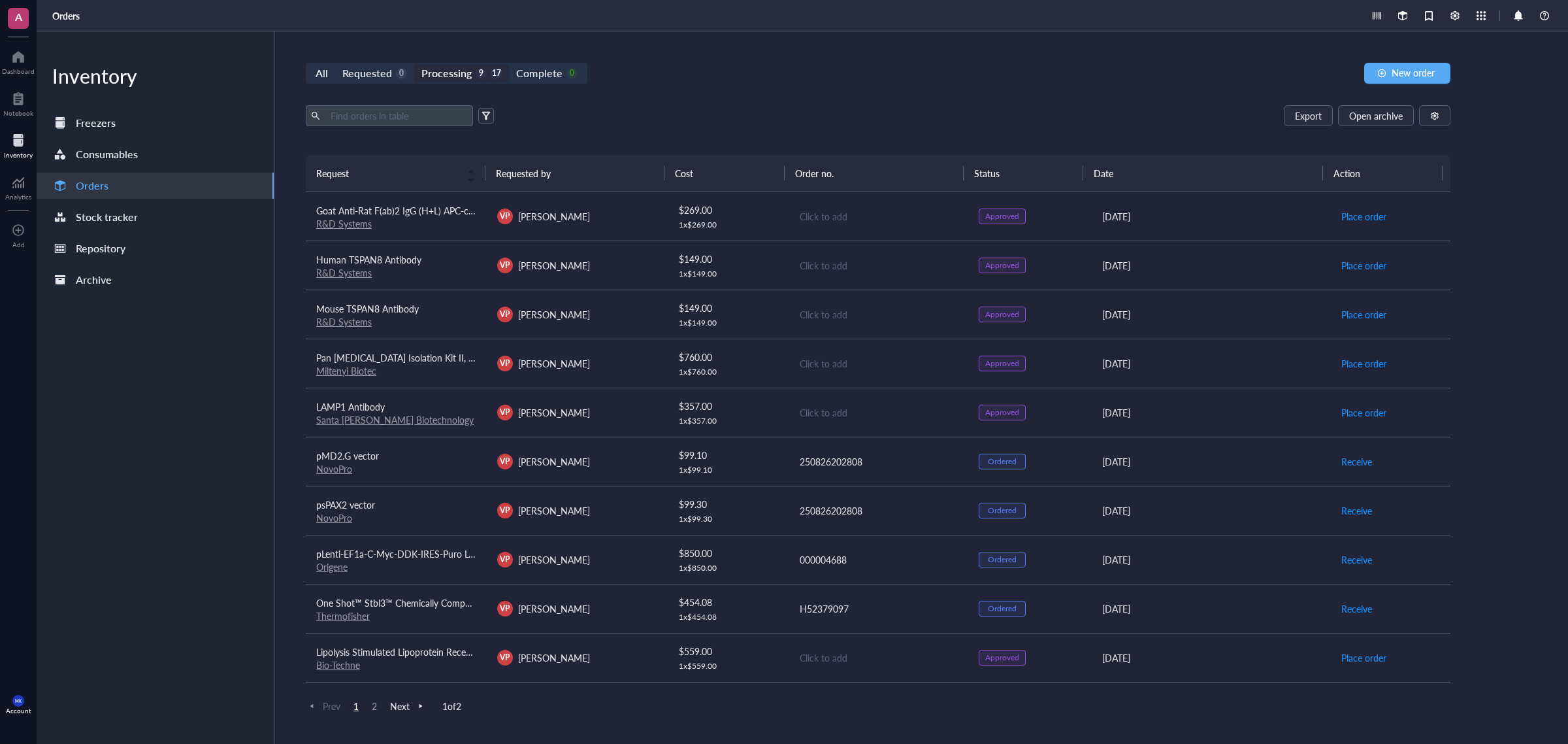
click at [391, 428] on td "LAMP1 Antibody Santa [PERSON_NAME] Biotechnology" at bounding box center [396, 412] width 181 height 49
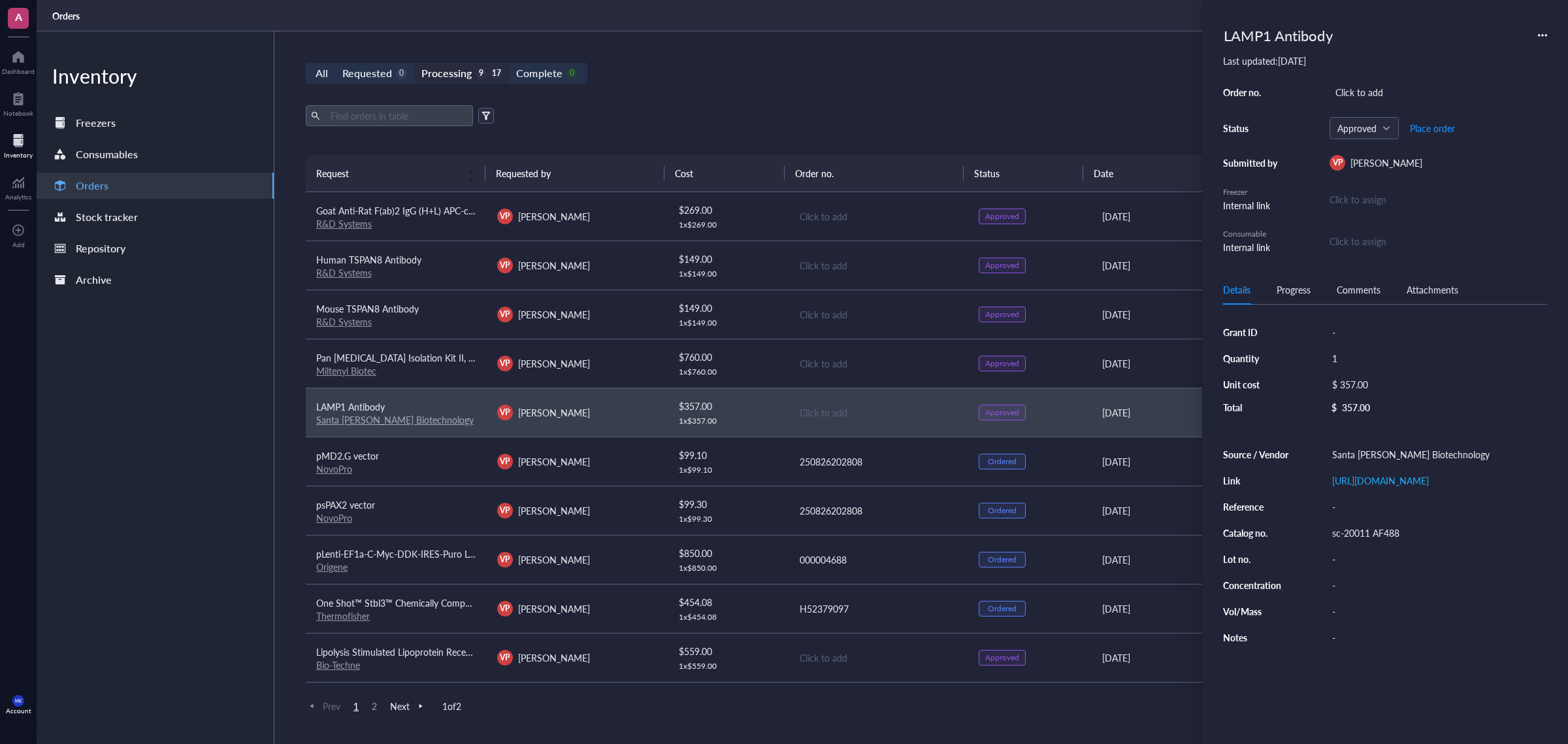
click at [394, 426] on link "Santa [PERSON_NAME] Biotechnology" at bounding box center [395, 419] width 158 height 13
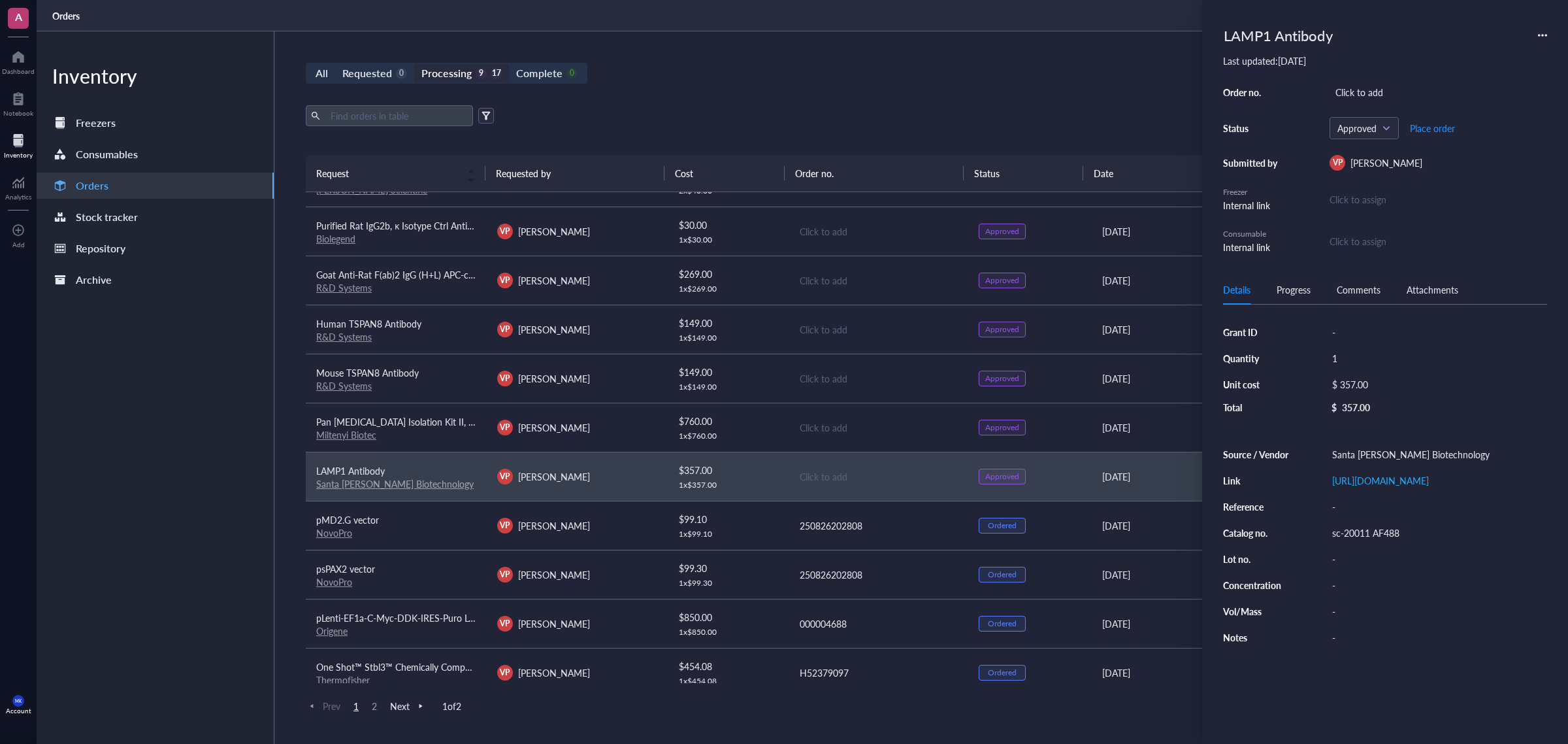
scroll to position [164, 0]
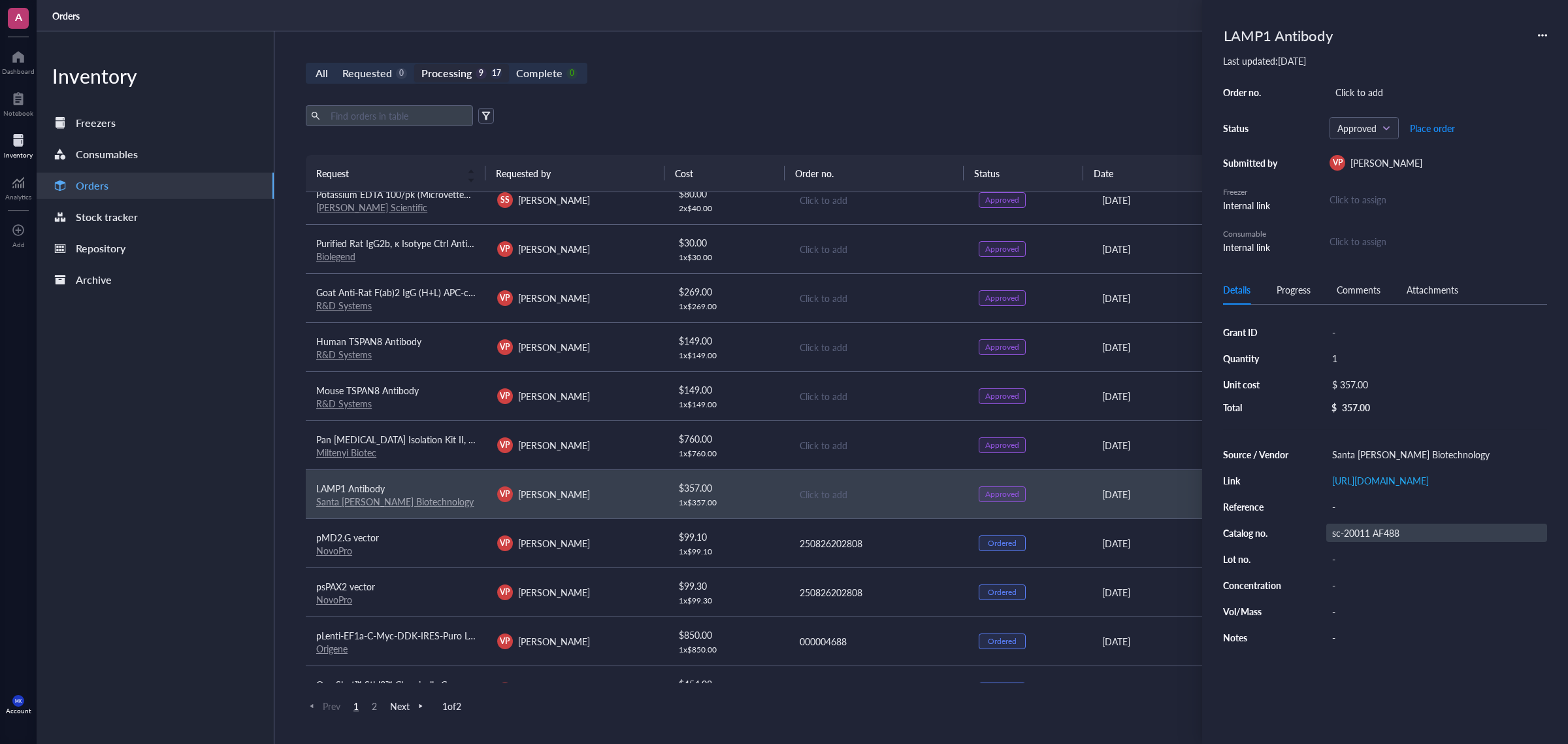
click at [1371, 533] on div "sc-20011 AF488" at bounding box center [1436, 532] width 221 height 18
click at [1371, 537] on input "sc-20011 AF488" at bounding box center [1369, 533] width 84 height 17
click at [1354, 95] on div "Click to add" at bounding box center [1438, 91] width 217 height 18
type input "c51778845289"
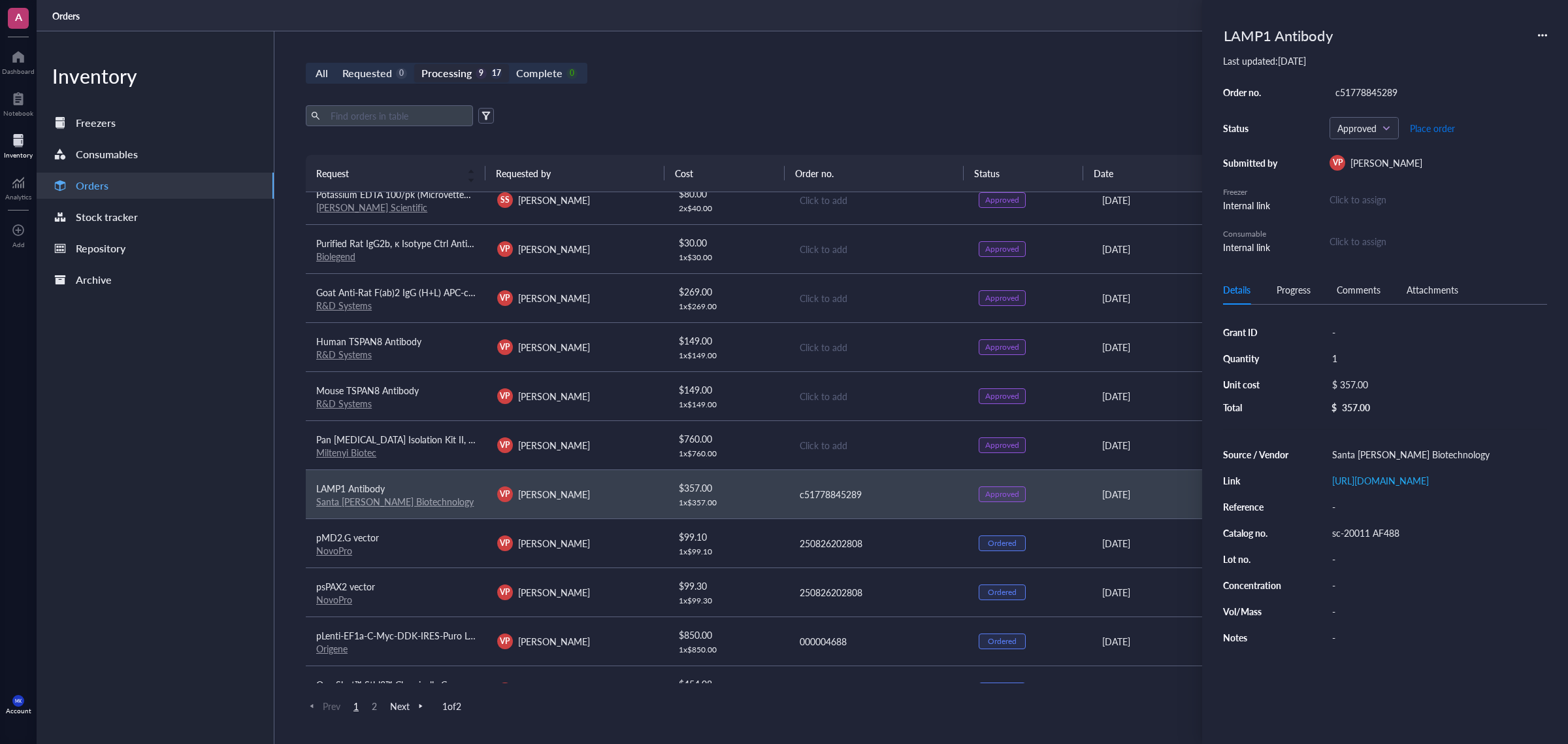
click at [1431, 130] on span "Place order" at bounding box center [1433, 128] width 45 height 10
click at [1057, 76] on div "All Requested 0 Processing 8 18 Complete 0 New order" at bounding box center [878, 73] width 1145 height 21
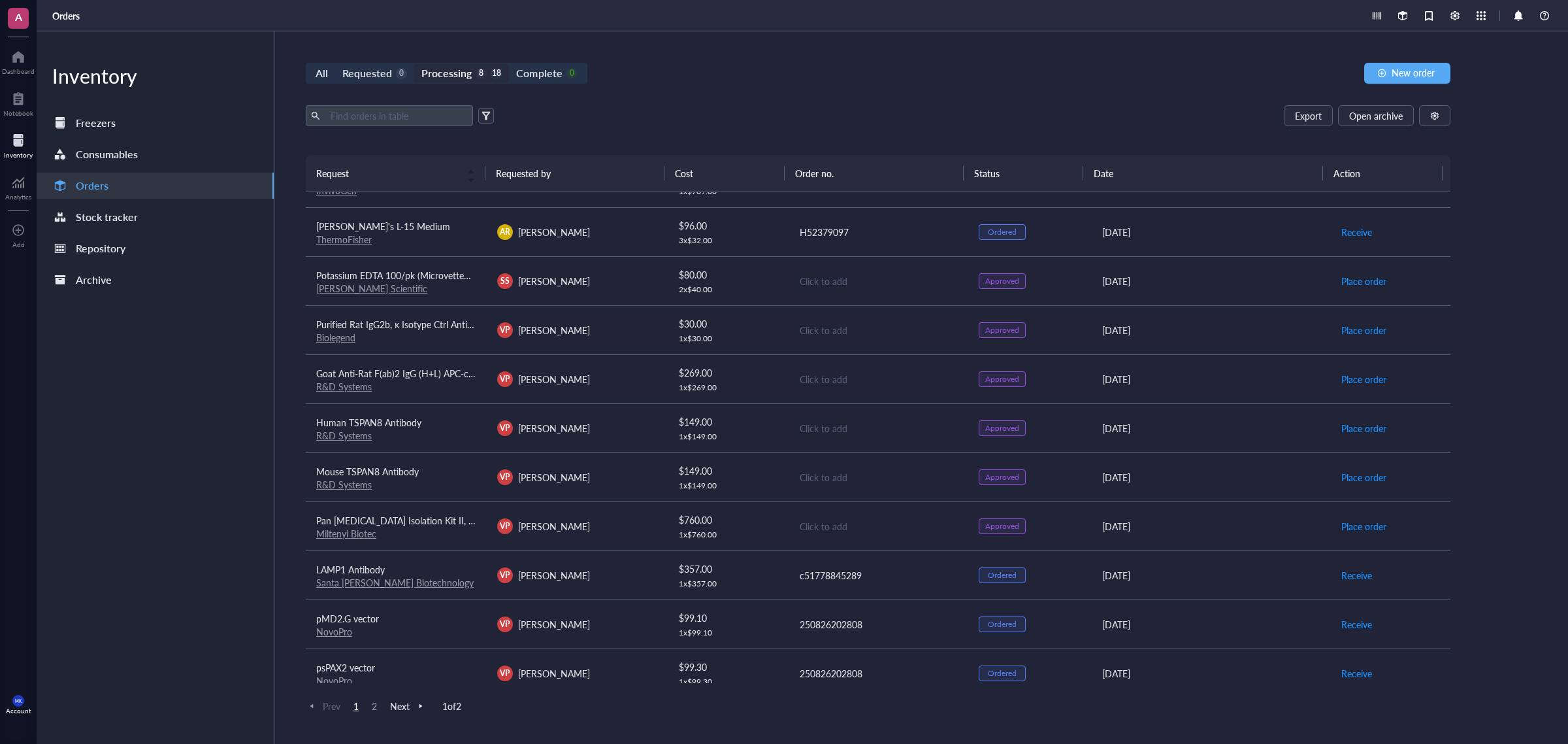
scroll to position [82, 0]
click at [632, 530] on div "VP [PERSON_NAME]" at bounding box center [577, 527] width 160 height 16
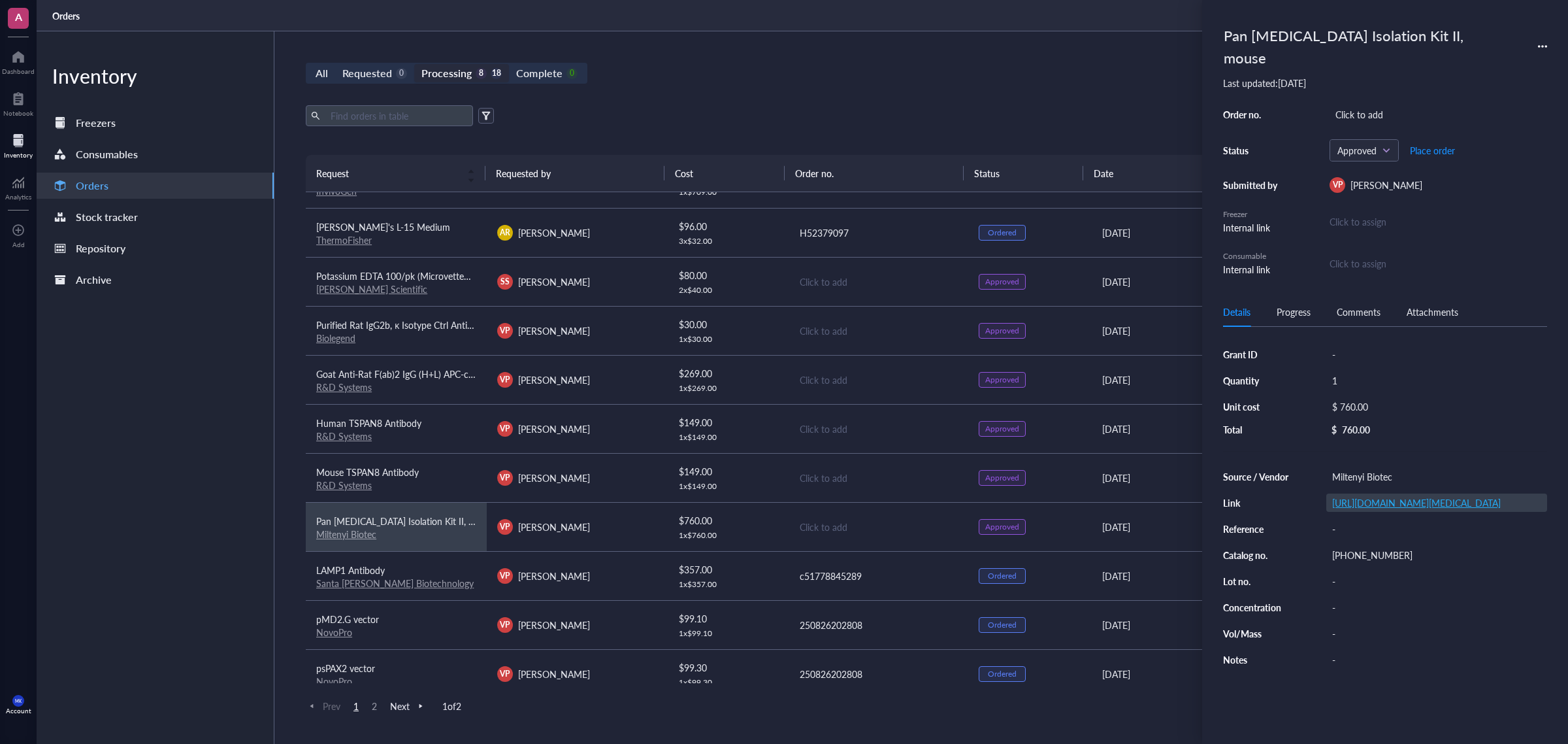
drag, startPoint x: 632, startPoint y: 530, endPoint x: 1446, endPoint y: 494, distance: 814.8
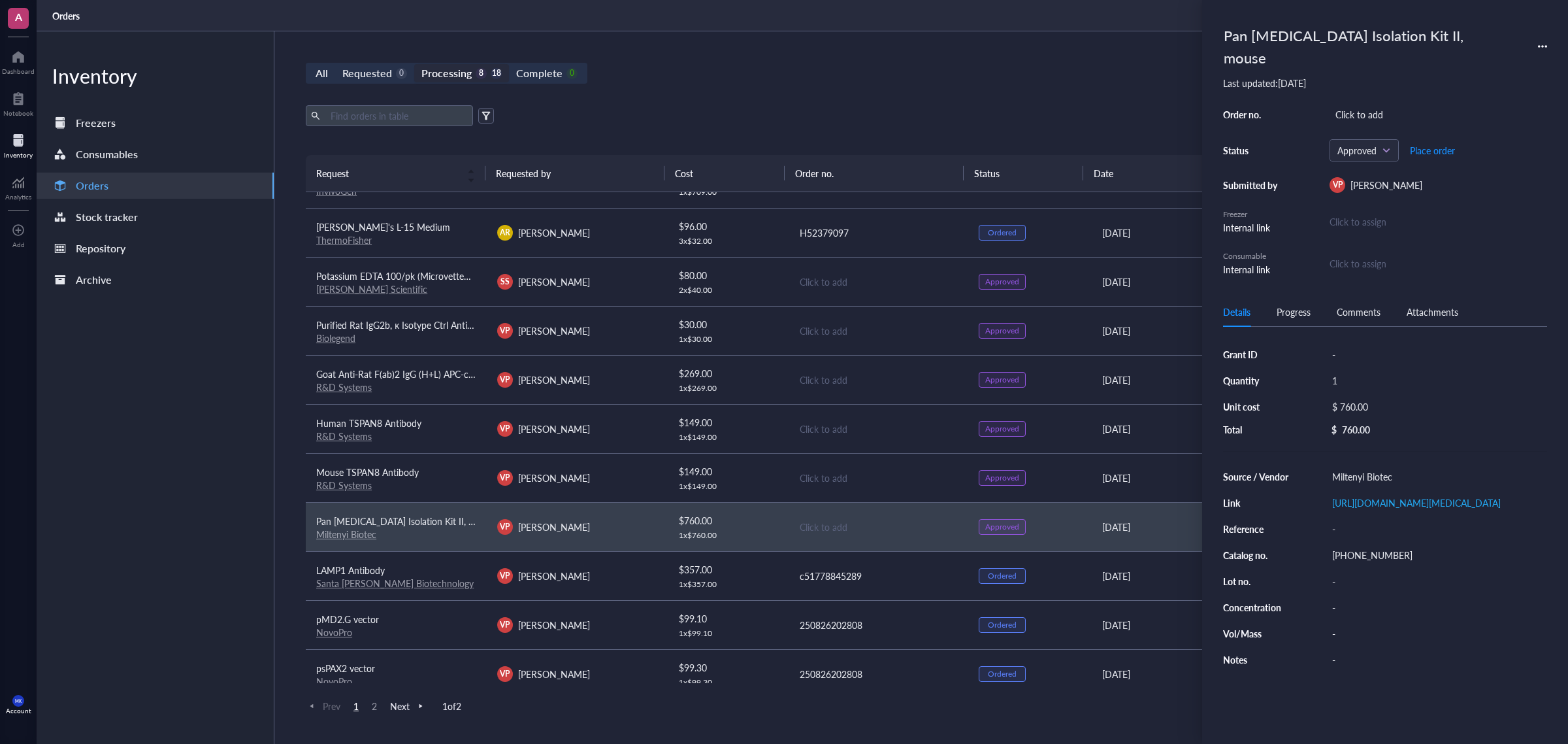
drag, startPoint x: 1446, startPoint y: 494, endPoint x: 856, endPoint y: 533, distance: 591.3
click at [856, 533] on div "Click to add" at bounding box center [879, 527] width 159 height 14
click at [1382, 497] on link "[URL][DOMAIN_NAME][MEDICAL_DATA]" at bounding box center [1416, 503] width 168 height 13
click at [1393, 550] on div "[PHONE_NUMBER]" at bounding box center [1436, 554] width 221 height 18
click at [1393, 550] on input "[PHONE_NUMBER]" at bounding box center [1361, 555] width 68 height 17
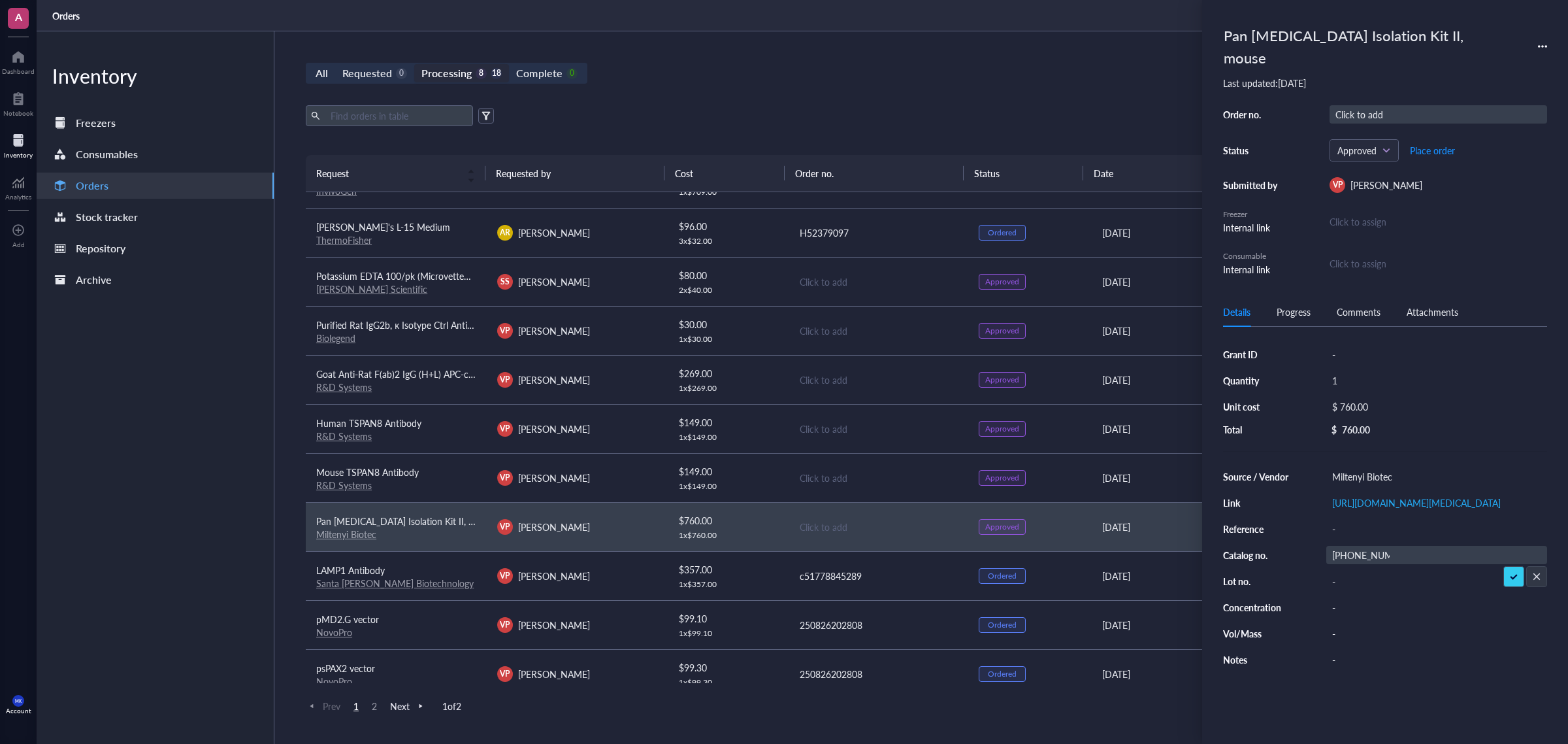
click at [1377, 105] on div "Click to add" at bounding box center [1438, 114] width 217 height 18
click at [1433, 145] on span "Place order" at bounding box center [1433, 150] width 45 height 10
drag, startPoint x: 1021, startPoint y: 142, endPoint x: 1026, endPoint y: 135, distance: 8.6
click at [1025, 137] on div "Export Open archive Requester Requested on Source / Vendor Last updated" at bounding box center [878, 130] width 1145 height 50
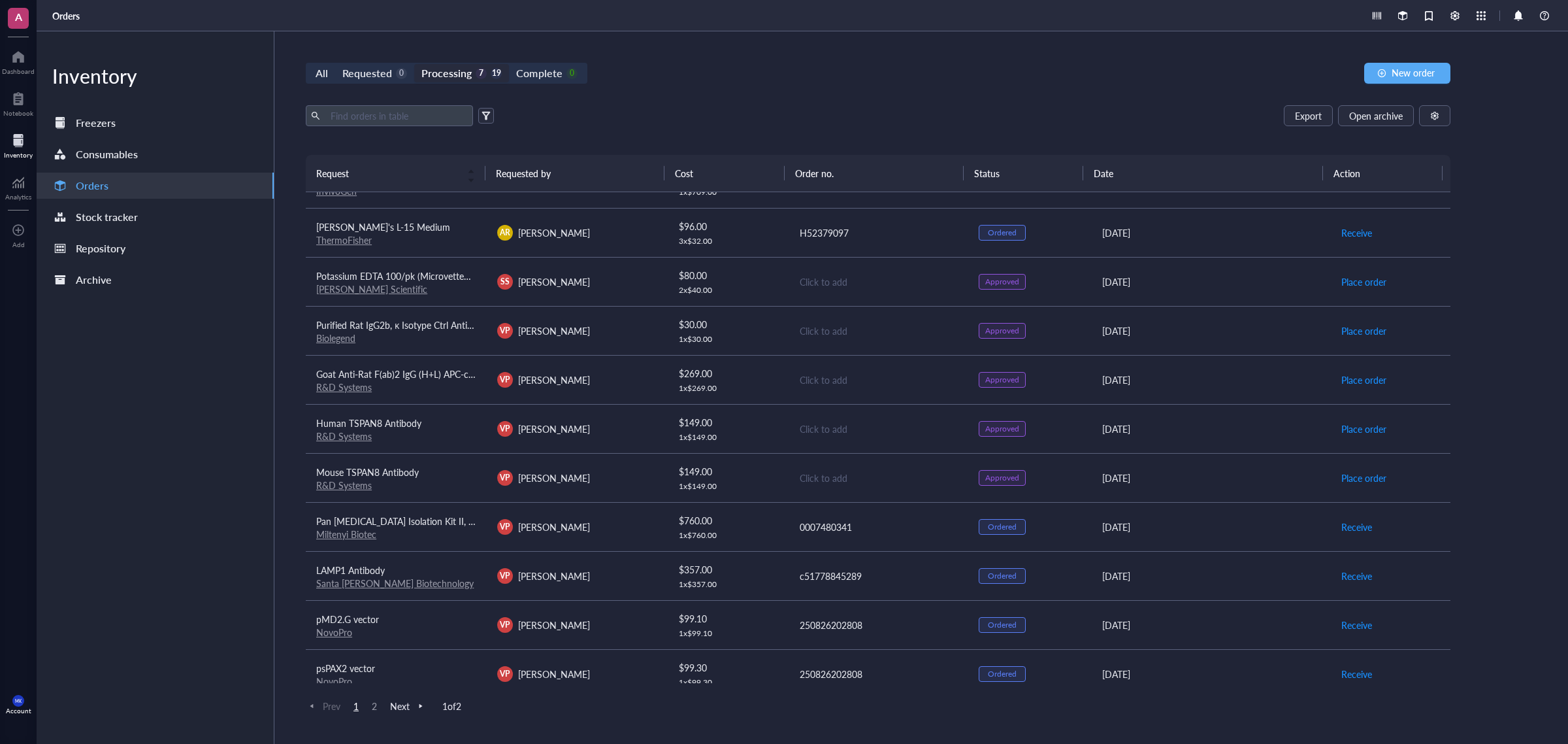
click at [896, 468] on td "Click to add" at bounding box center [878, 478] width 181 height 49
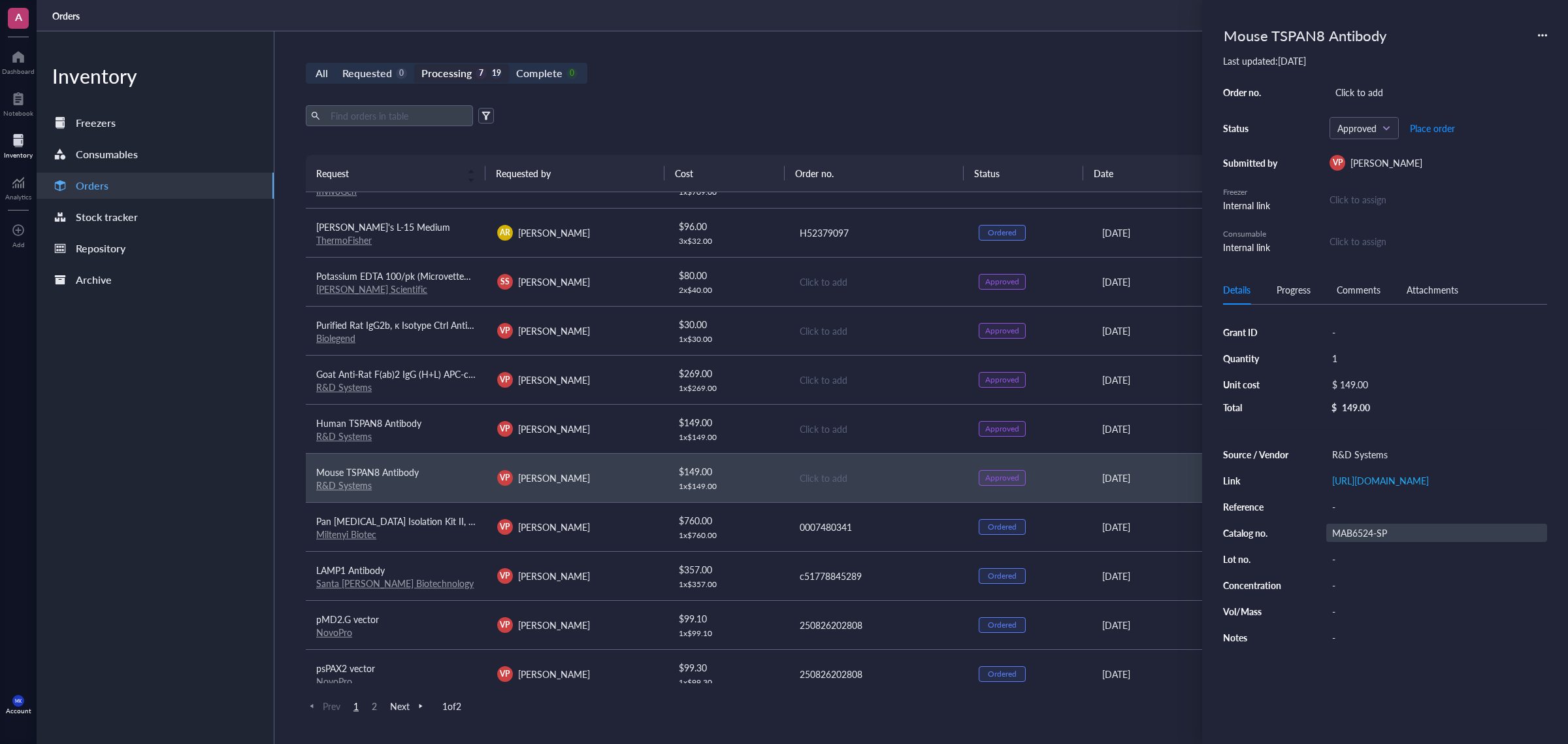
click at [1390, 542] on div "MAB6524-SP" at bounding box center [1436, 532] width 221 height 18
click at [1086, 46] on div "All Requested 0 Processing 7 19 Complete 0 New order Export Open archive Reques…" at bounding box center [878, 388] width 1208 height 713
click at [859, 420] on td "Click to add" at bounding box center [878, 429] width 181 height 49
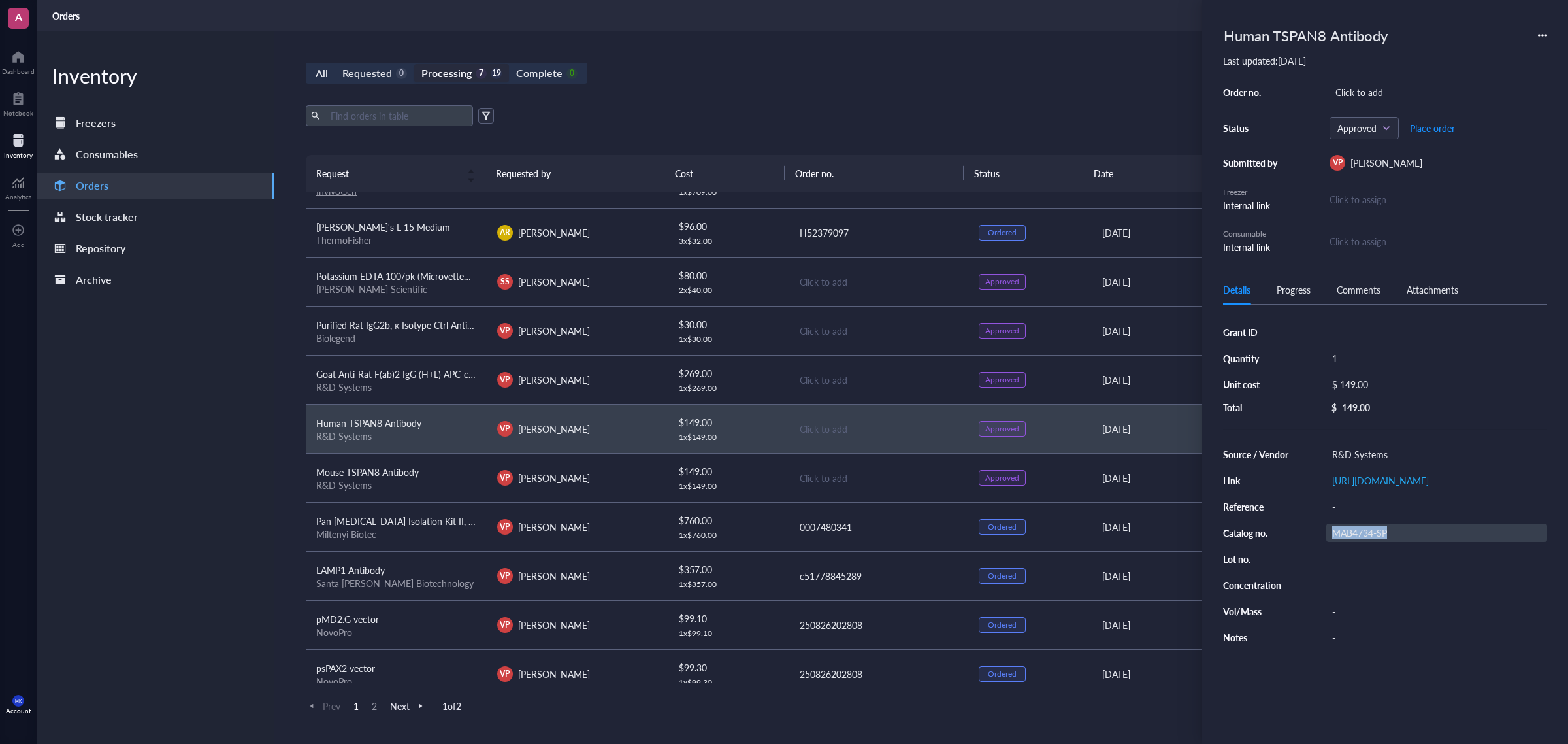
drag, startPoint x: 1397, startPoint y: 602, endPoint x: 1326, endPoint y: 602, distance: 71.0
click at [1326, 542] on div "MAB4734-SP" at bounding box center [1436, 532] width 221 height 18
drag, startPoint x: 1388, startPoint y: 599, endPoint x: 1314, endPoint y: 597, distance: 74.0
click at [1314, 597] on div "Source / Vendor R&D Systems Link [URL][DOMAIN_NAME] Reference - Catalog no. MAB…" at bounding box center [1385, 546] width 324 height 201
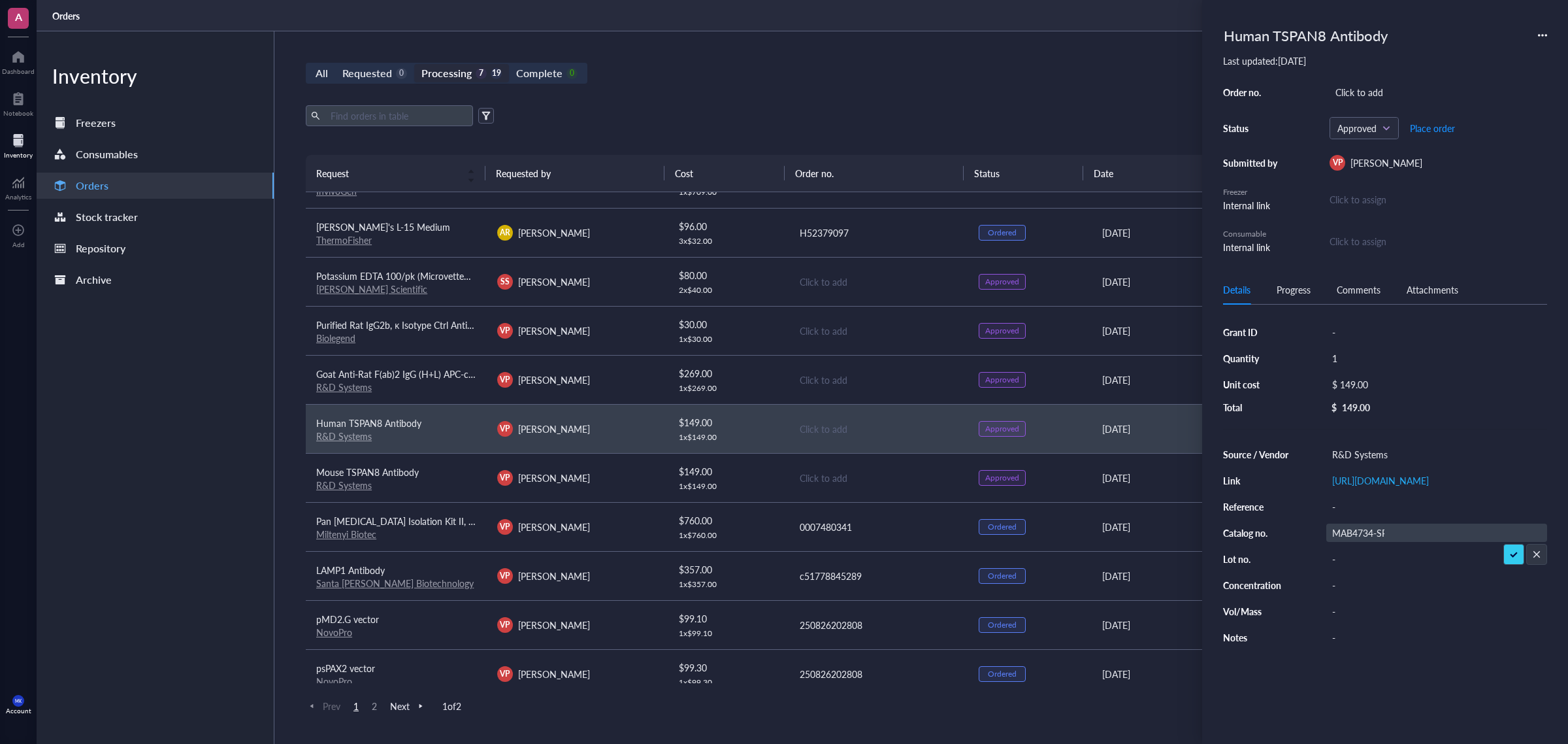
click at [804, 390] on td "Click to add" at bounding box center [878, 379] width 181 height 49
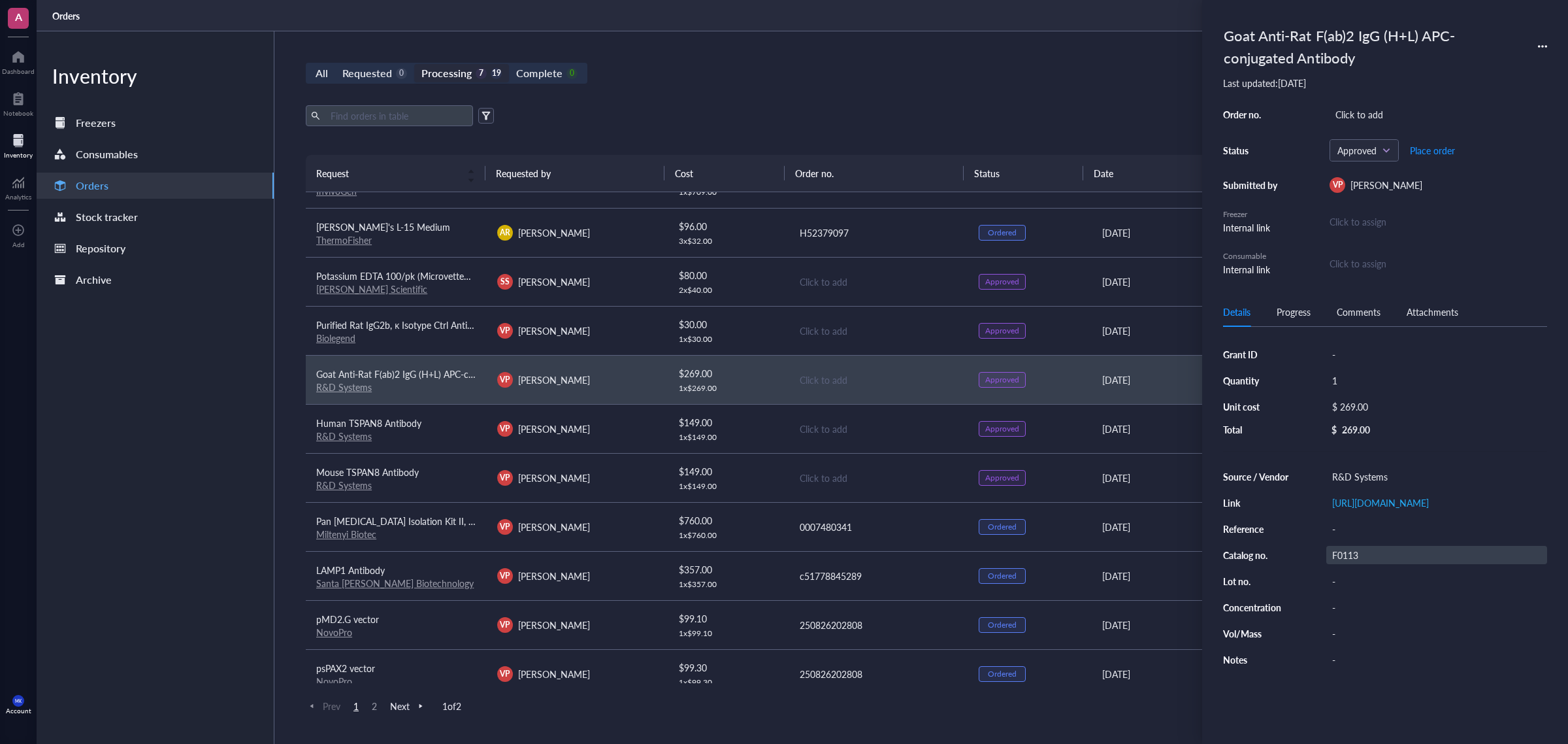
click at [1348, 564] on div "F0113" at bounding box center [1436, 554] width 221 height 18
click at [894, 336] on div "Click to add" at bounding box center [879, 330] width 159 height 14
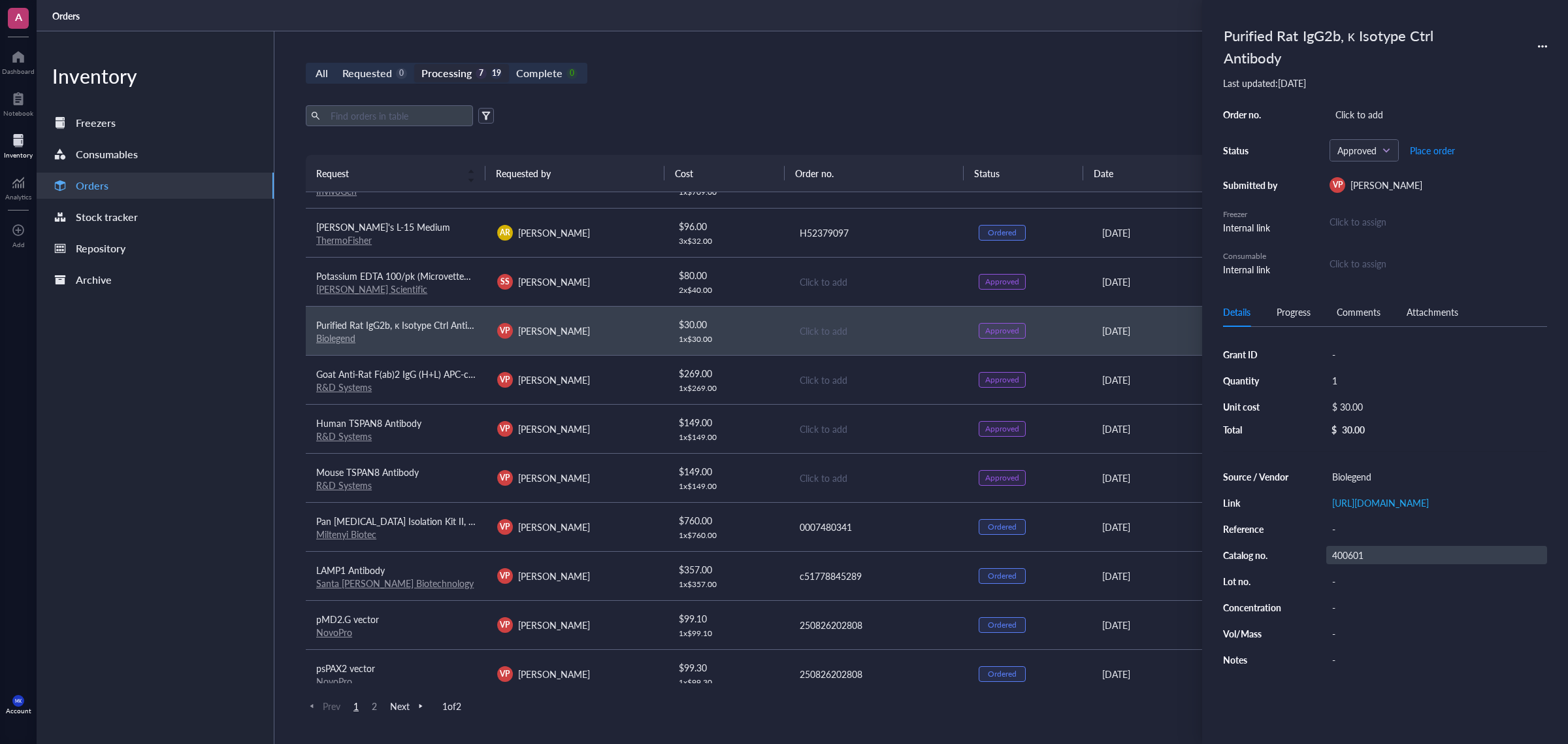
click at [1356, 564] on div "400601" at bounding box center [1436, 554] width 221 height 18
click at [1369, 113] on div "Click to add" at bounding box center [1438, 114] width 217 height 18
type input "BL1312731"
click at [1437, 153] on span "Place order" at bounding box center [1433, 150] width 45 height 10
click at [884, 262] on td "Click to add" at bounding box center [878, 281] width 181 height 49
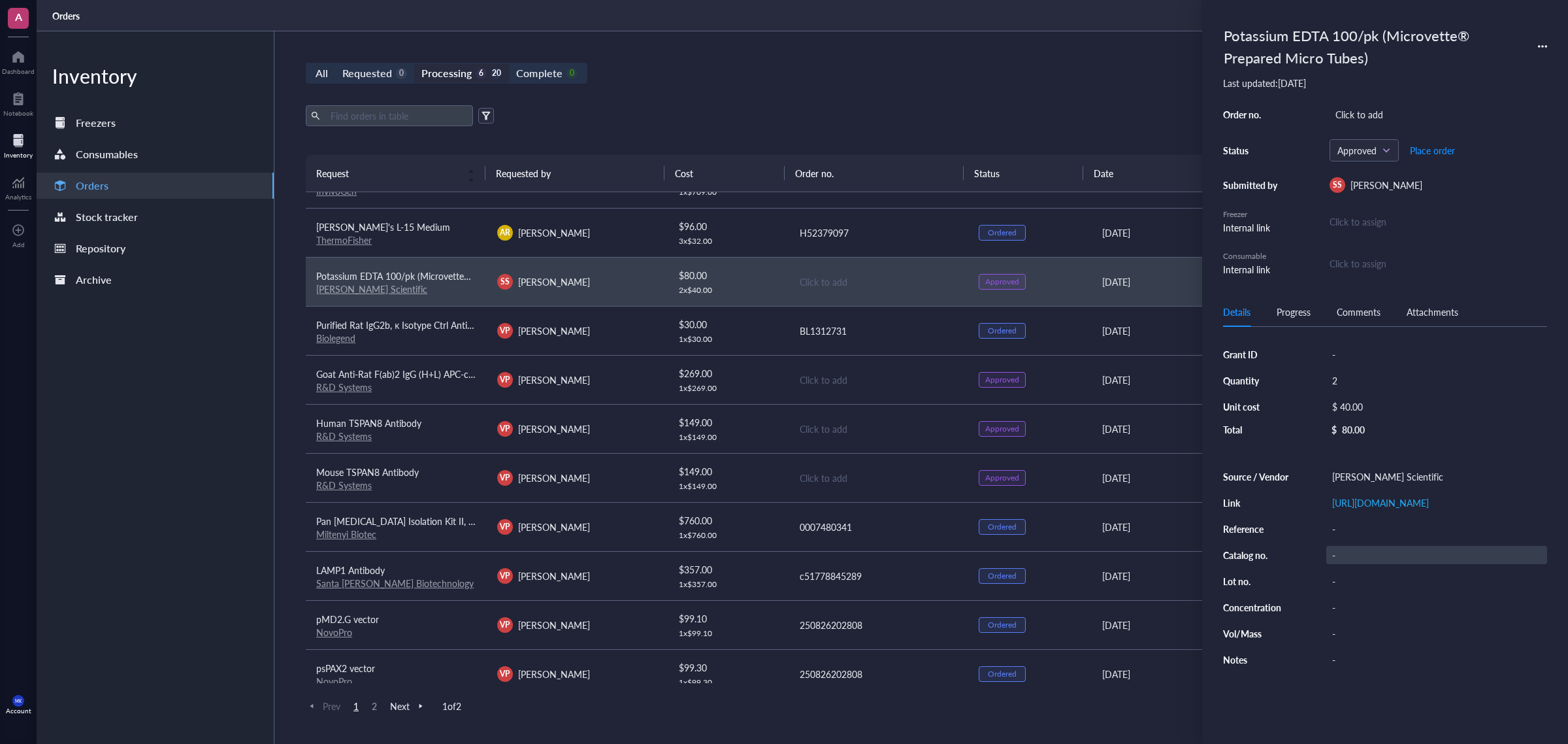
click at [1377, 564] on div "-" at bounding box center [1436, 554] width 221 height 18
type input "MTSC-EDTA"
click at [1018, 108] on div "Export Open archive" at bounding box center [878, 116] width 1145 height 21
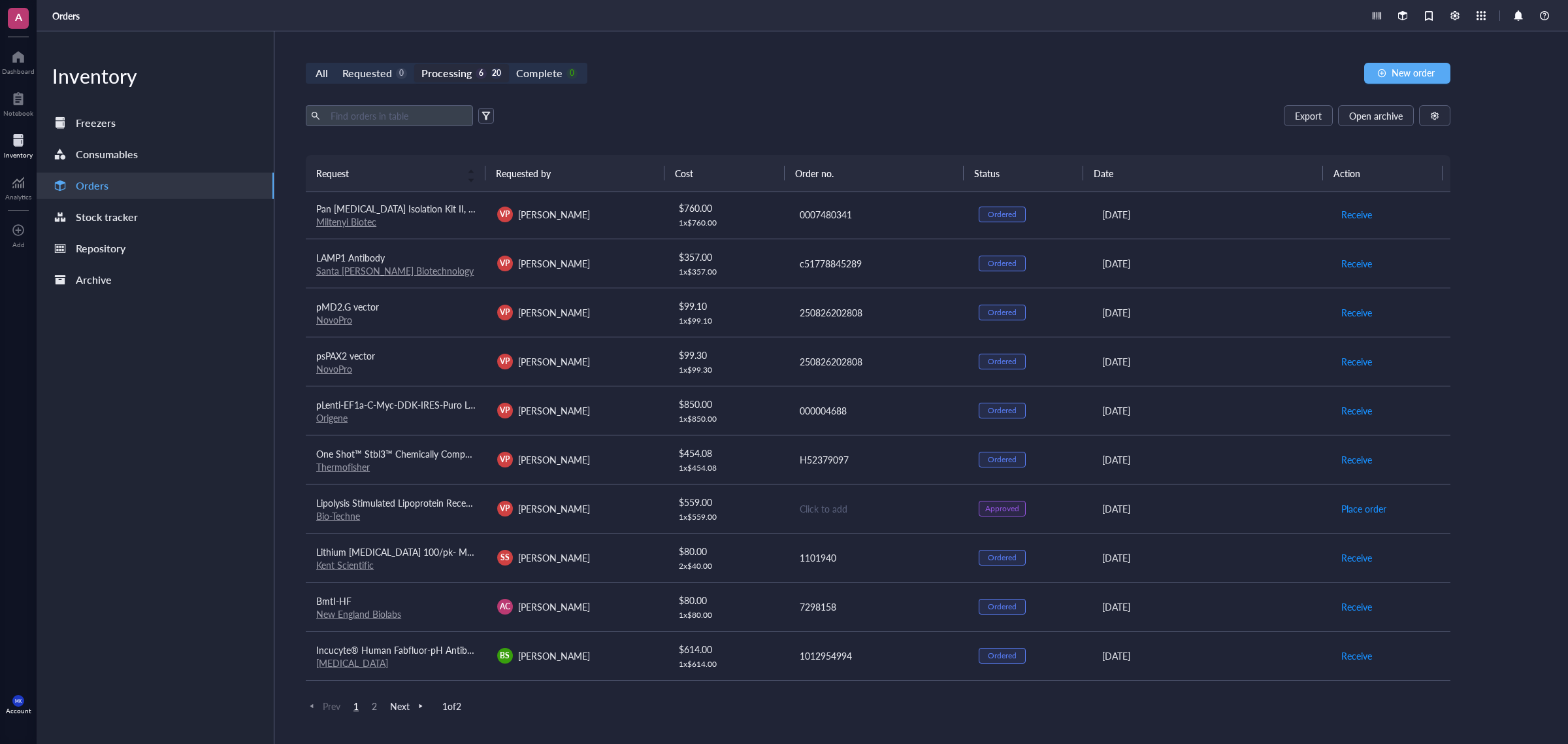
scroll to position [408, 0]
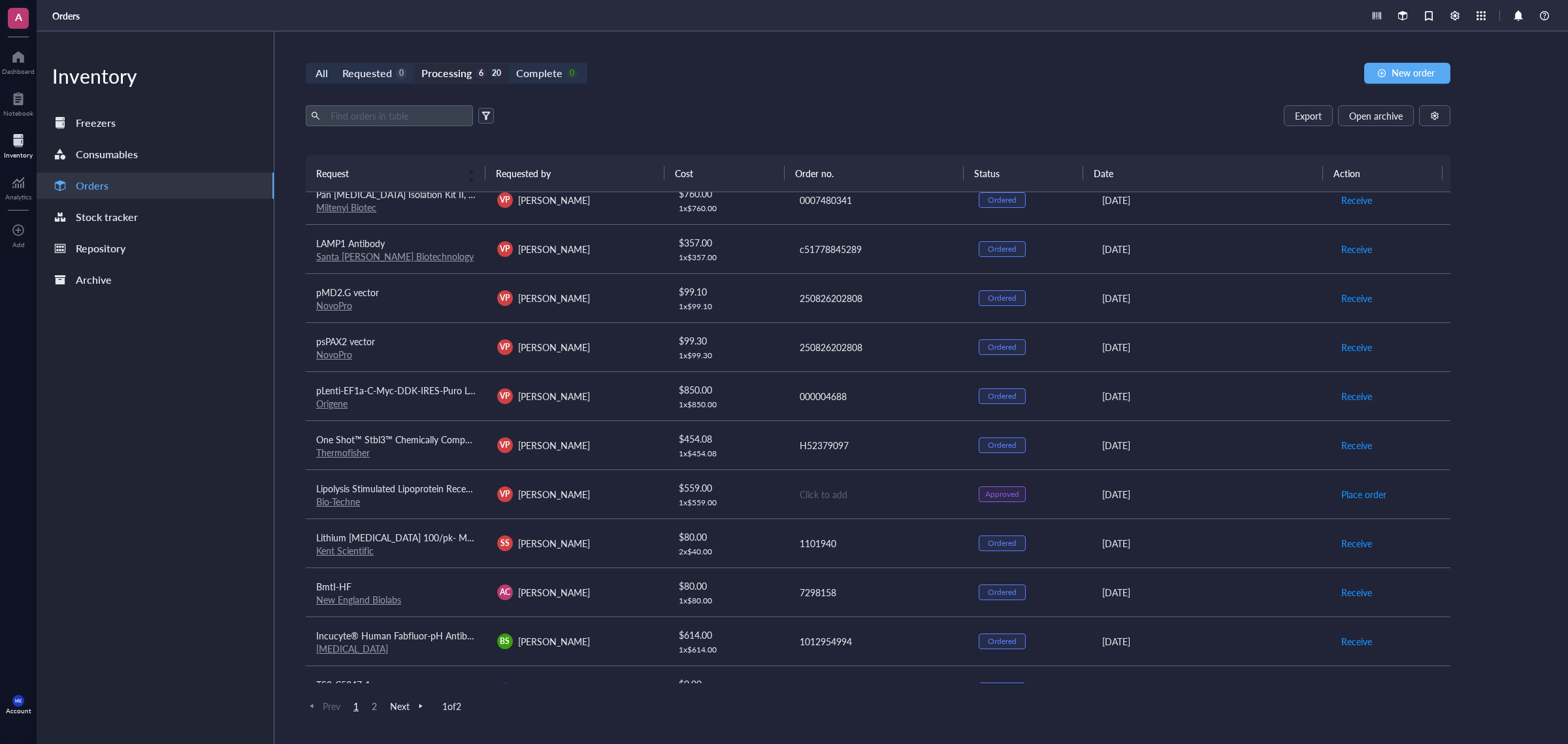
click at [347, 505] on link "Bio-Techne" at bounding box center [337, 501] width 44 height 13
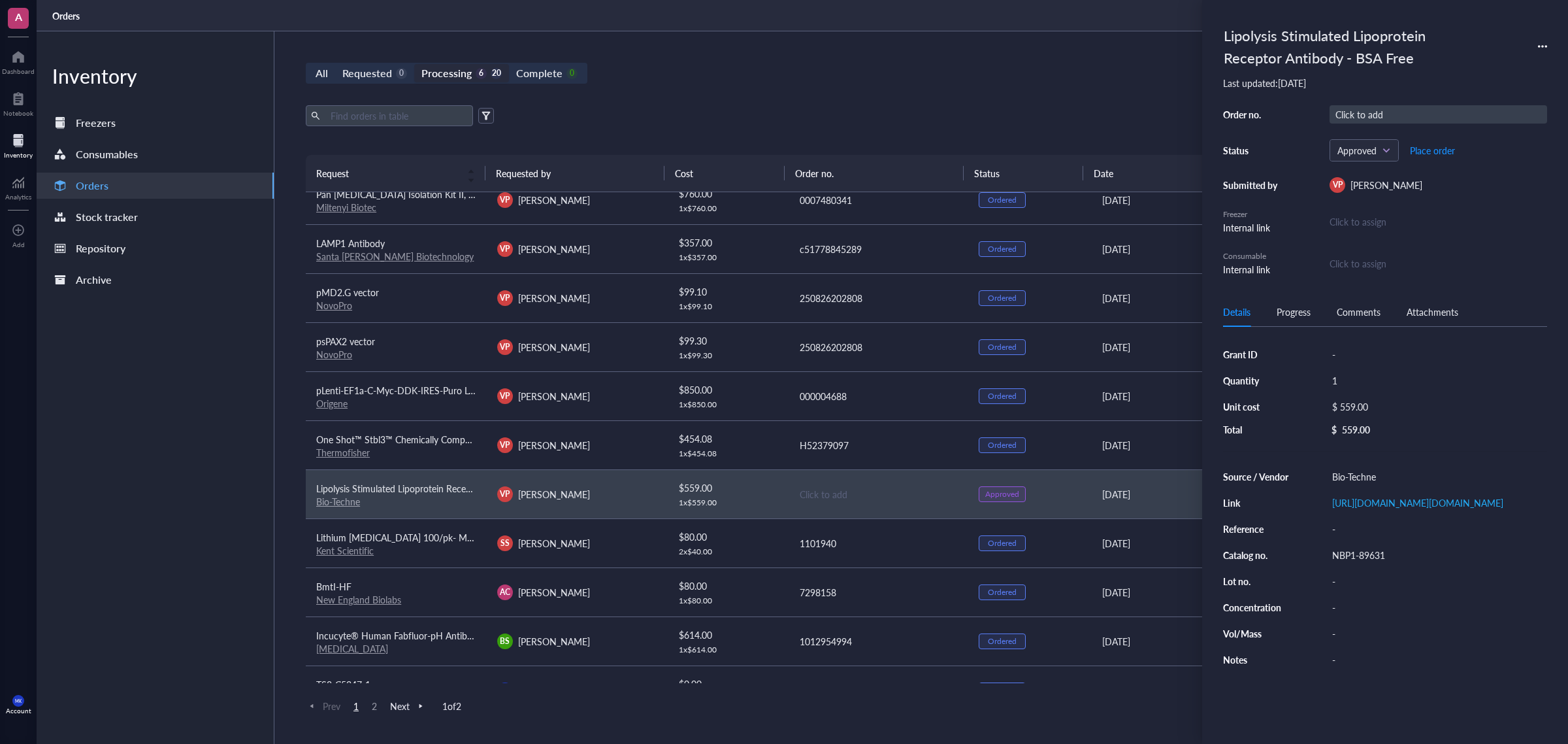
click at [1358, 110] on div "Click to add" at bounding box center [1438, 114] width 217 height 18
click at [1508, 126] on div "Order no. 45214 Status Approved Place order Submitted by VP [PERSON_NAME] Freez…" at bounding box center [1385, 191] width 324 height 171
click at [1441, 151] on span "Place order" at bounding box center [1433, 150] width 45 height 10
click at [959, 96] on div "All Requested 0 Processing 5 21 Complete 0 New order Export Open archive Reques…" at bounding box center [878, 388] width 1208 height 713
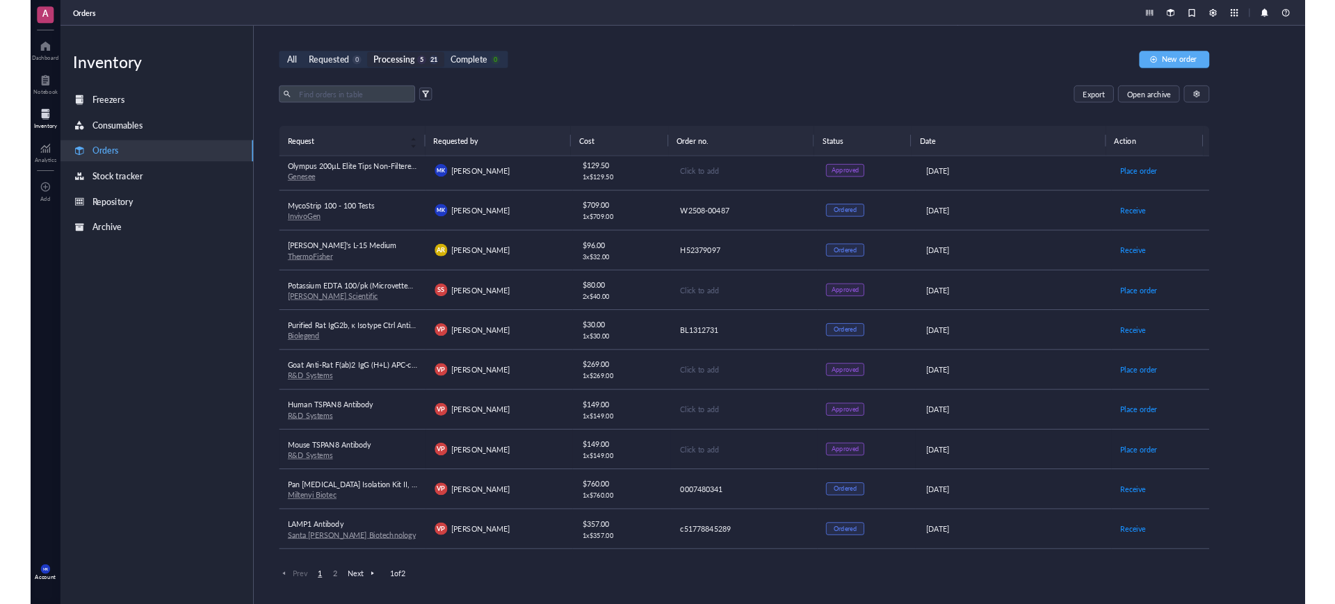
scroll to position [0, 0]
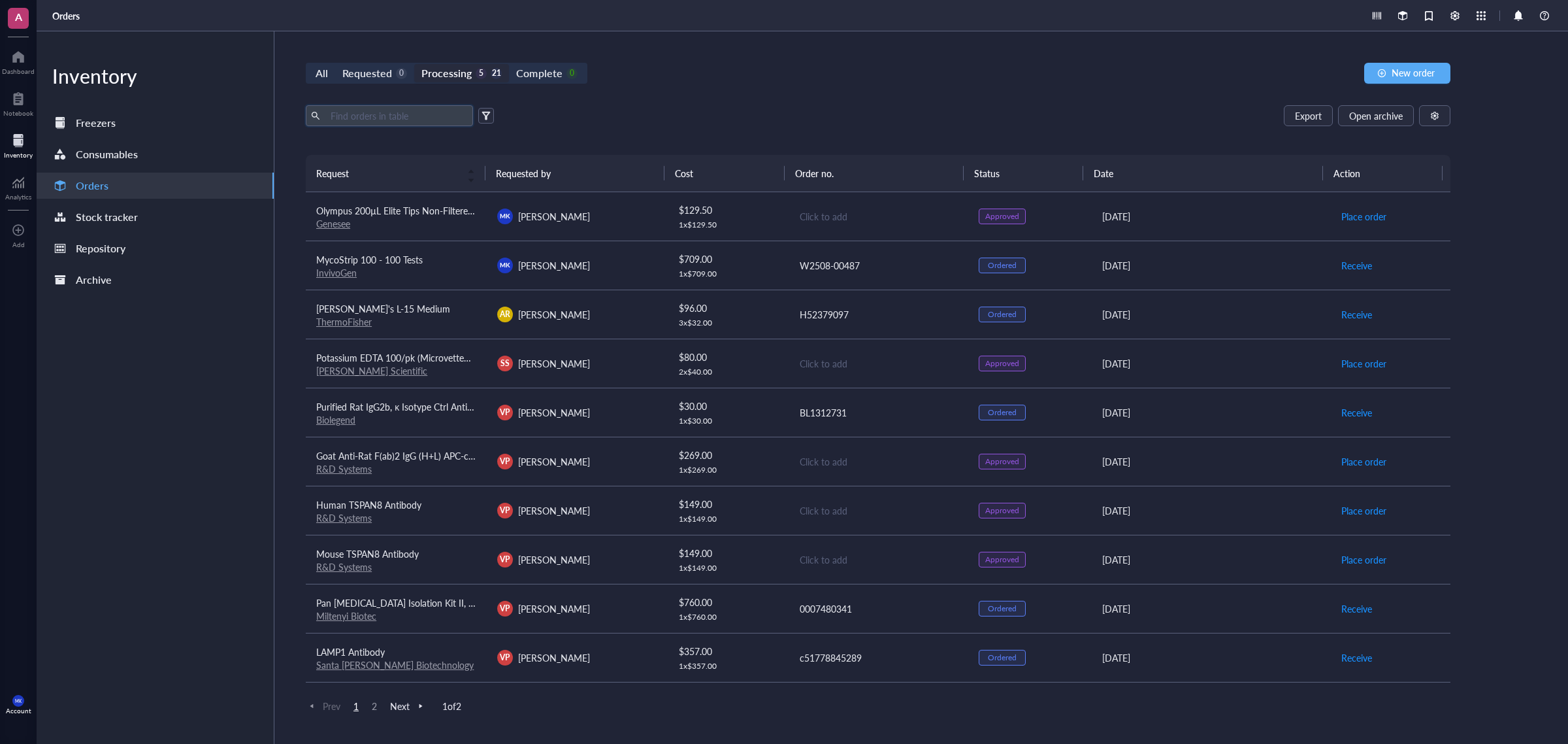
click at [391, 121] on input "text" at bounding box center [397, 116] width 143 height 20
type input "o"
click at [1357, 119] on span "Open archive" at bounding box center [1376, 115] width 54 height 10
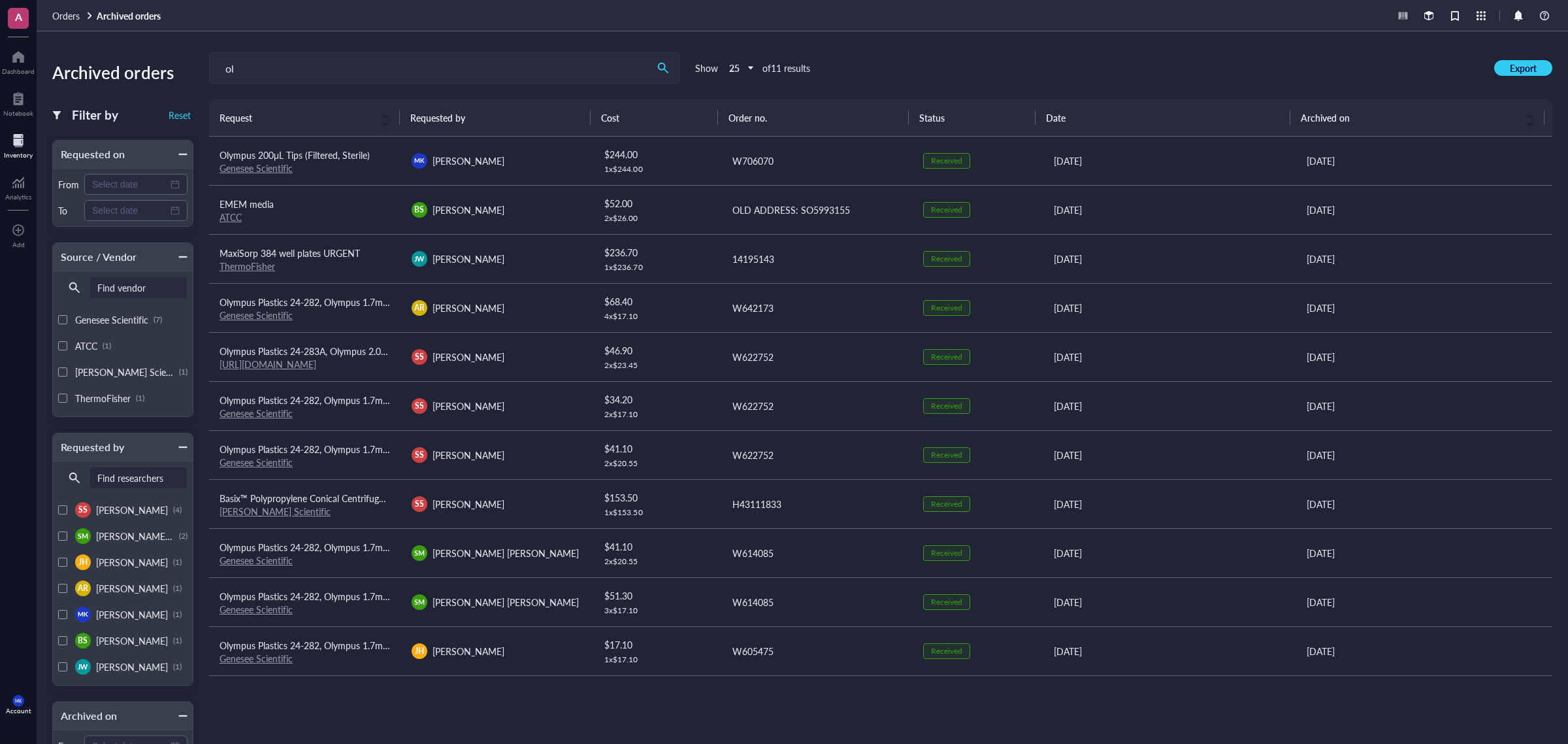
type input "o"
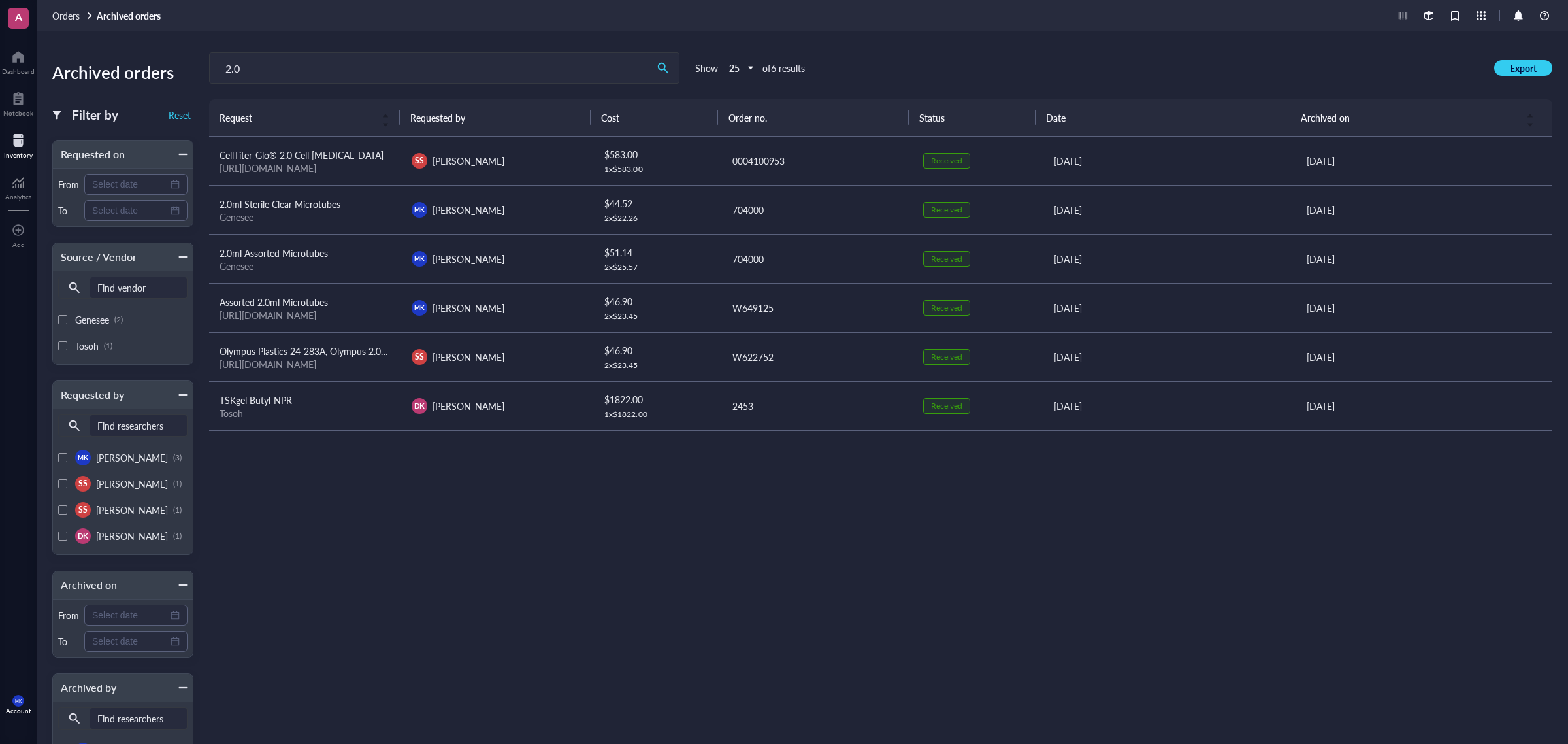
type input "2.0"
click at [664, 205] on div "$ 44.52" at bounding box center [657, 203] width 106 height 14
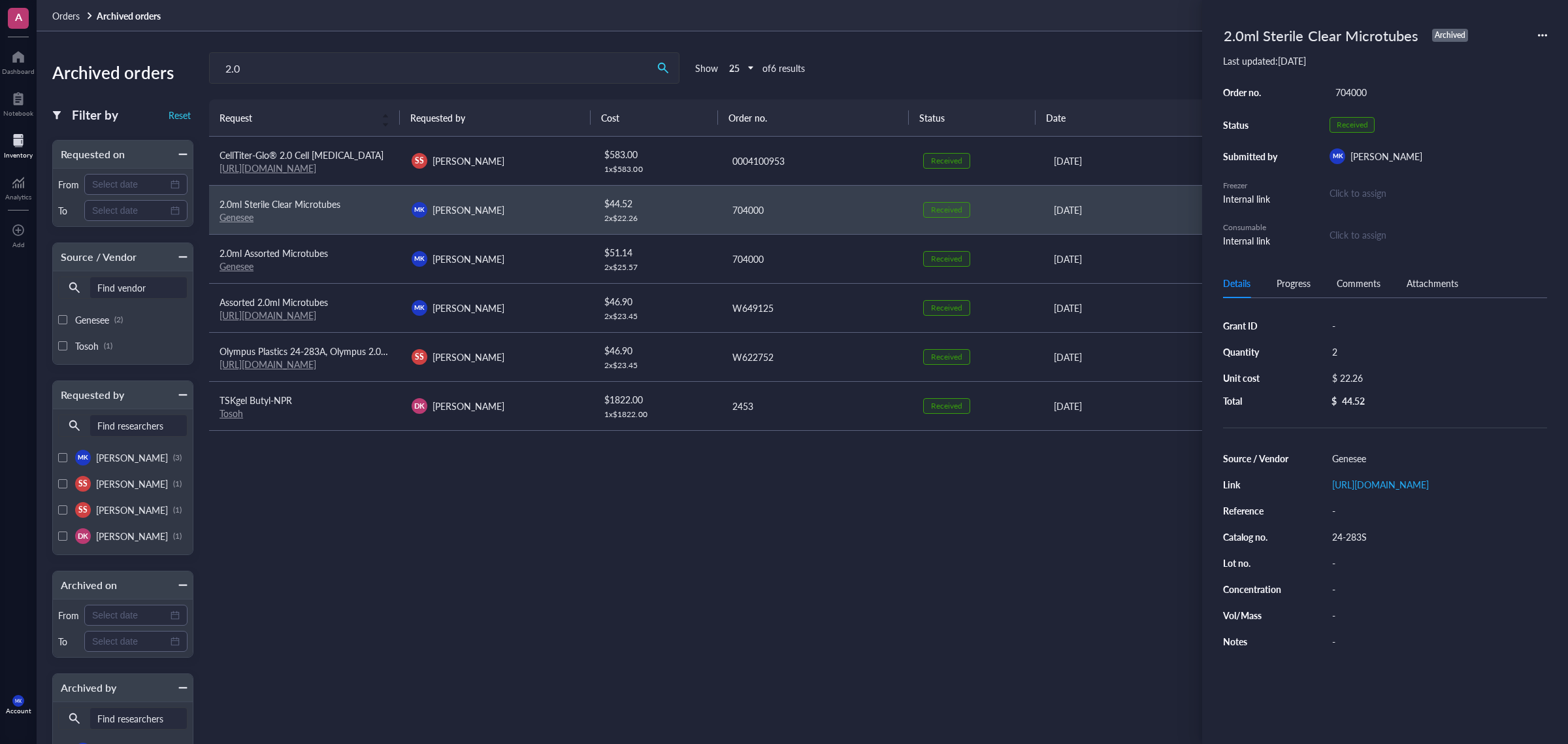
click at [1543, 33] on icon at bounding box center [1543, 36] width 9 height 9
click at [1508, 59] on span "Request again" at bounding box center [1497, 54] width 83 height 14
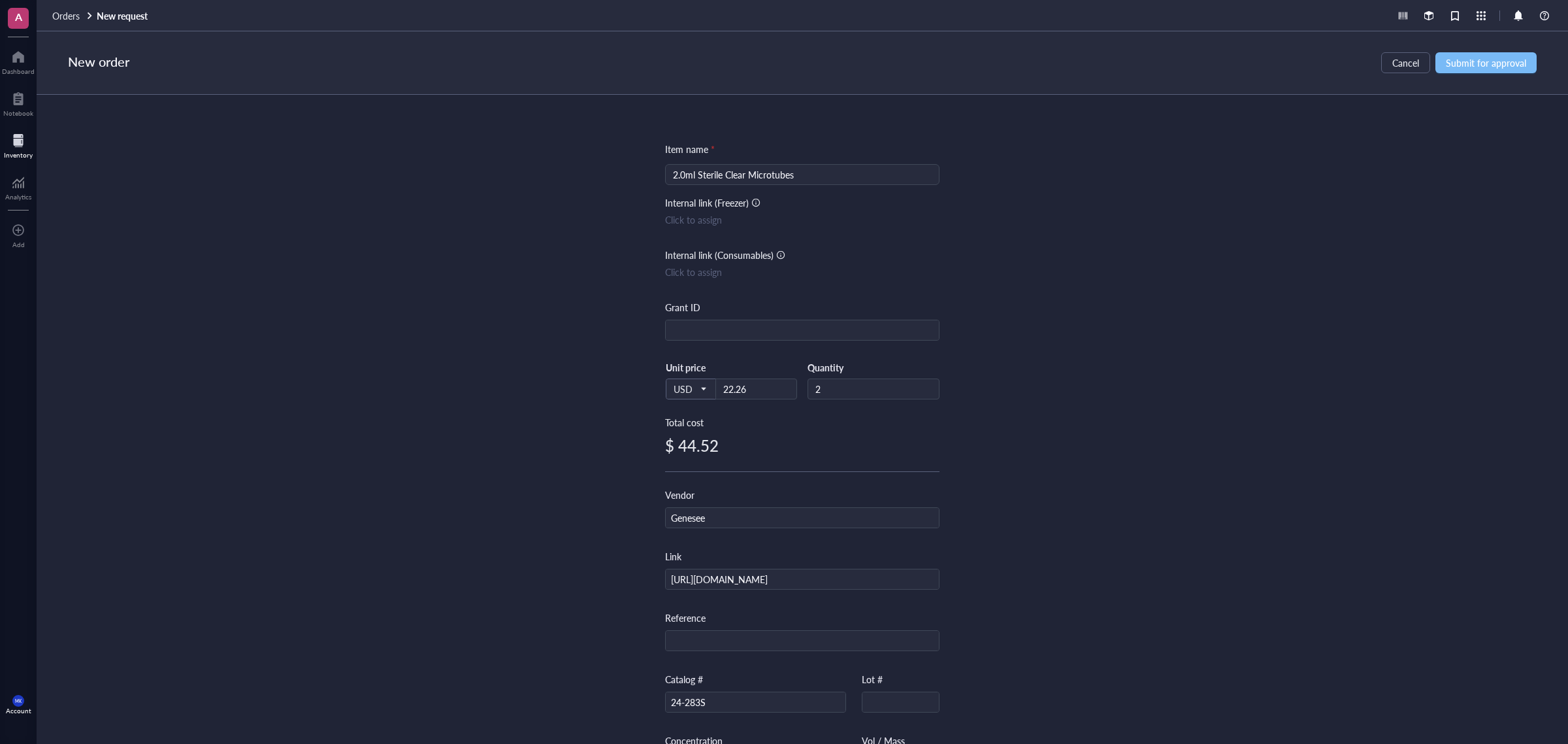
click at [1474, 63] on span "Submit for approval" at bounding box center [1486, 62] width 81 height 10
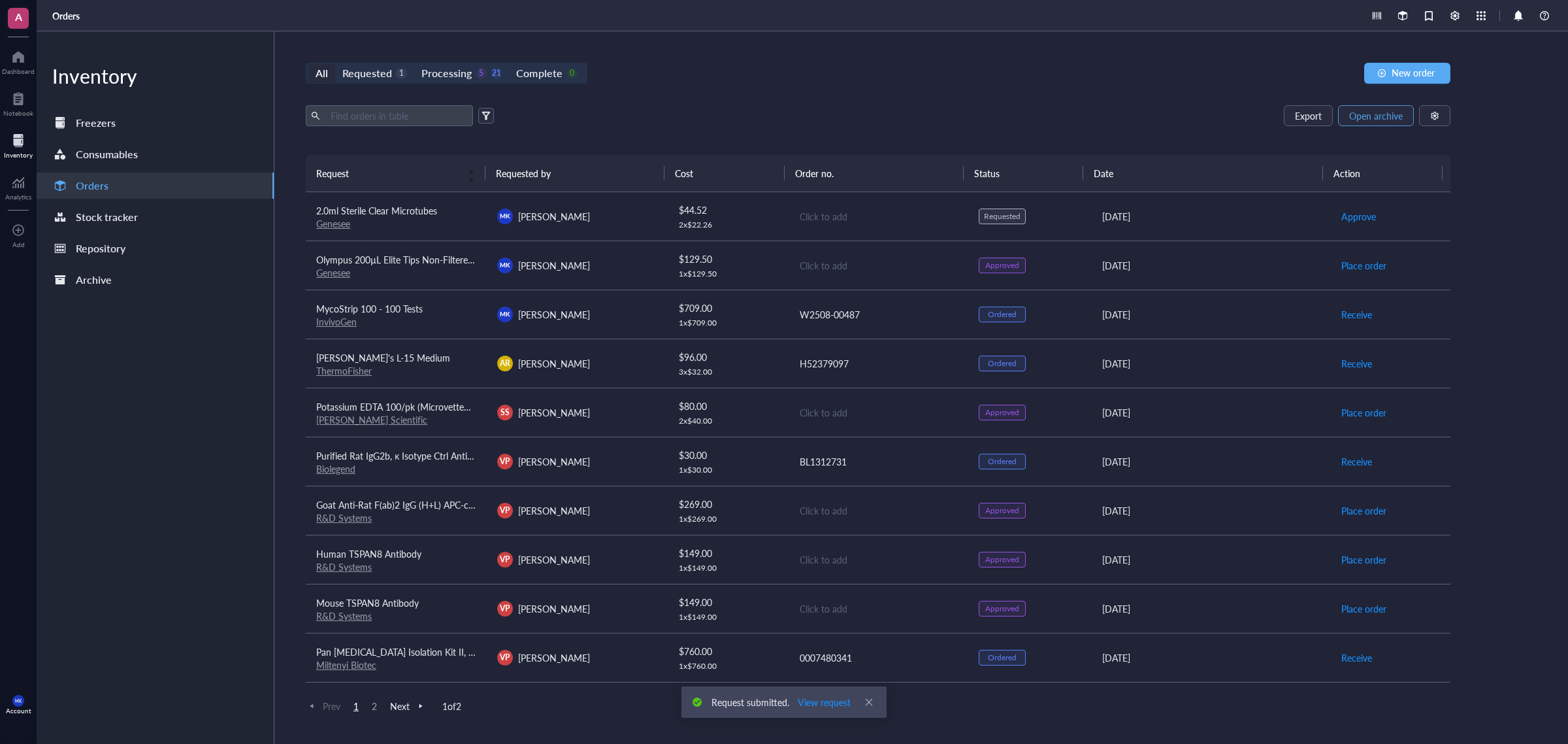
click at [1375, 121] on span "Open archive" at bounding box center [1376, 115] width 54 height 10
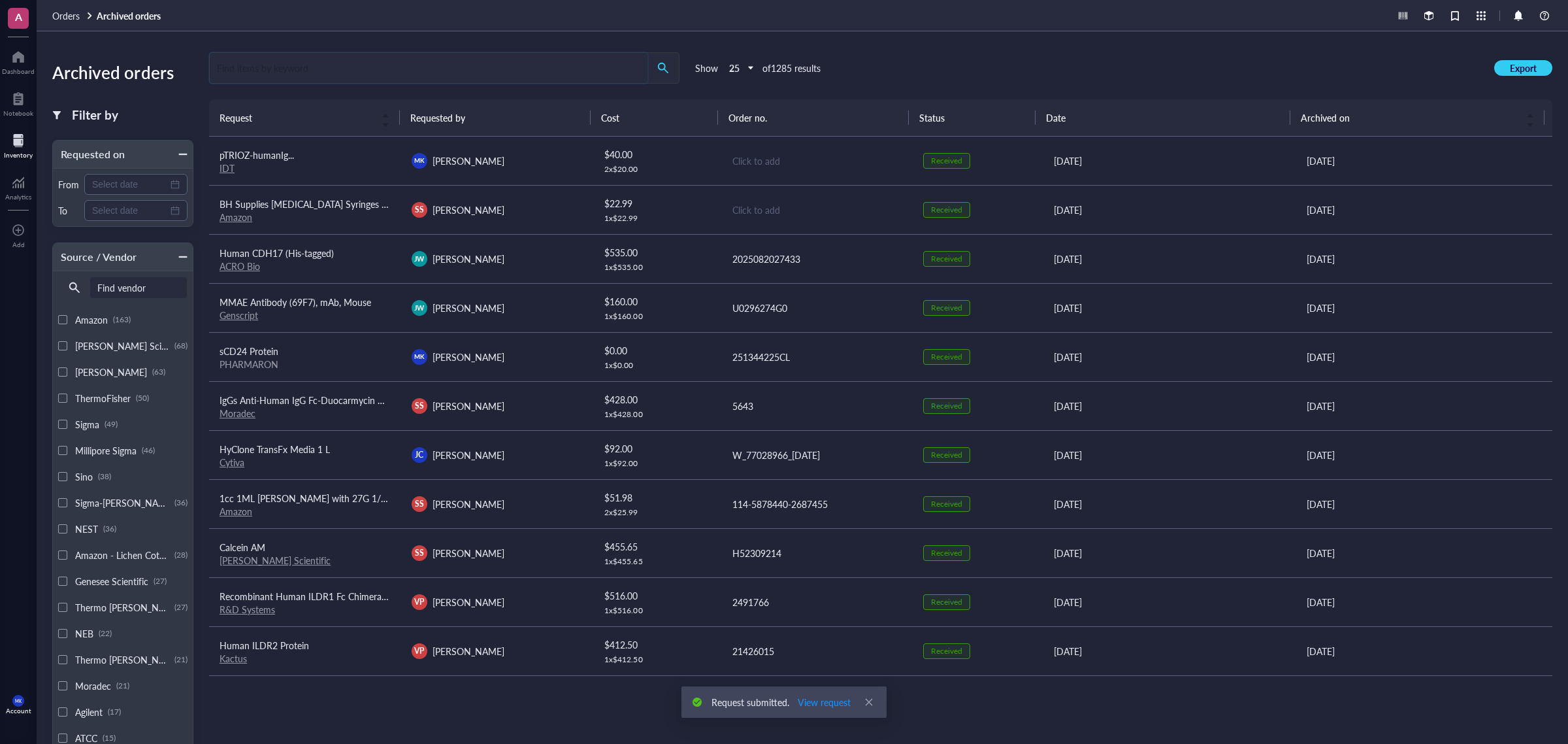
click at [488, 76] on input "search" at bounding box center [429, 68] width 438 height 30
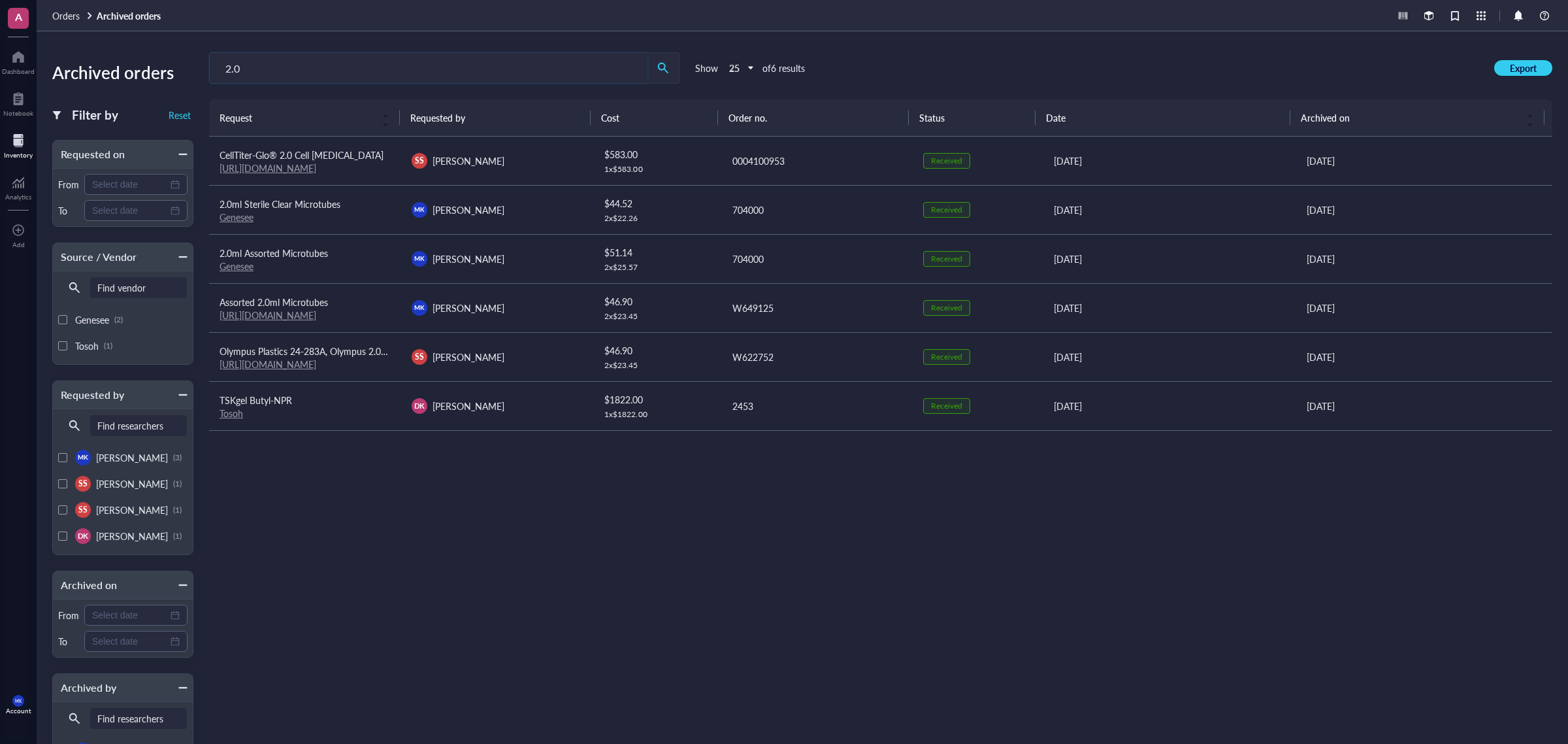
type input "2.0"
click at [507, 253] on div "[PERSON_NAME] [PERSON_NAME]" at bounding box center [497, 259] width 171 height 16
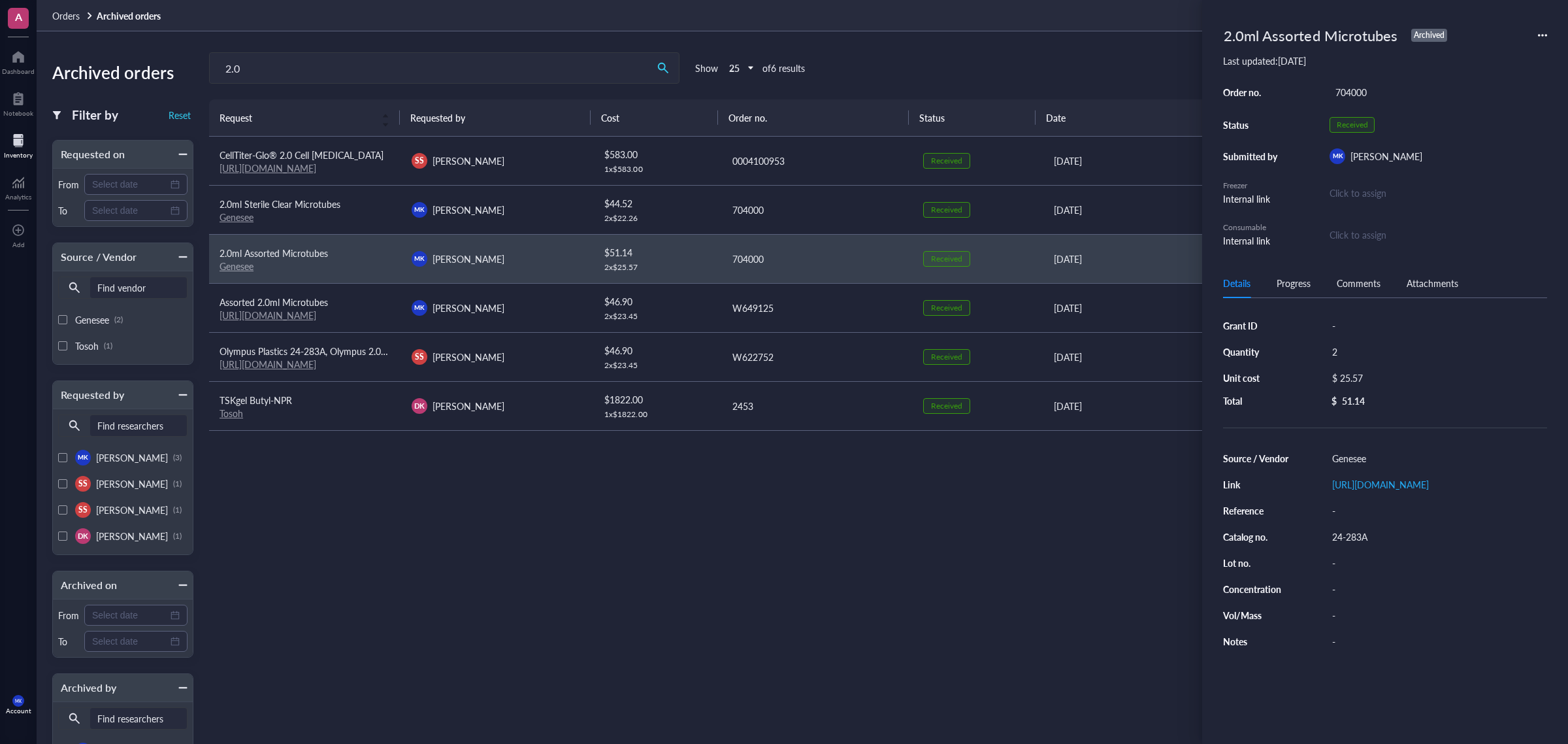
click at [1547, 33] on div "2.0ml Assorted Microtubes Archived Last updated: [DATE] Order no. 704000 Status…" at bounding box center [1385, 372] width 366 height 744
click at [1544, 36] on icon at bounding box center [1543, 36] width 9 height 9
click at [1517, 59] on span "Request again" at bounding box center [1497, 54] width 83 height 14
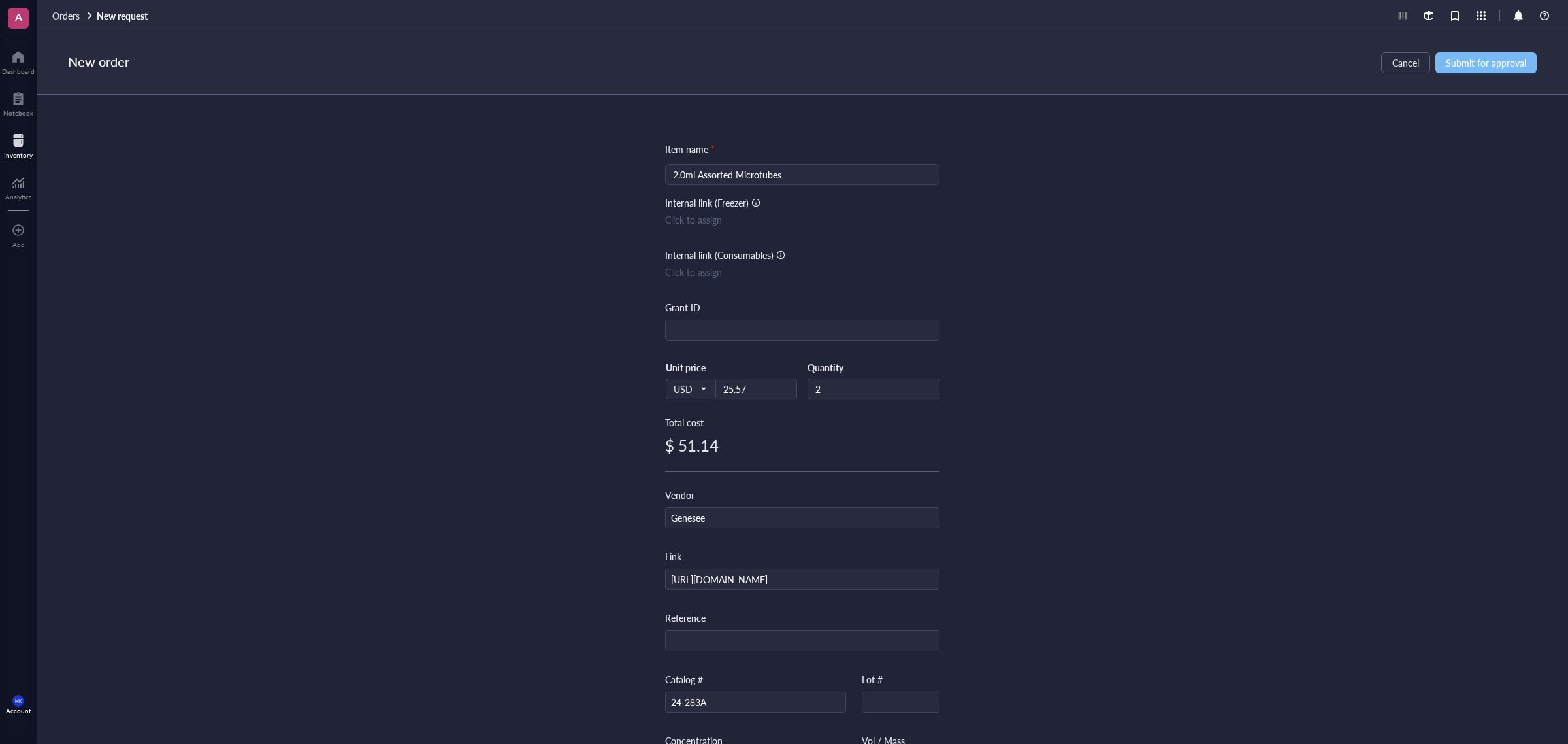
click at [1468, 57] on span "Submit for approval" at bounding box center [1486, 62] width 81 height 10
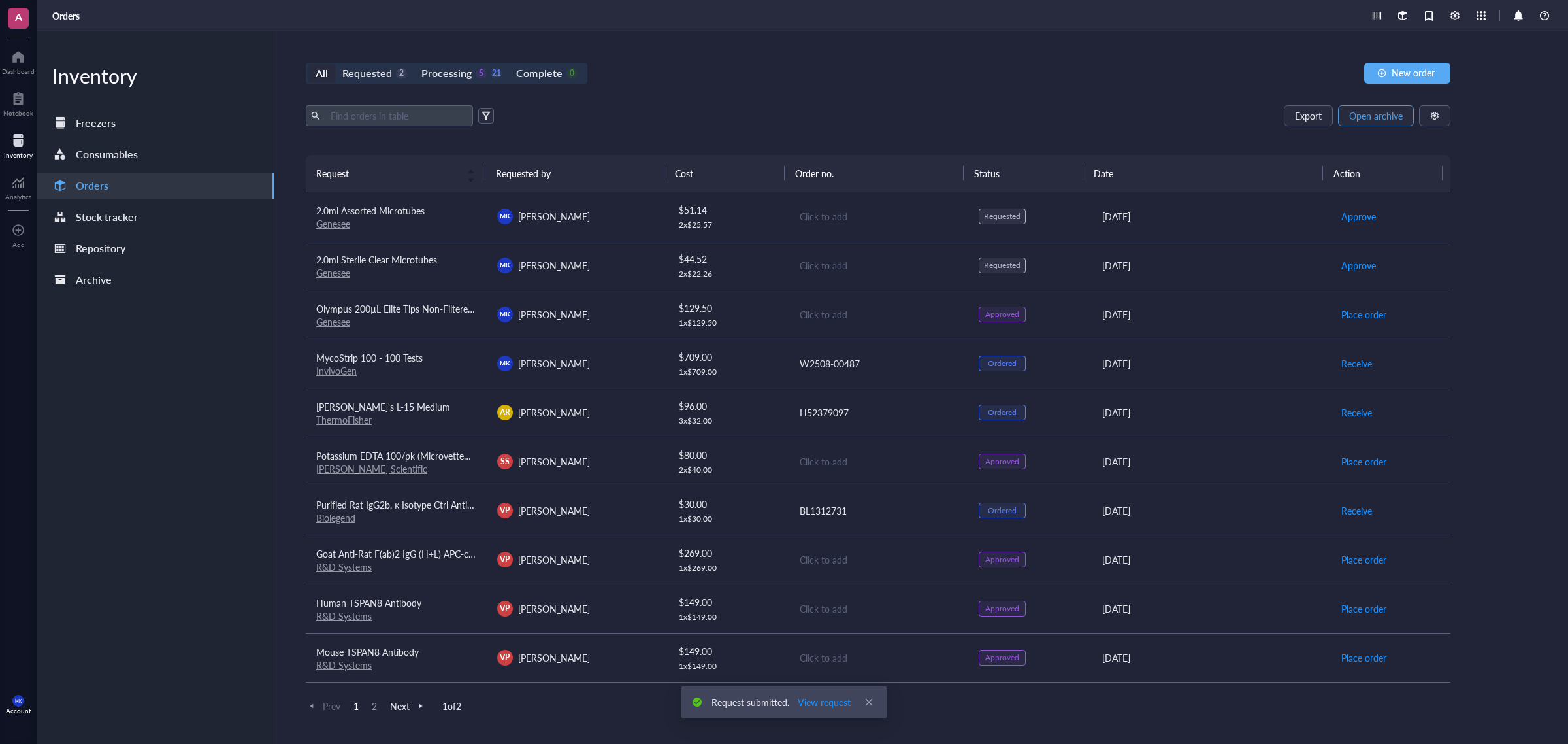
click at [1377, 110] on span "Open archive" at bounding box center [1376, 115] width 54 height 10
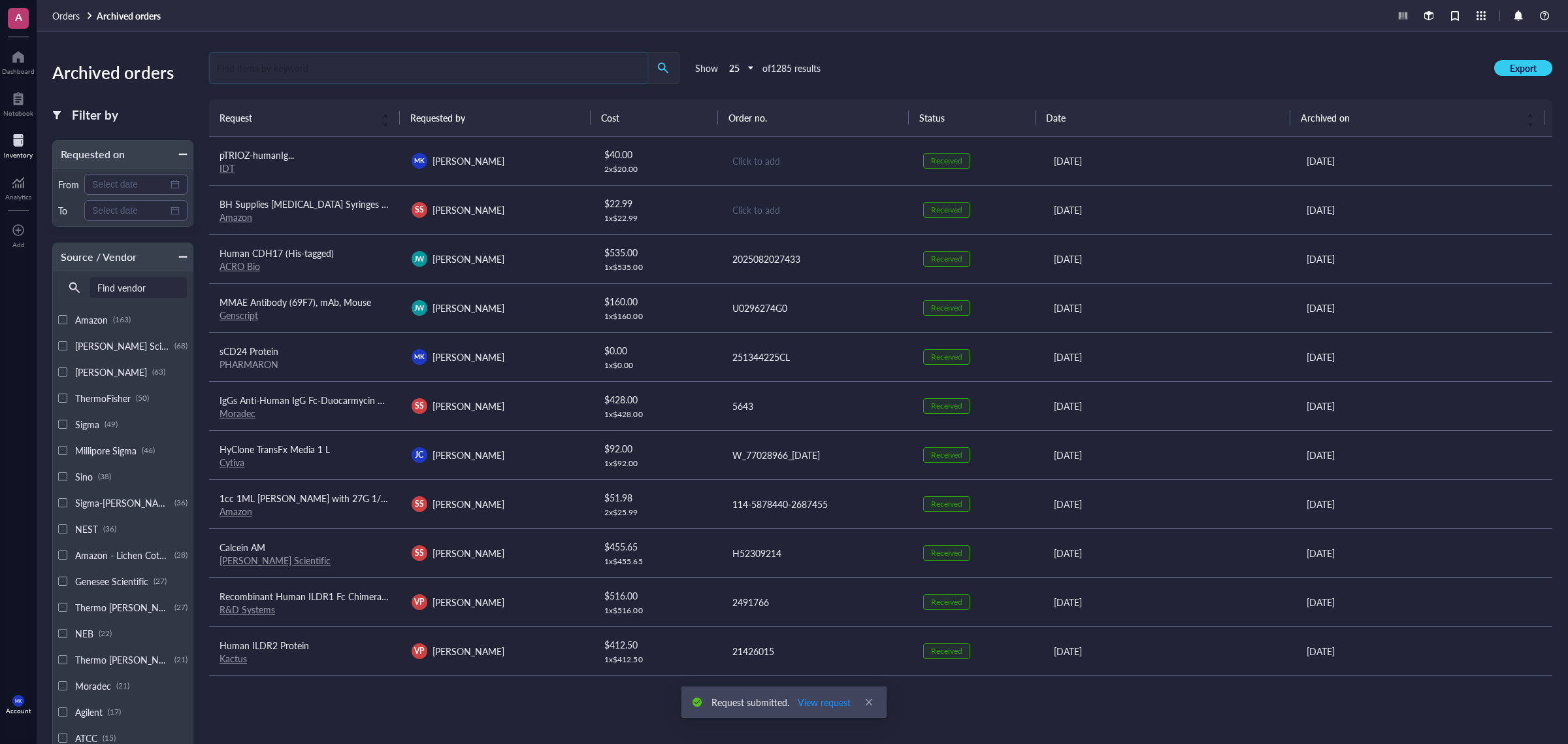
click at [417, 68] on input "search" at bounding box center [429, 68] width 438 height 30
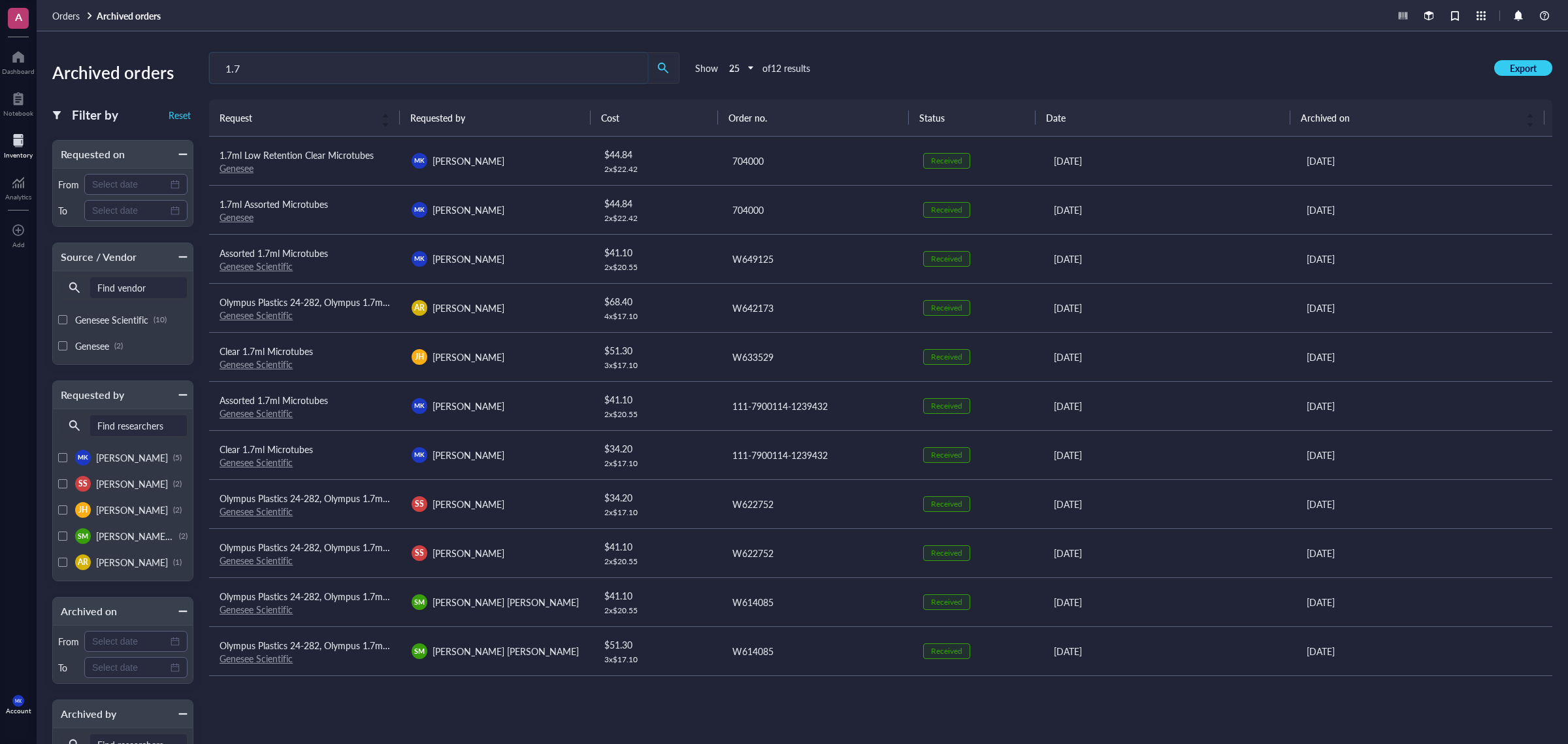
type input "1.7"
click at [368, 154] on span "1.7ml Low Retention Clear Microtubes" at bounding box center [297, 155] width 154 height 13
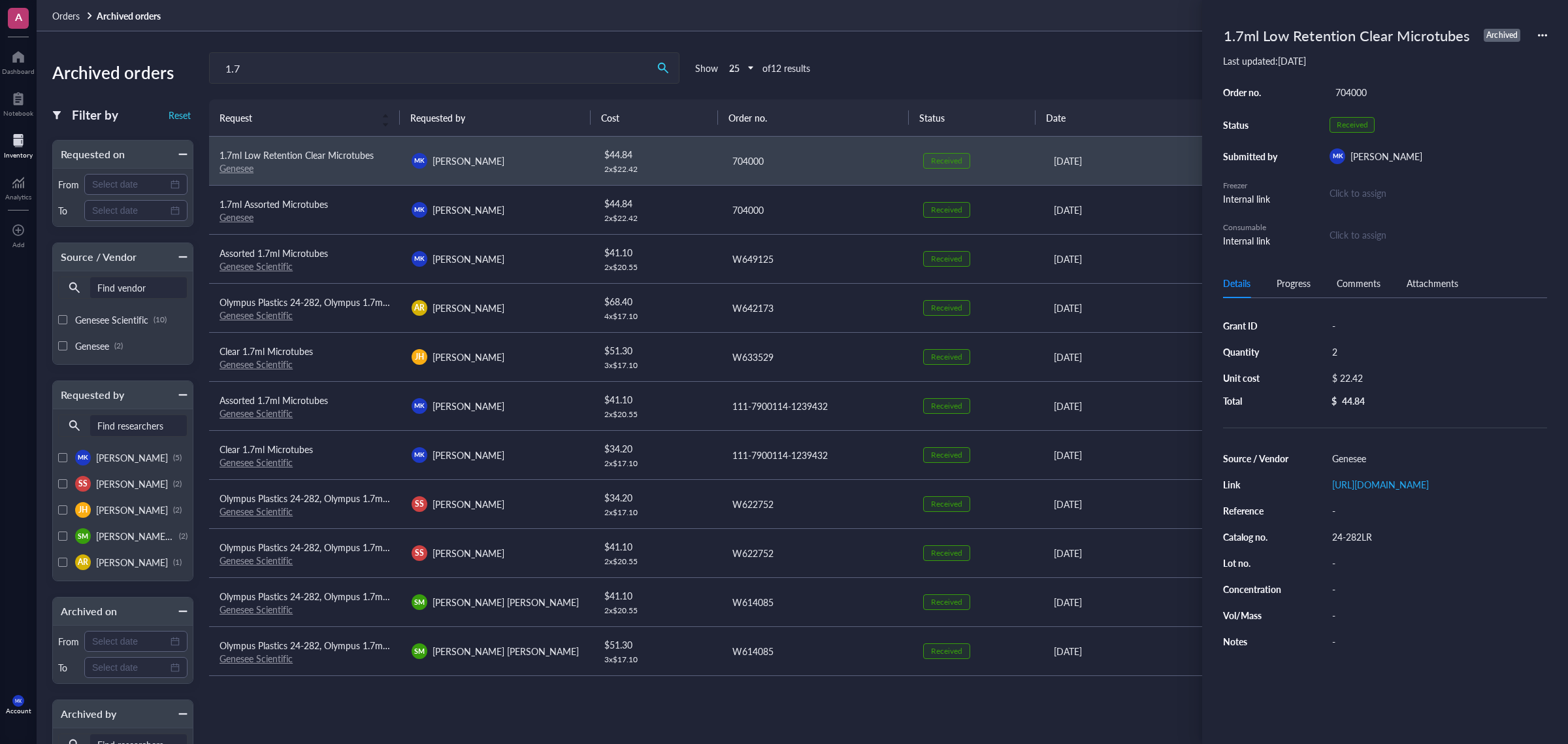
click at [1541, 31] on icon at bounding box center [1543, 36] width 9 height 9
click at [1506, 56] on span "Request again" at bounding box center [1497, 54] width 83 height 14
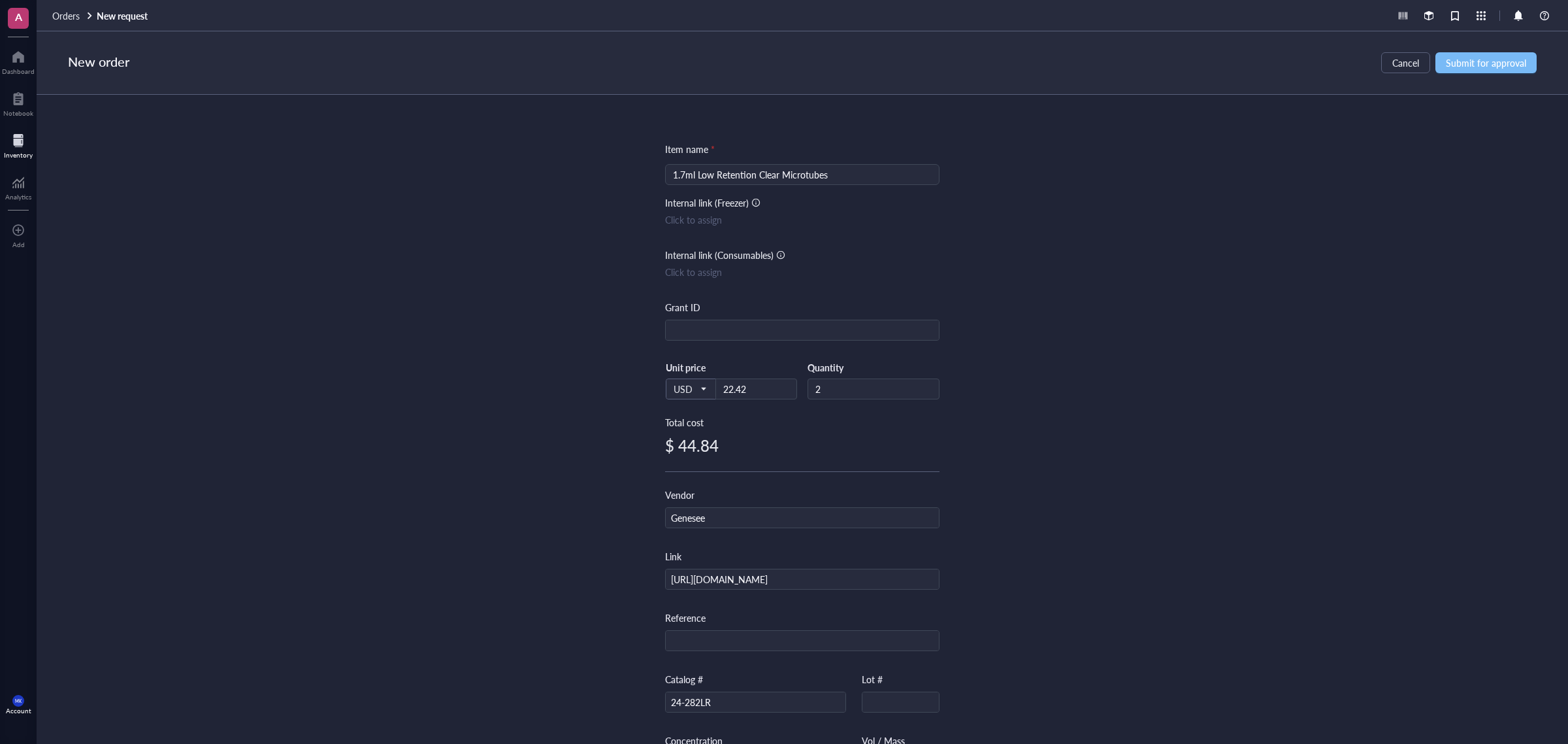
click at [1482, 57] on span "Submit for approval" at bounding box center [1486, 62] width 81 height 10
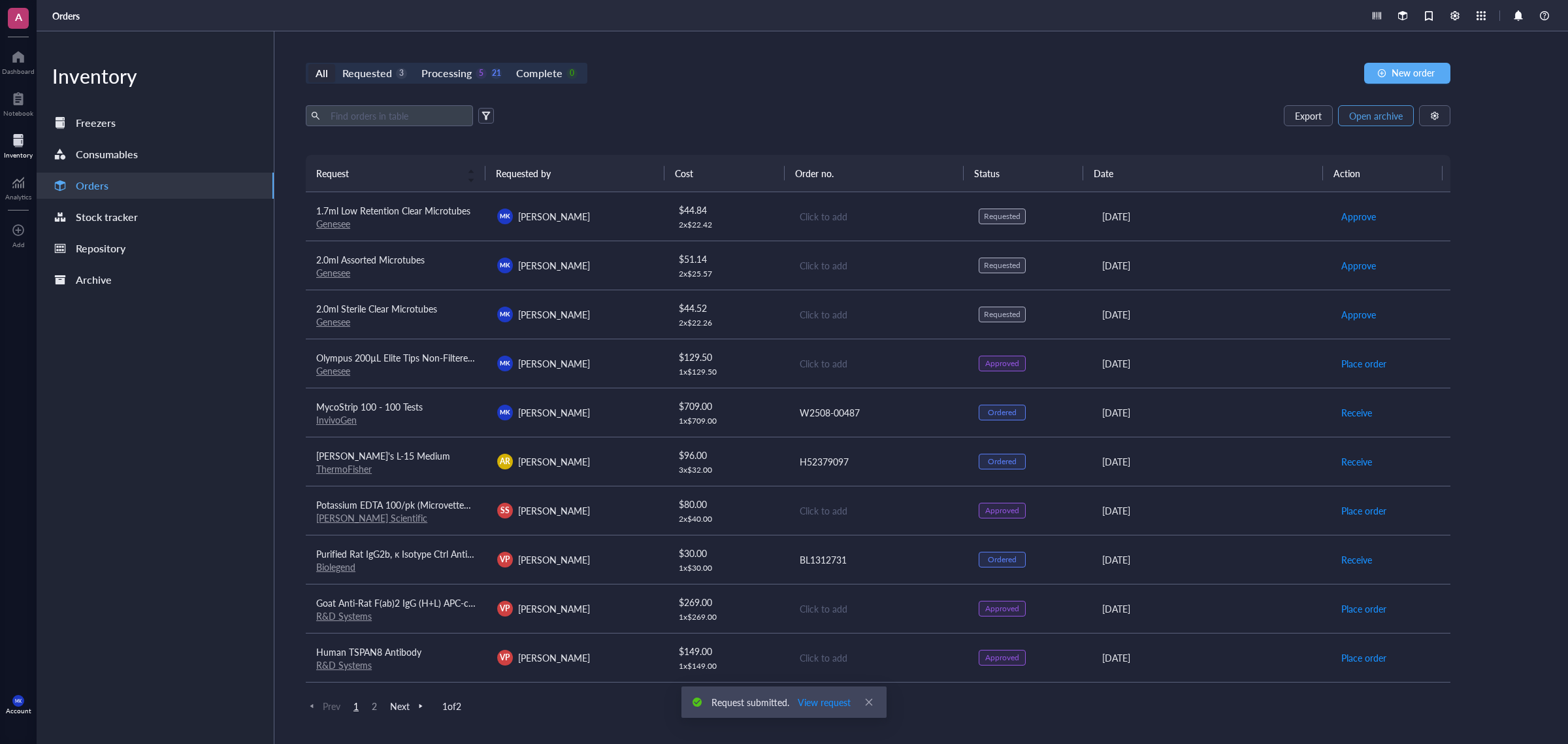
click at [1367, 108] on button "Open archive" at bounding box center [1376, 116] width 76 height 21
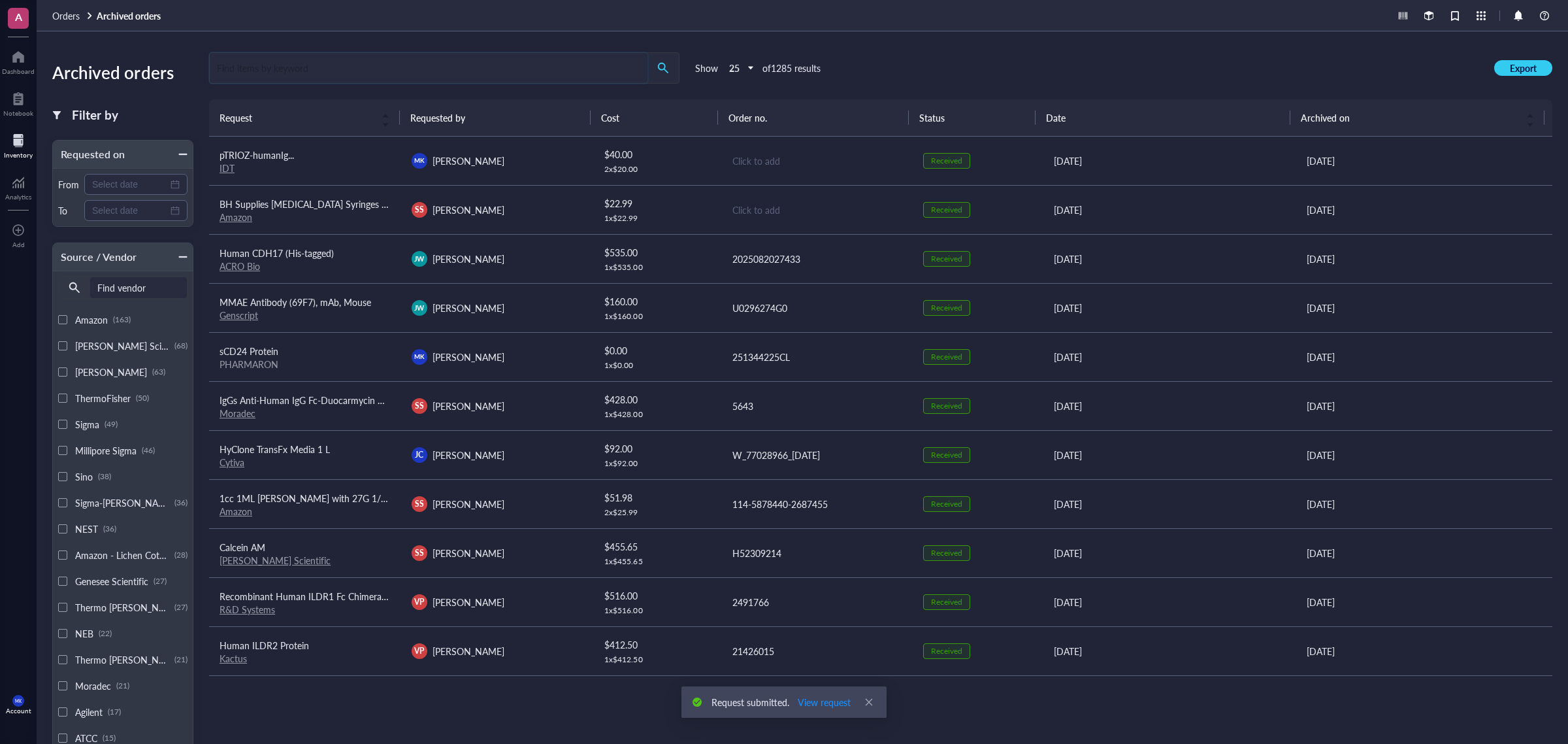
click at [515, 75] on input "search" at bounding box center [429, 68] width 438 height 30
type input "1.7"
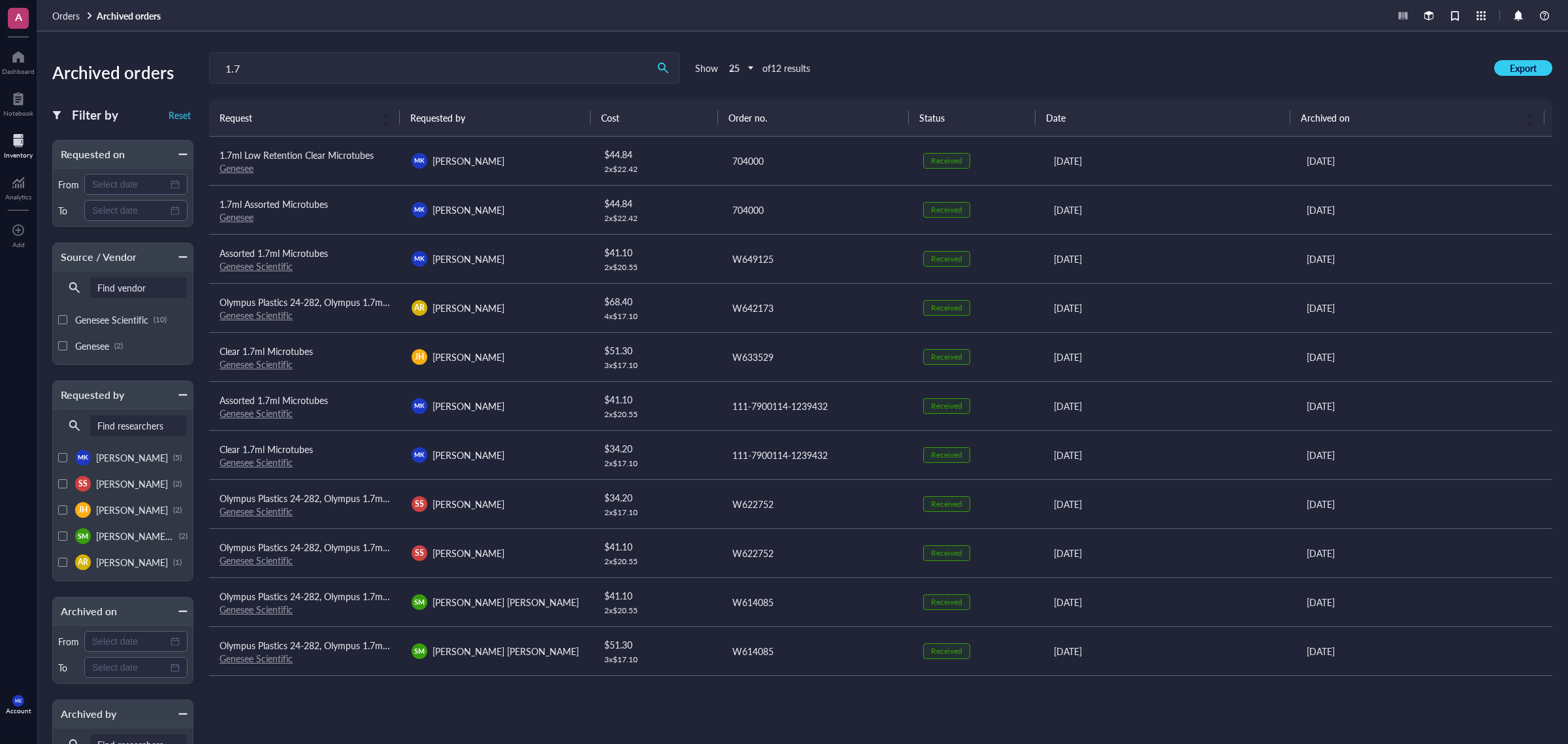
click at [513, 199] on td "[PERSON_NAME] [PERSON_NAME]" at bounding box center [497, 210] width 192 height 49
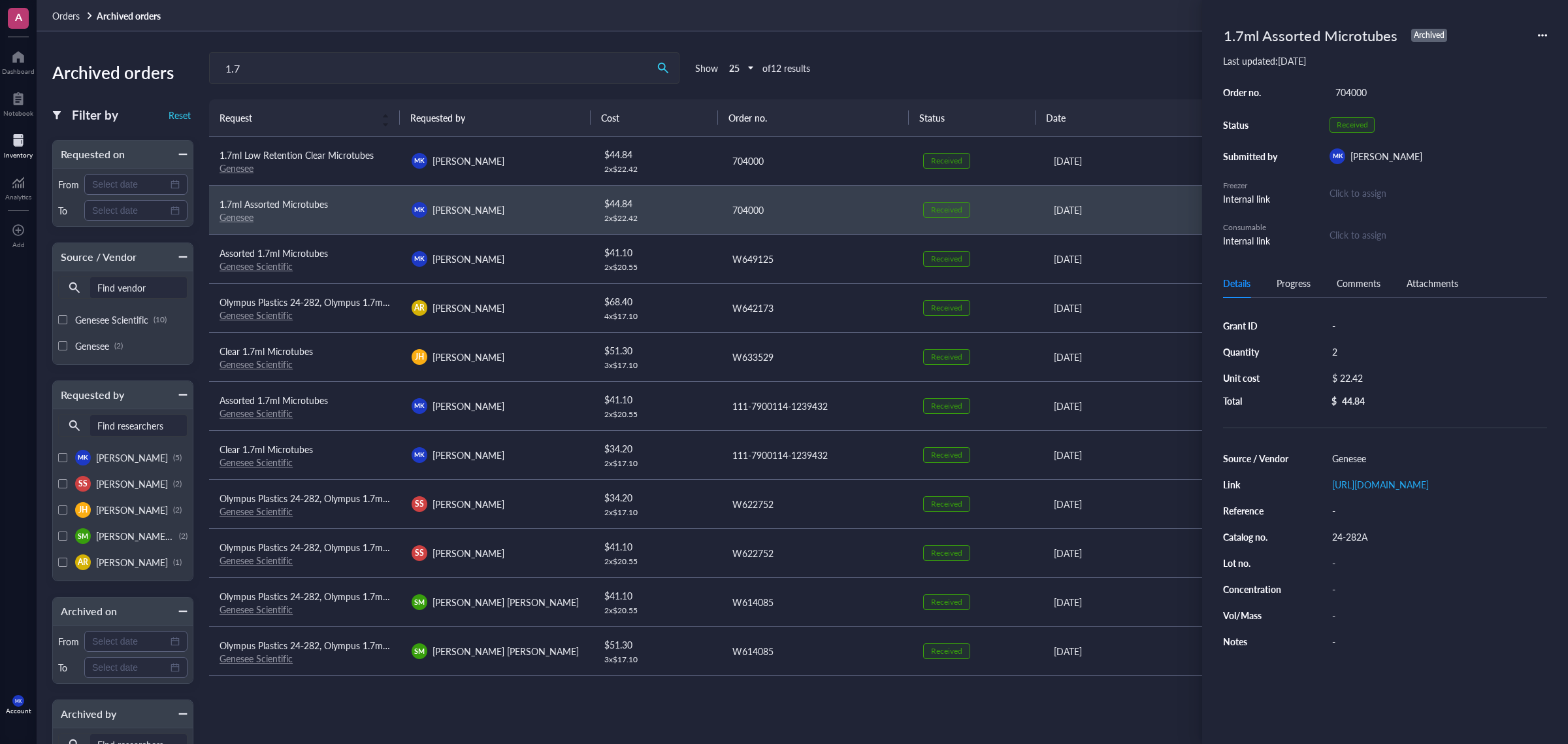
click at [1544, 33] on icon at bounding box center [1543, 36] width 9 height 9
click at [1487, 59] on span "Request again" at bounding box center [1497, 54] width 83 height 14
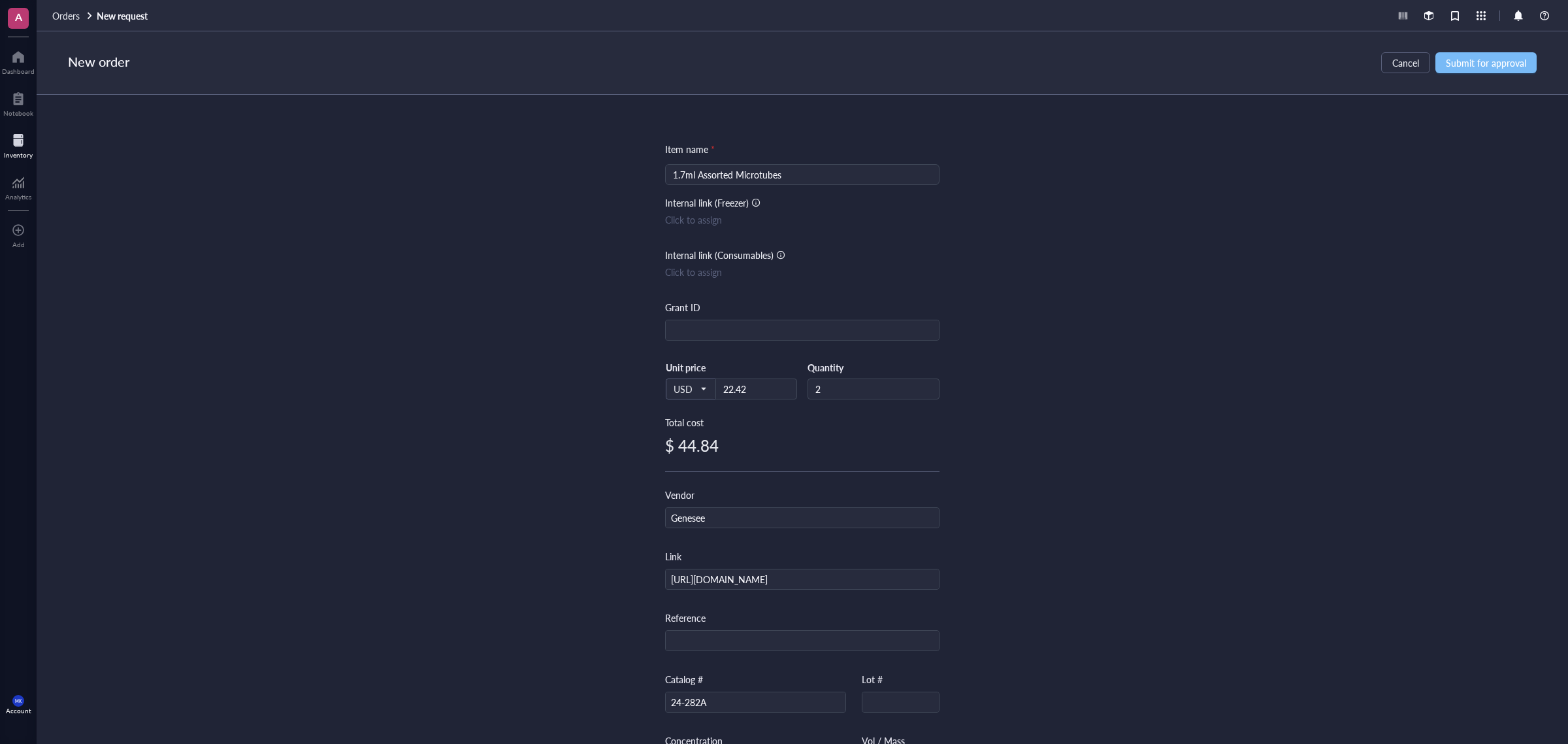
click at [1521, 59] on span "Submit for approval" at bounding box center [1486, 62] width 81 height 10
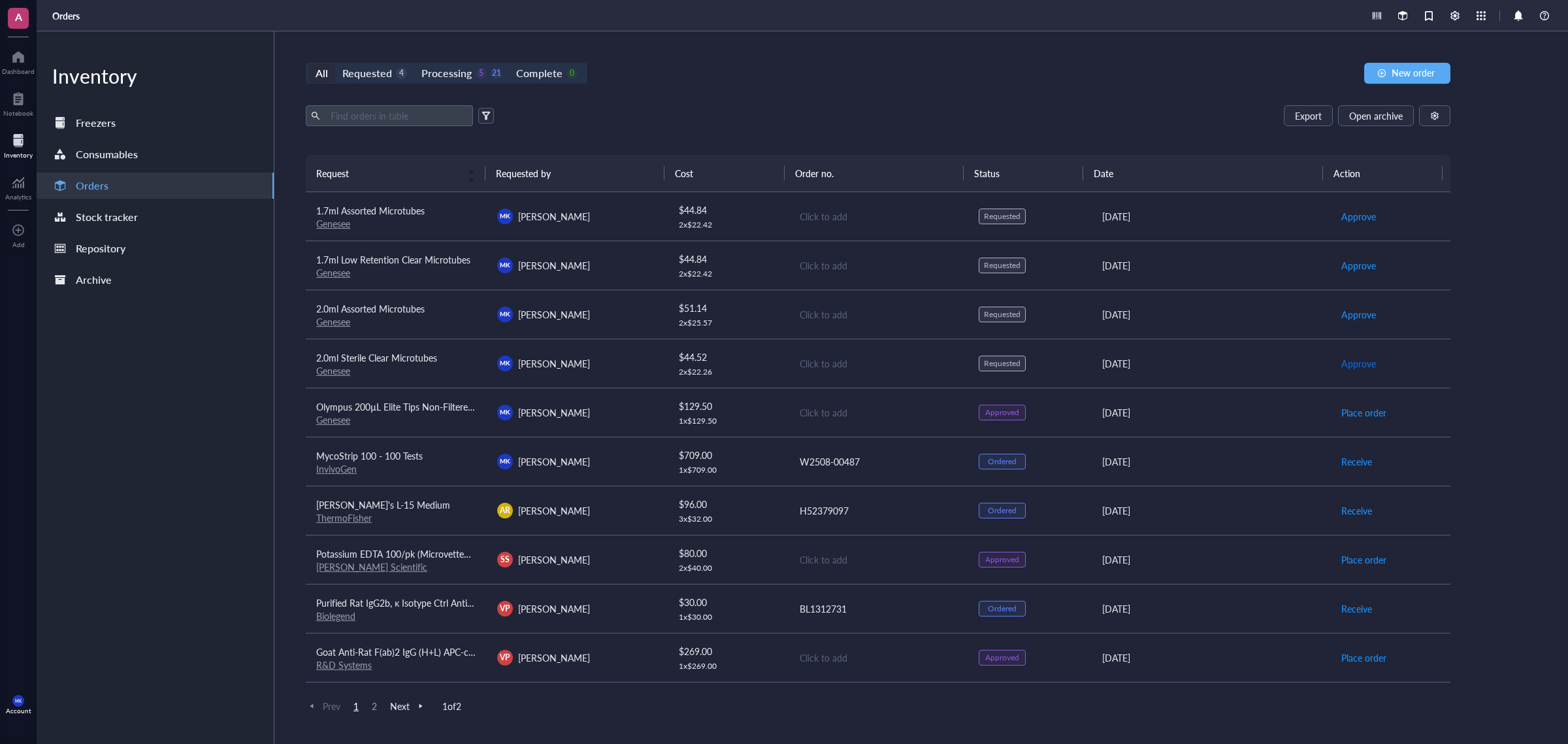
click at [1350, 366] on span "Approve" at bounding box center [1358, 363] width 35 height 14
click at [1351, 319] on span "Approve" at bounding box center [1358, 314] width 35 height 14
click at [1348, 265] on span "Approve" at bounding box center [1358, 265] width 35 height 14
click at [1341, 212] on span "Approve" at bounding box center [1358, 215] width 35 height 14
click at [747, 370] on div "2 x $ 22.26" at bounding box center [728, 372] width 98 height 10
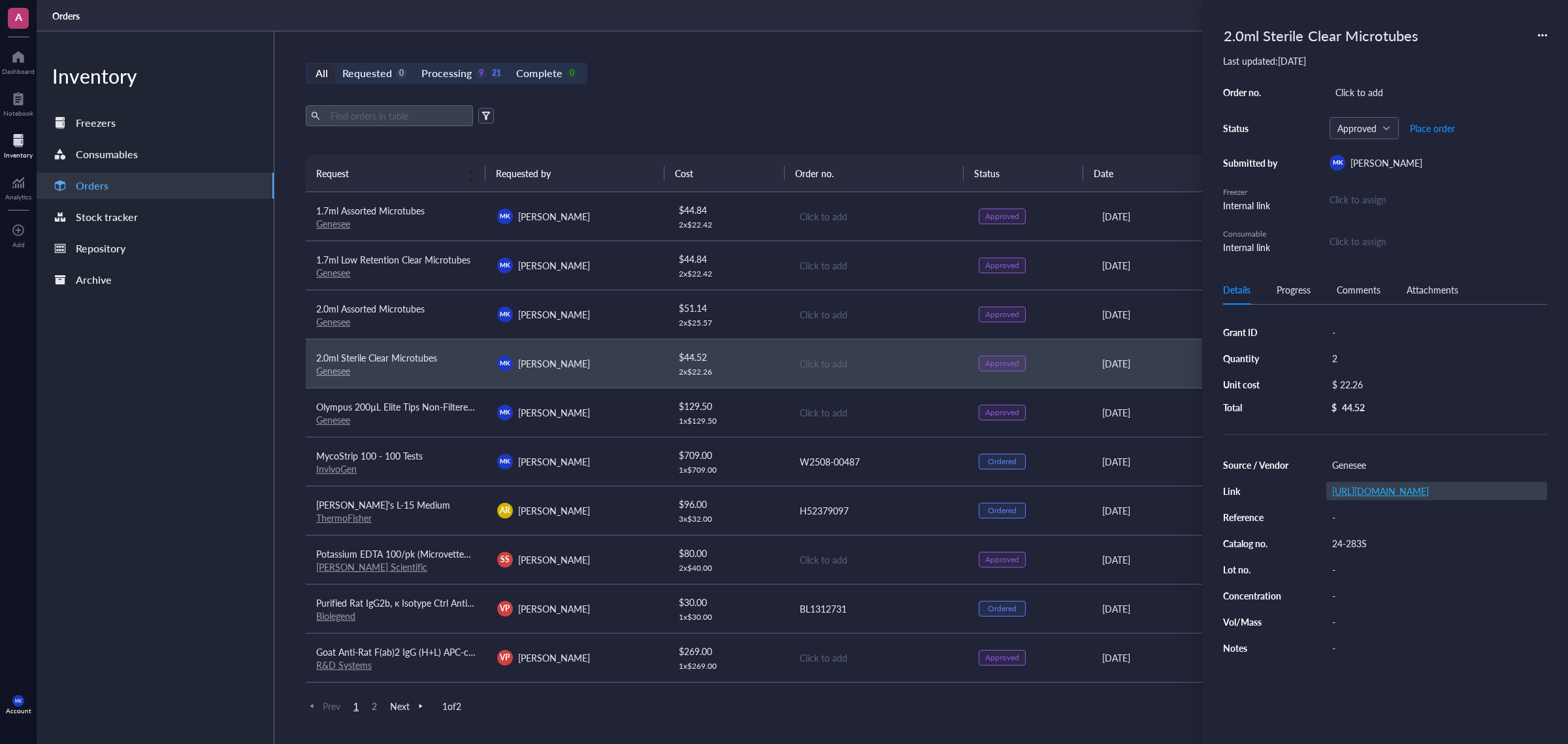
click at [1379, 498] on link "[URL][DOMAIN_NAME]" at bounding box center [1380, 491] width 97 height 13
drag, startPoint x: 880, startPoint y: 321, endPoint x: 886, endPoint y: 321, distance: 6.0
click at [880, 321] on div "Click to add" at bounding box center [879, 314] width 159 height 14
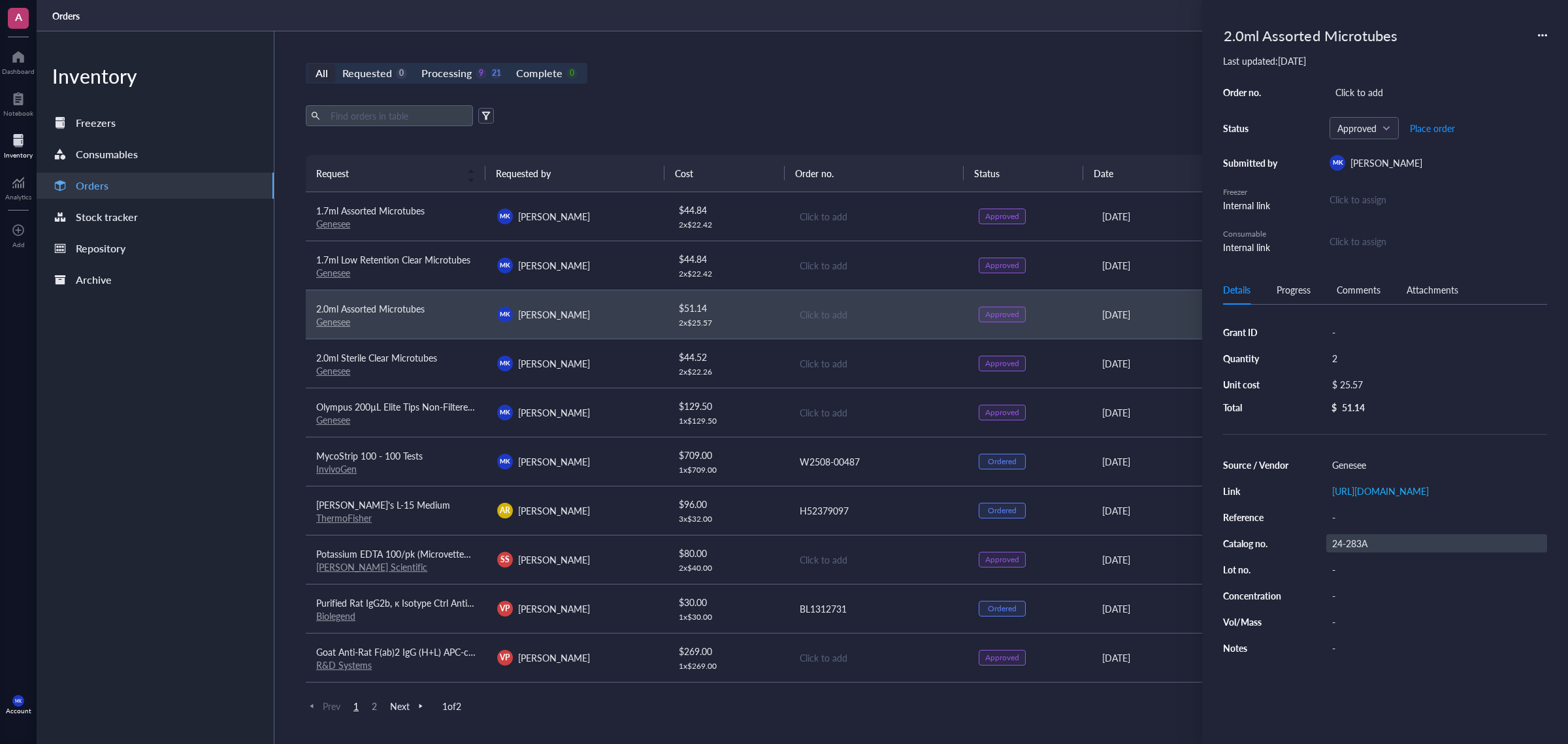
click at [1359, 552] on div "24-283A" at bounding box center [1436, 543] width 221 height 18
click at [1368, 552] on input "24-283A" at bounding box center [1351, 544] width 47 height 17
drag, startPoint x: 1373, startPoint y: 582, endPoint x: 1315, endPoint y: 586, distance: 58.1
click at [1315, 586] on div "Source / Vendor Genesee Link [URL][DOMAIN_NAME] Reference - Catalog no. 24-283A…" at bounding box center [1385, 557] width 324 height 201
click at [593, 374] on td "[PERSON_NAME] [PERSON_NAME]" at bounding box center [577, 363] width 181 height 49
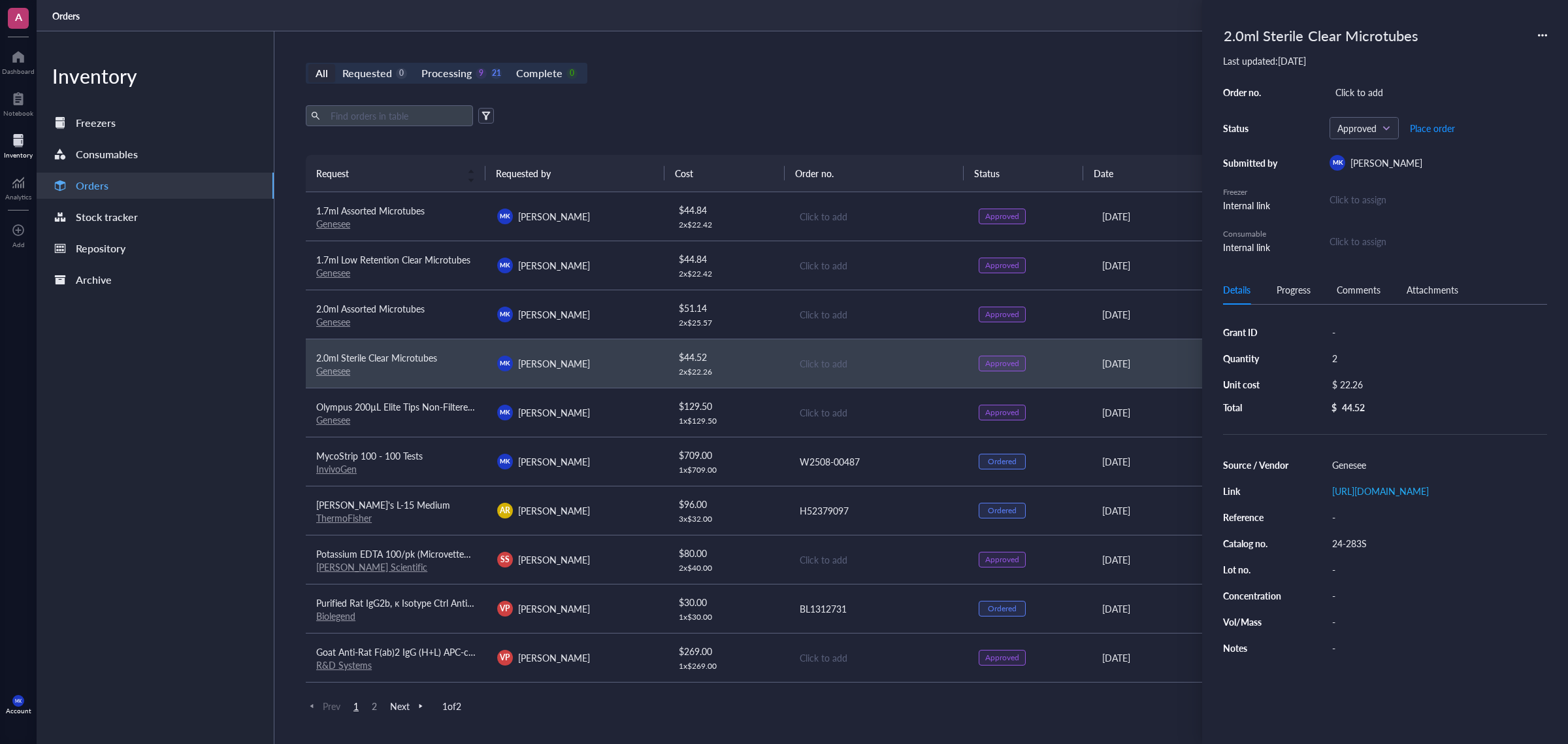
click at [586, 321] on div "[PERSON_NAME] [PERSON_NAME]" at bounding box center [577, 314] width 160 height 16
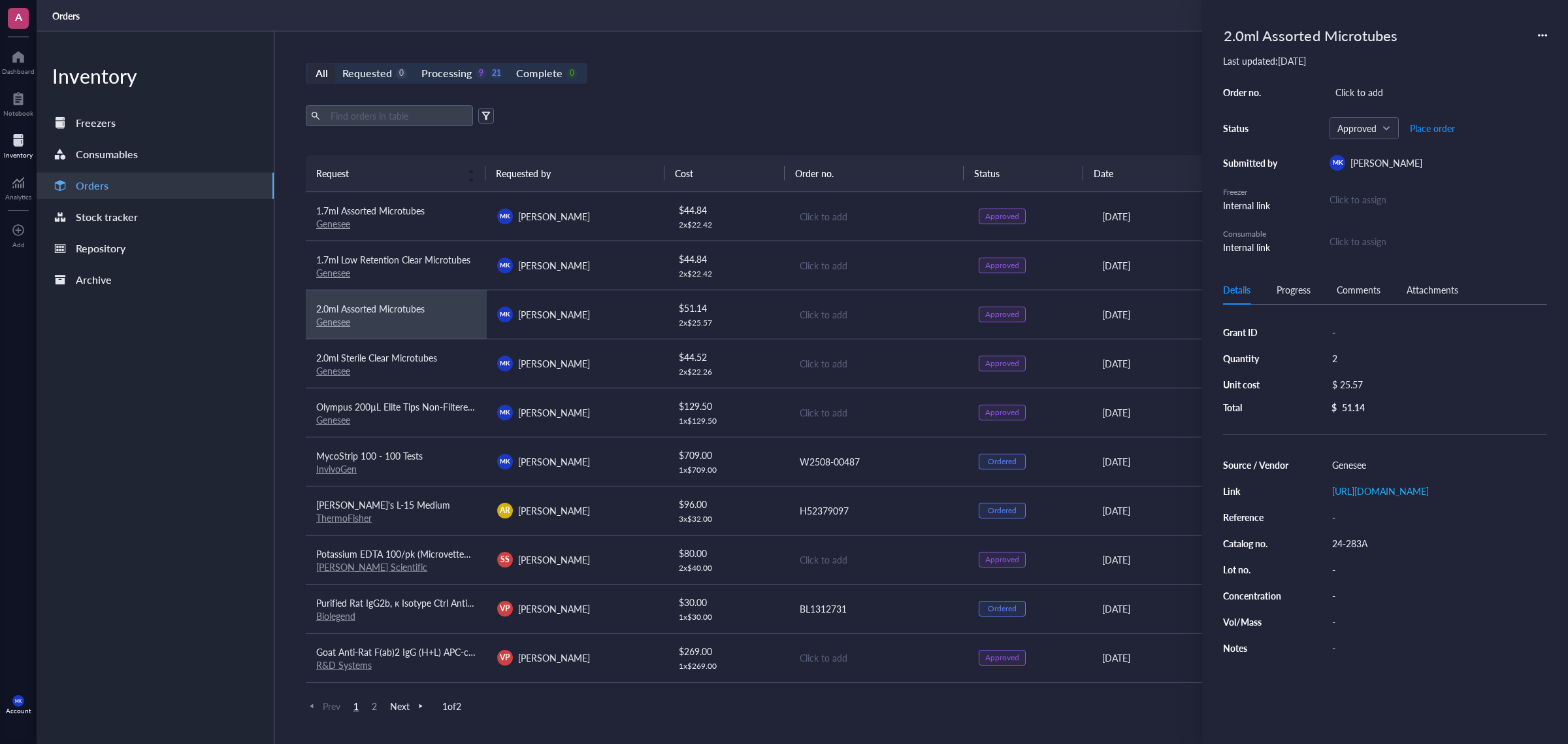
click at [640, 257] on td "[PERSON_NAME] [PERSON_NAME]" at bounding box center [577, 265] width 181 height 49
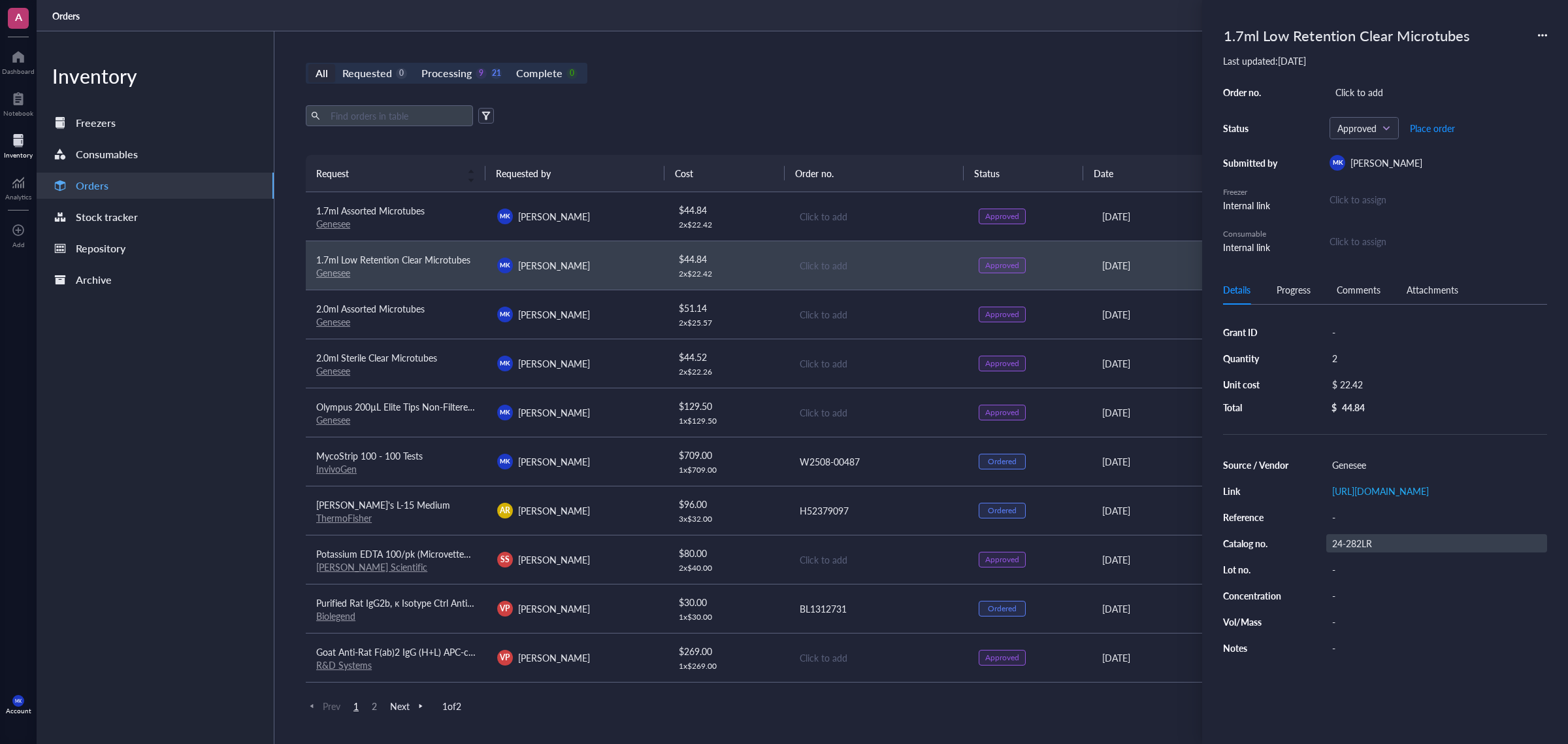
click at [1381, 552] on div "24-282LR" at bounding box center [1436, 543] width 221 height 18
click at [880, 217] on div "Click to add" at bounding box center [879, 215] width 159 height 14
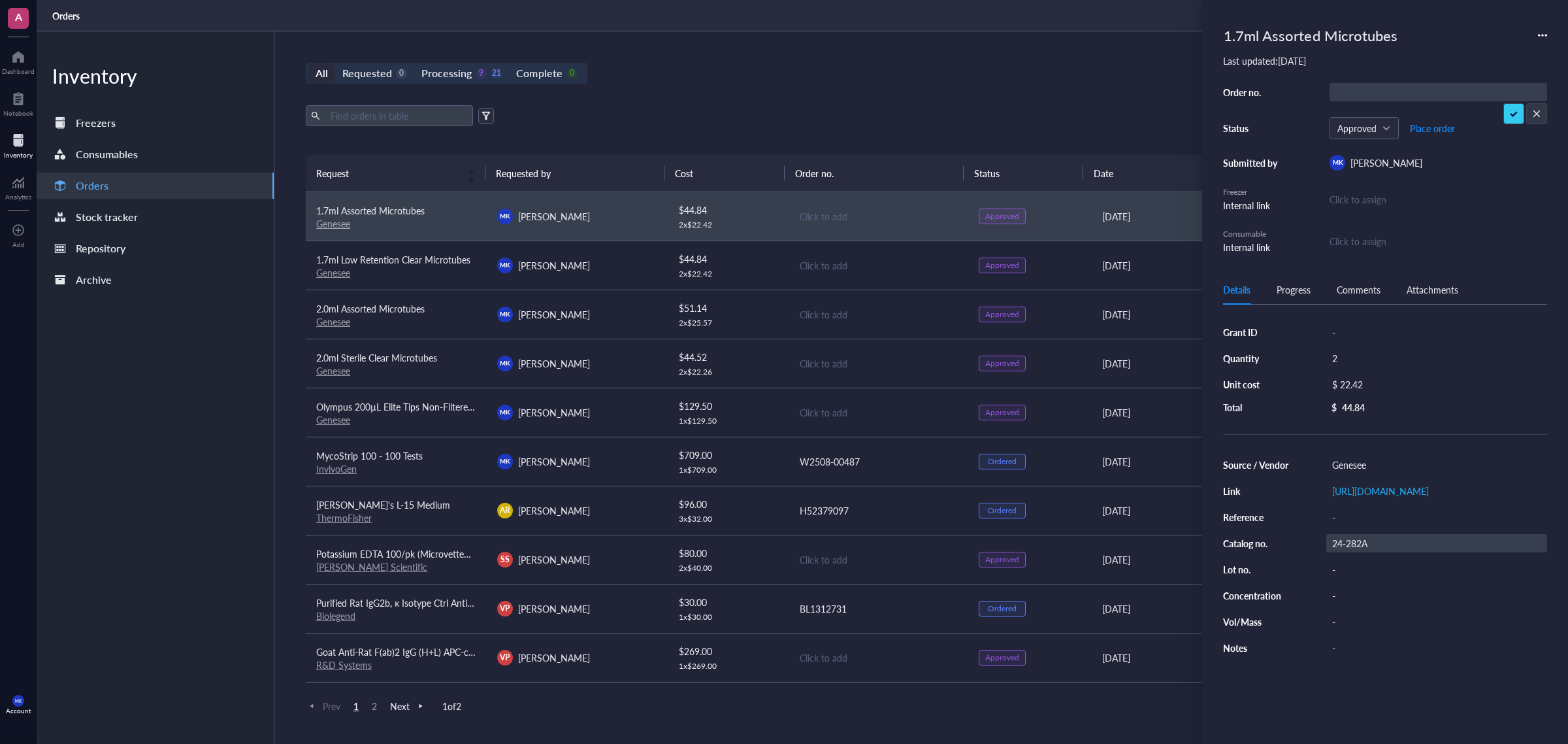
click at [1357, 552] on div "24-282A" at bounding box center [1436, 543] width 221 height 18
click at [1377, 552] on div "24-282A" at bounding box center [1436, 543] width 221 height 18
drag, startPoint x: 1375, startPoint y: 582, endPoint x: 1364, endPoint y: 583, distance: 11.0
click at [1367, 552] on div "24-282A" at bounding box center [1436, 543] width 221 height 18
drag, startPoint x: 1335, startPoint y: 584, endPoint x: 1379, endPoint y: 580, distance: 44.2
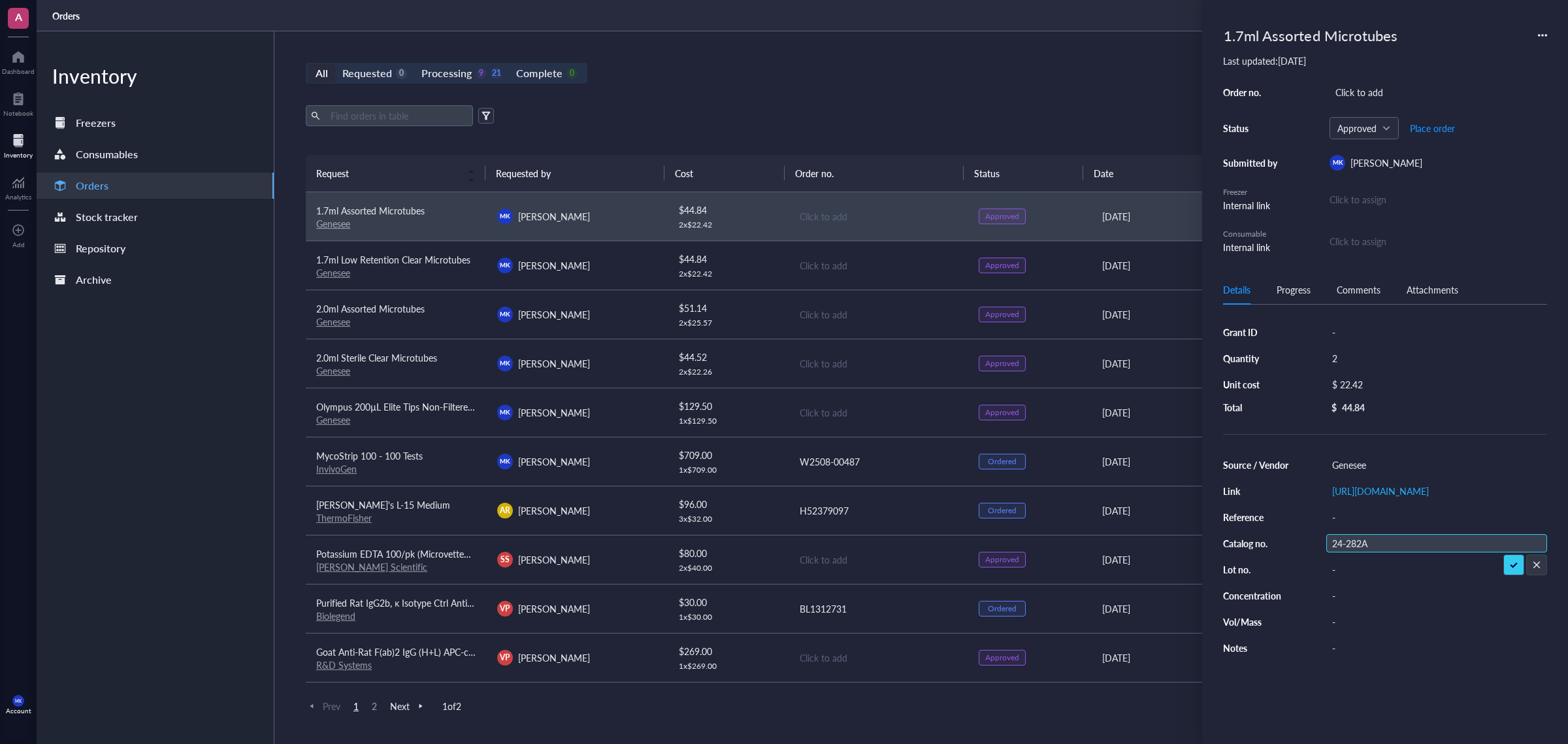
click at [1379, 552] on div "24-282A" at bounding box center [1436, 543] width 221 height 18
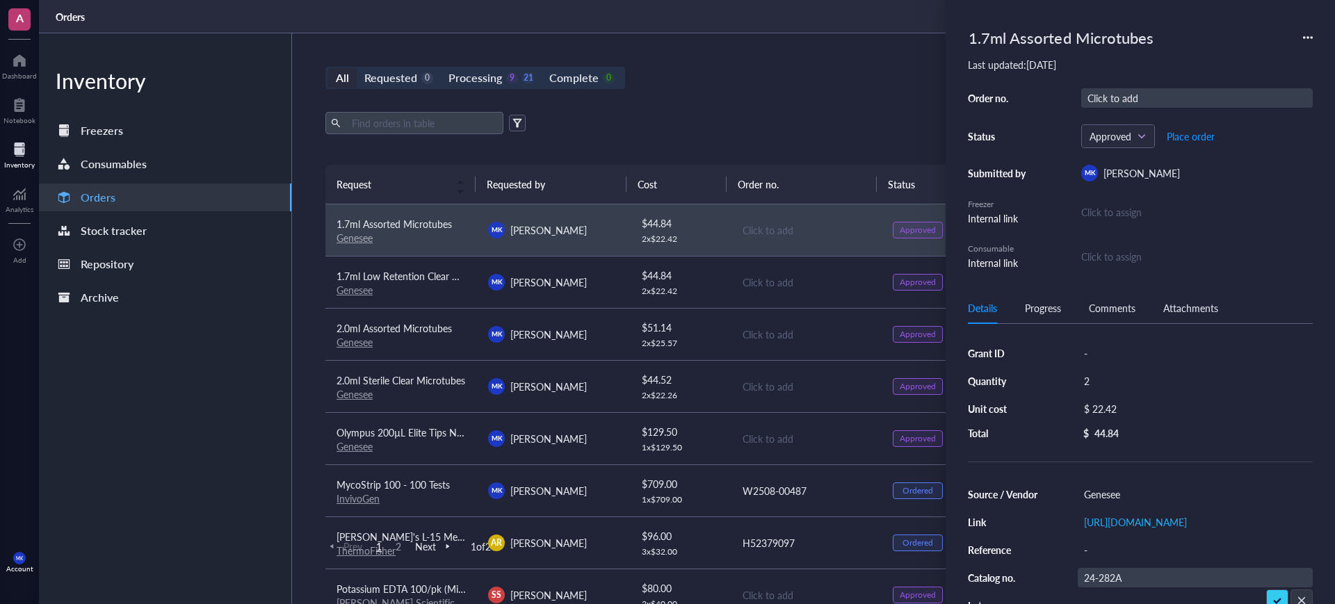
click at [1107, 89] on div "Click to add" at bounding box center [1196, 97] width 231 height 19
type input "709495"
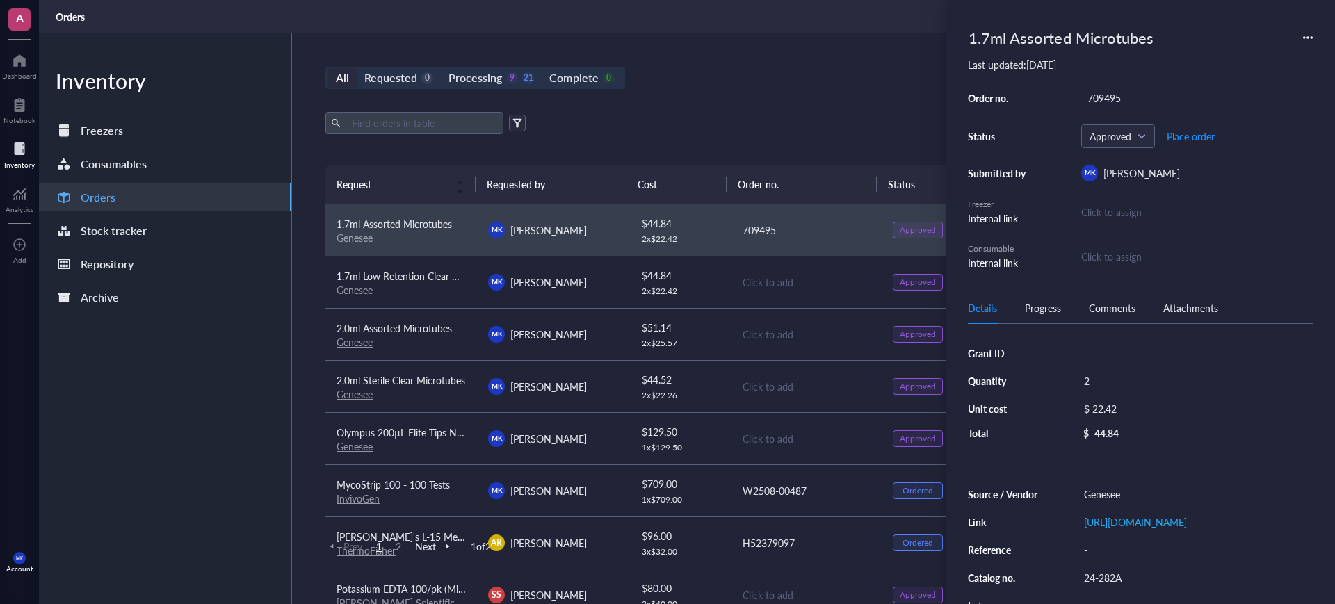
click at [767, 279] on div "Click to add" at bounding box center [806, 282] width 128 height 15
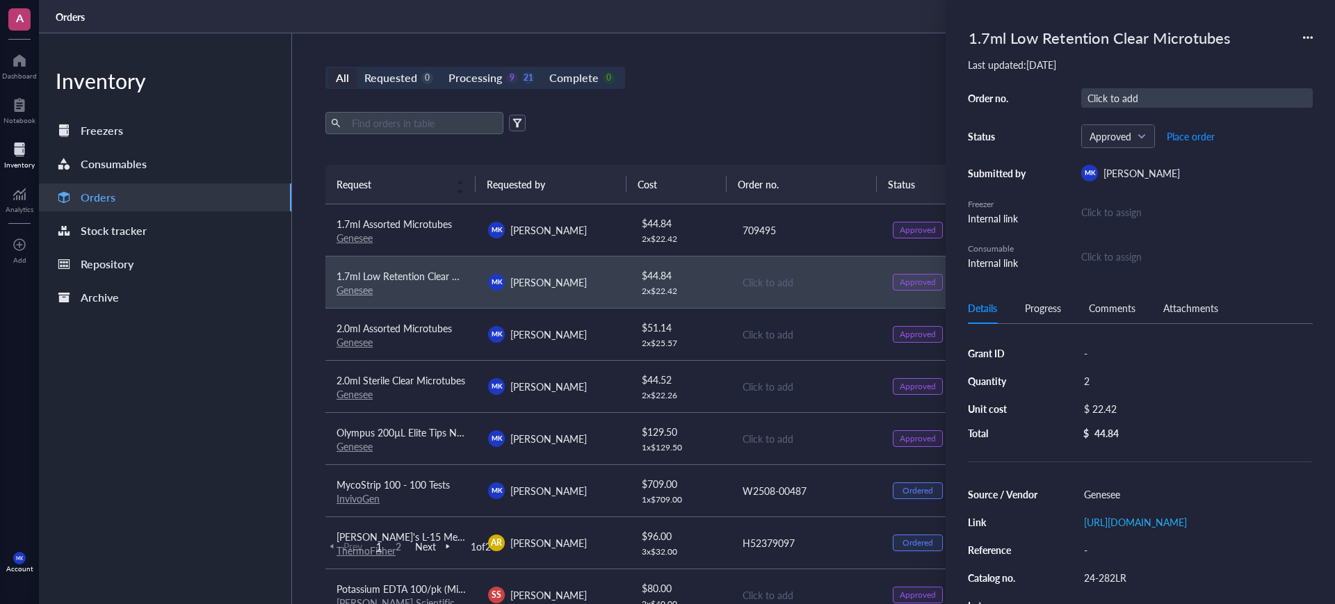
click at [1137, 106] on div "Click to add" at bounding box center [1196, 97] width 231 height 19
click at [773, 330] on div "Click to add" at bounding box center [806, 334] width 128 height 15
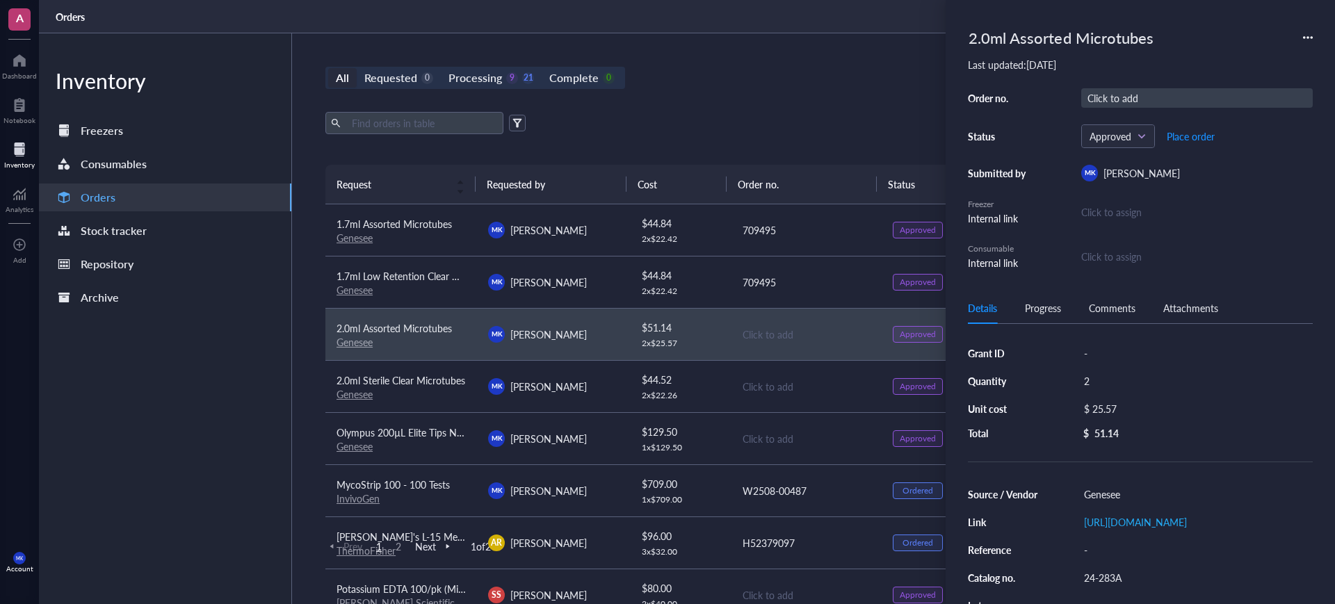
click at [1105, 92] on div "Click to add" at bounding box center [1196, 97] width 231 height 19
click at [730, 375] on td "Click to add" at bounding box center [806, 386] width 152 height 52
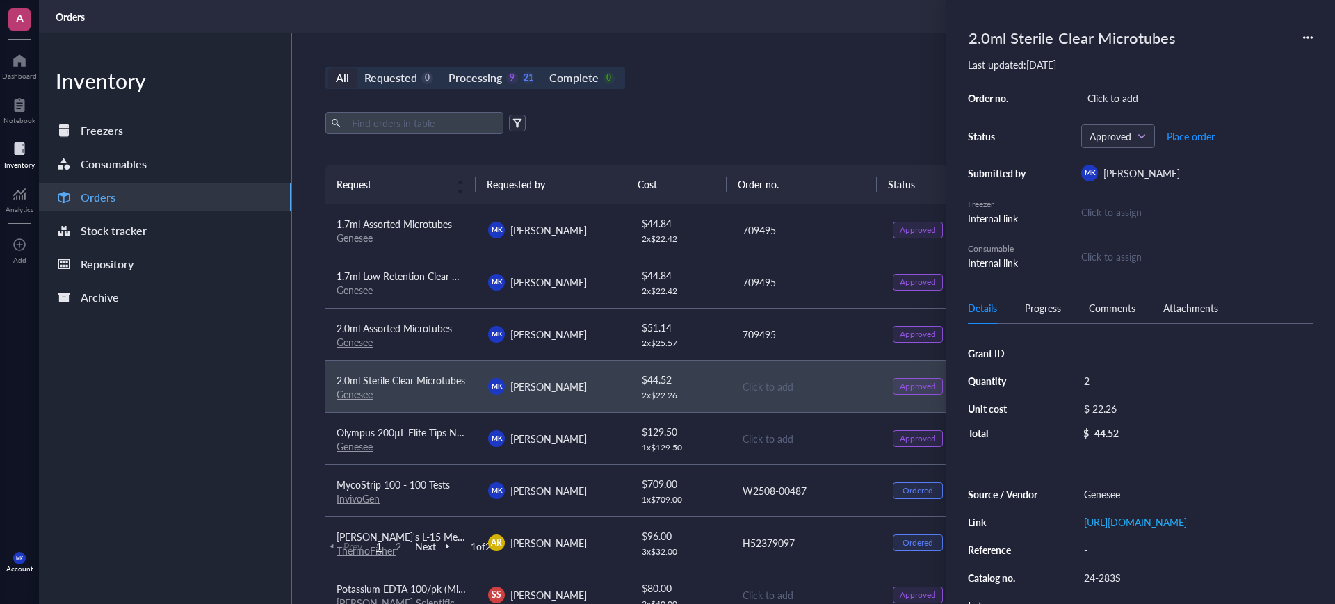
click at [784, 428] on td "Click to add" at bounding box center [806, 438] width 152 height 52
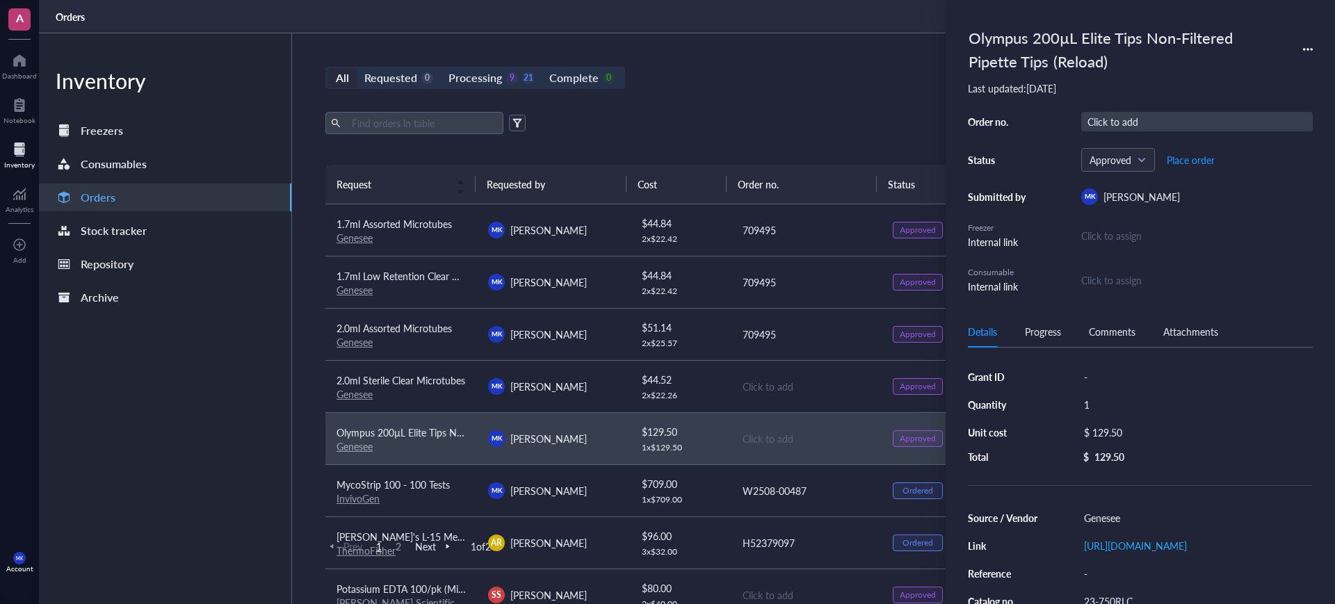
click at [1129, 117] on div "Click to add" at bounding box center [1196, 121] width 231 height 19
type input "709495"
click at [759, 387] on div "Click to add" at bounding box center [806, 386] width 128 height 15
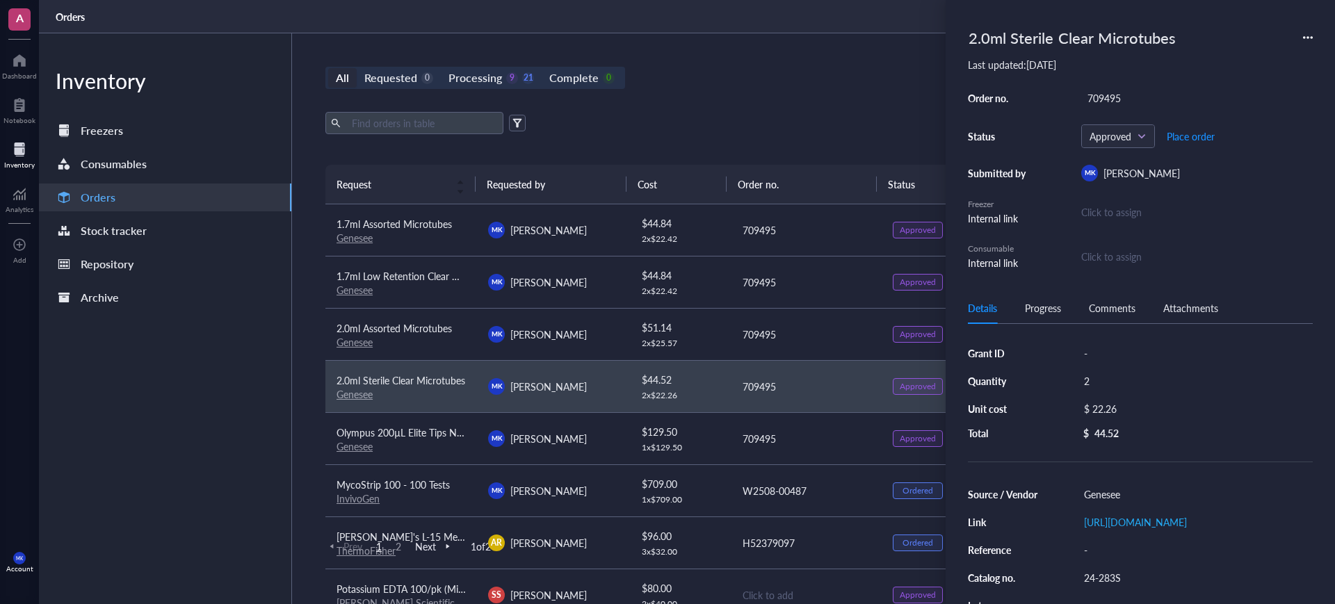
click at [827, 131] on div "Export Open archive" at bounding box center [805, 123] width 961 height 22
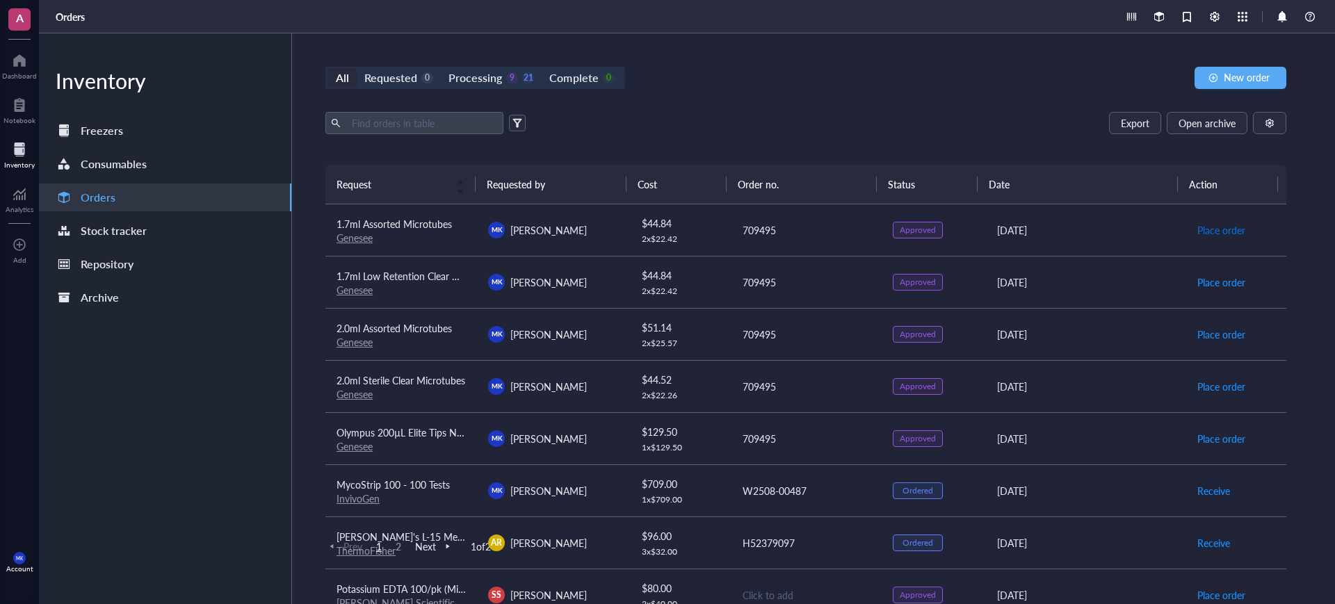
click at [1201, 226] on span "Place order" at bounding box center [1221, 229] width 48 height 15
click at [1202, 279] on span "Place order" at bounding box center [1221, 282] width 48 height 15
click at [1203, 336] on span "Place order" at bounding box center [1221, 334] width 48 height 15
click at [1204, 387] on span "Place order" at bounding box center [1221, 386] width 48 height 15
click at [1197, 431] on span "Place order" at bounding box center [1221, 438] width 48 height 15
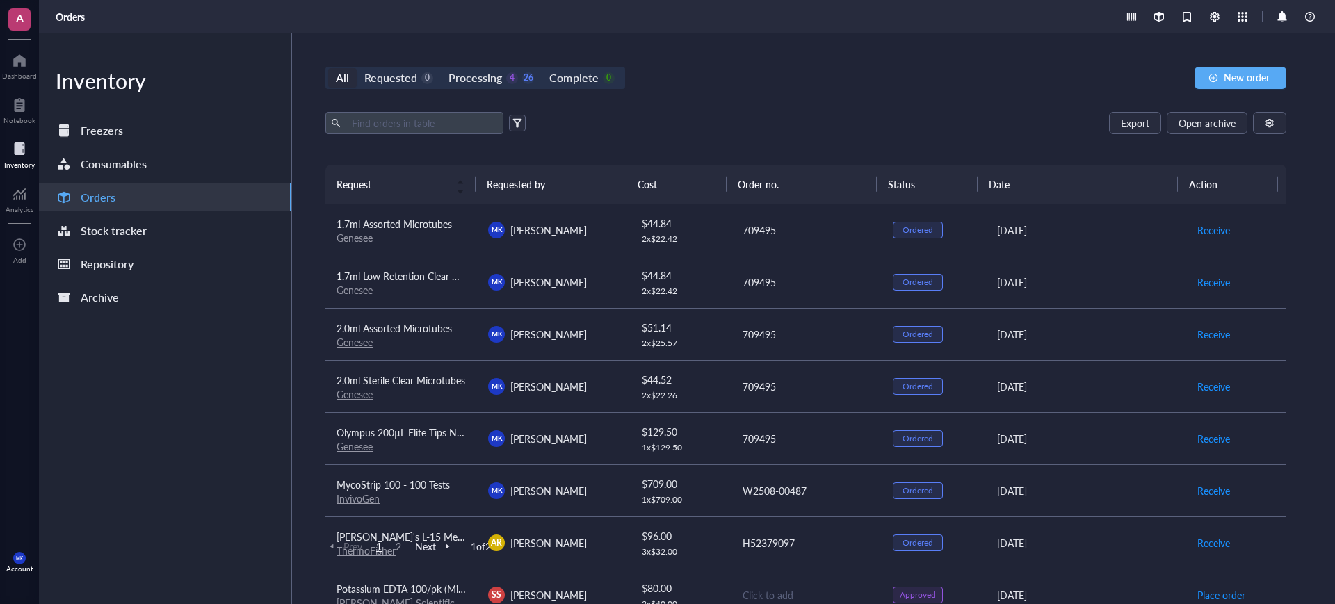
click at [829, 103] on div "All Requested 0 Processing 4 26 Complete 0 New order Export Open archive Reques…" at bounding box center [805, 318] width 1027 height 571
